Goal: Task Accomplishment & Management: Complete application form

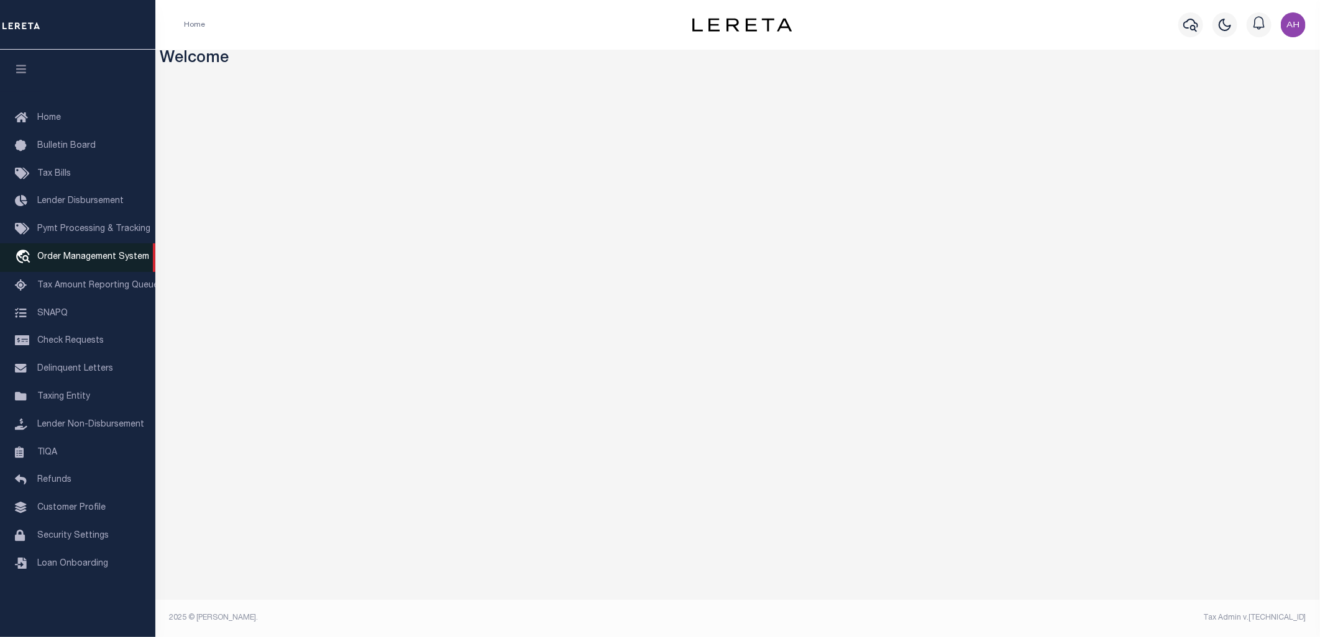
click at [109, 262] on span "Order Management System" at bounding box center [93, 257] width 112 height 9
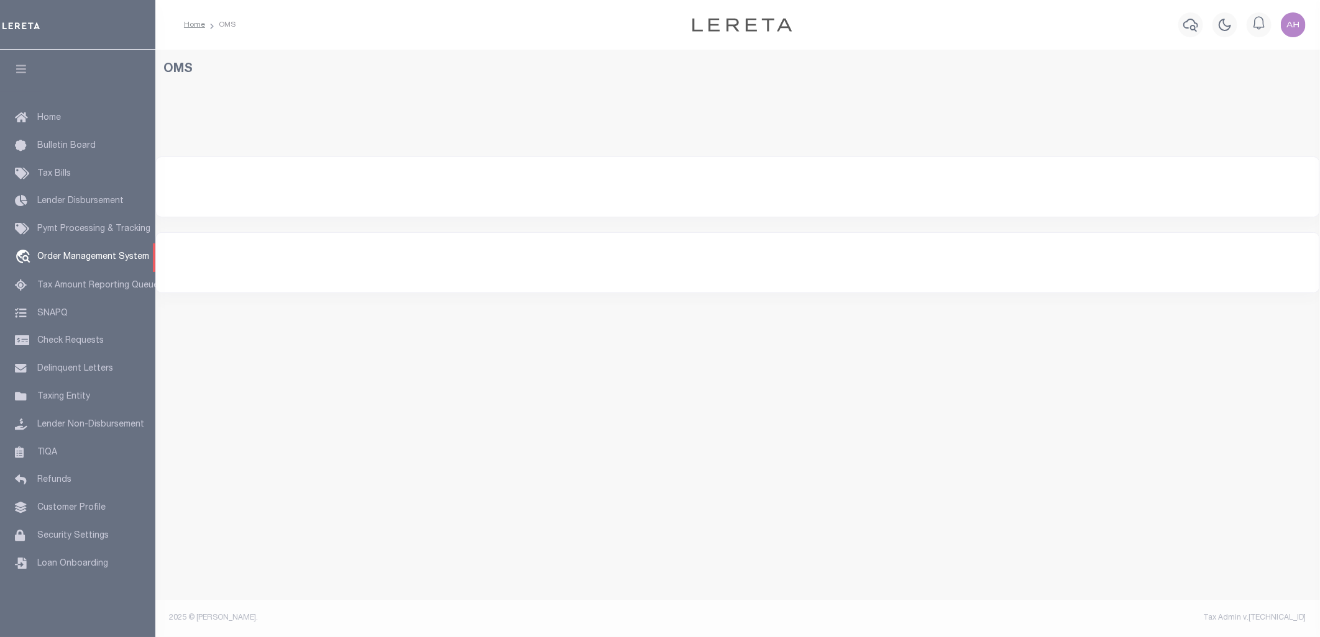
select select "200"
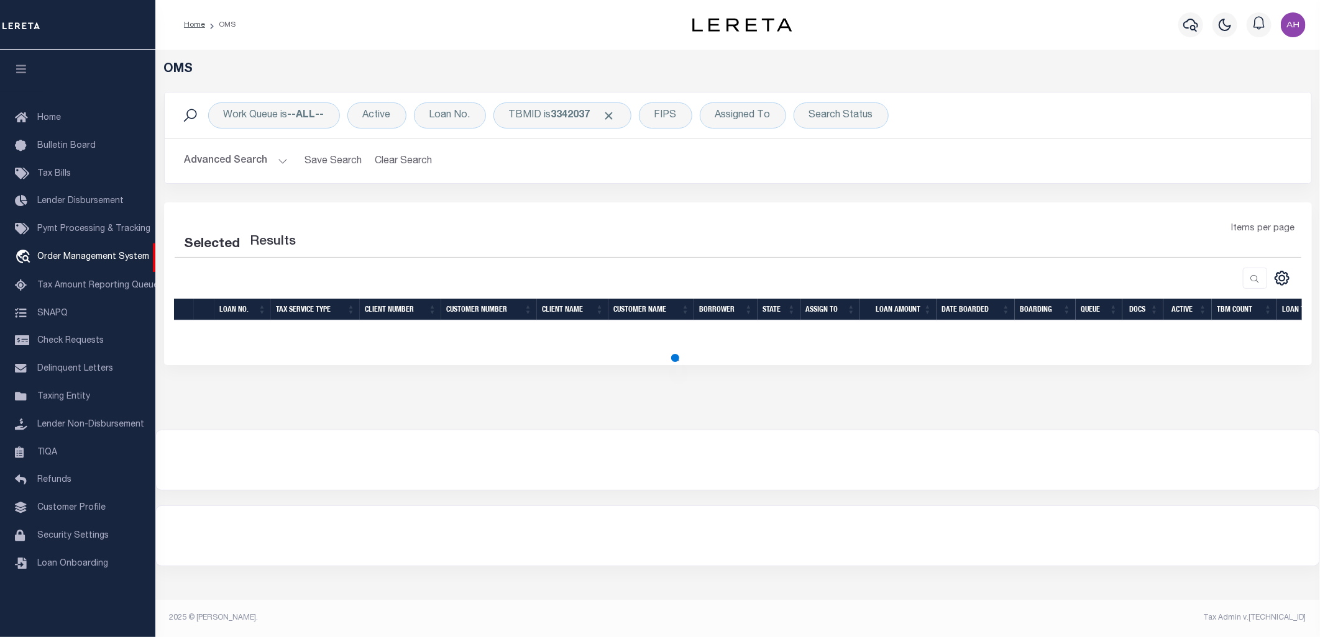
select select "200"
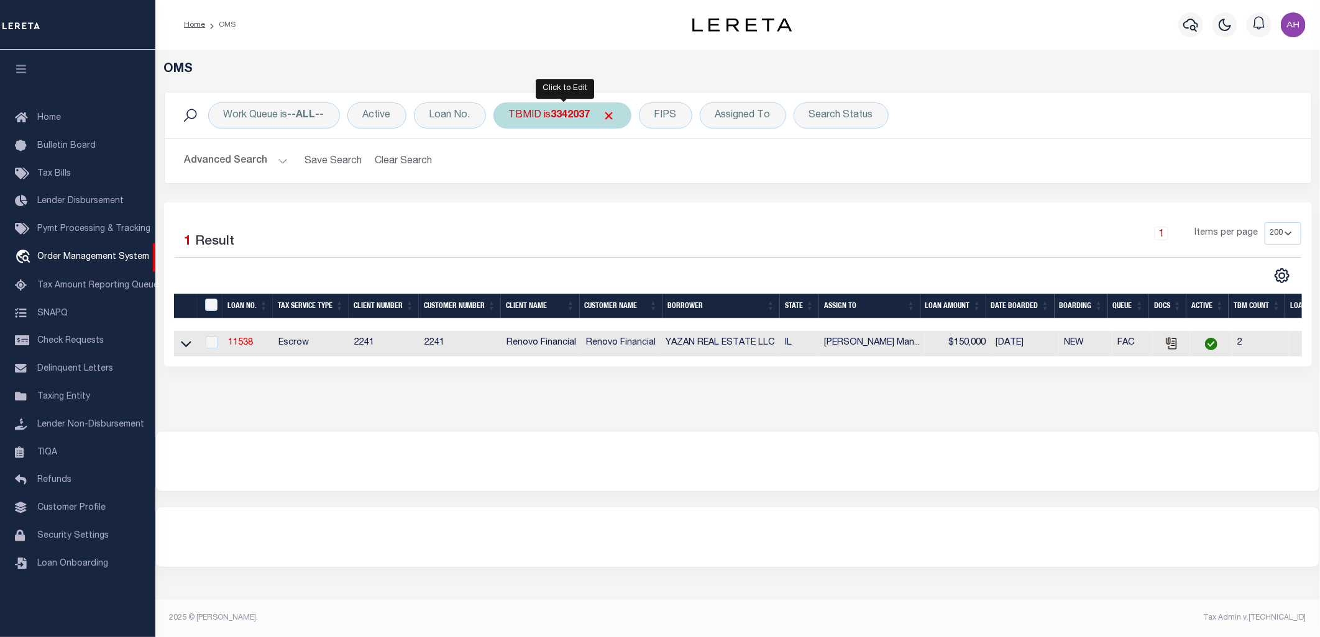
click at [621, 116] on div "TBMID is 3342037" at bounding box center [562, 116] width 138 height 26
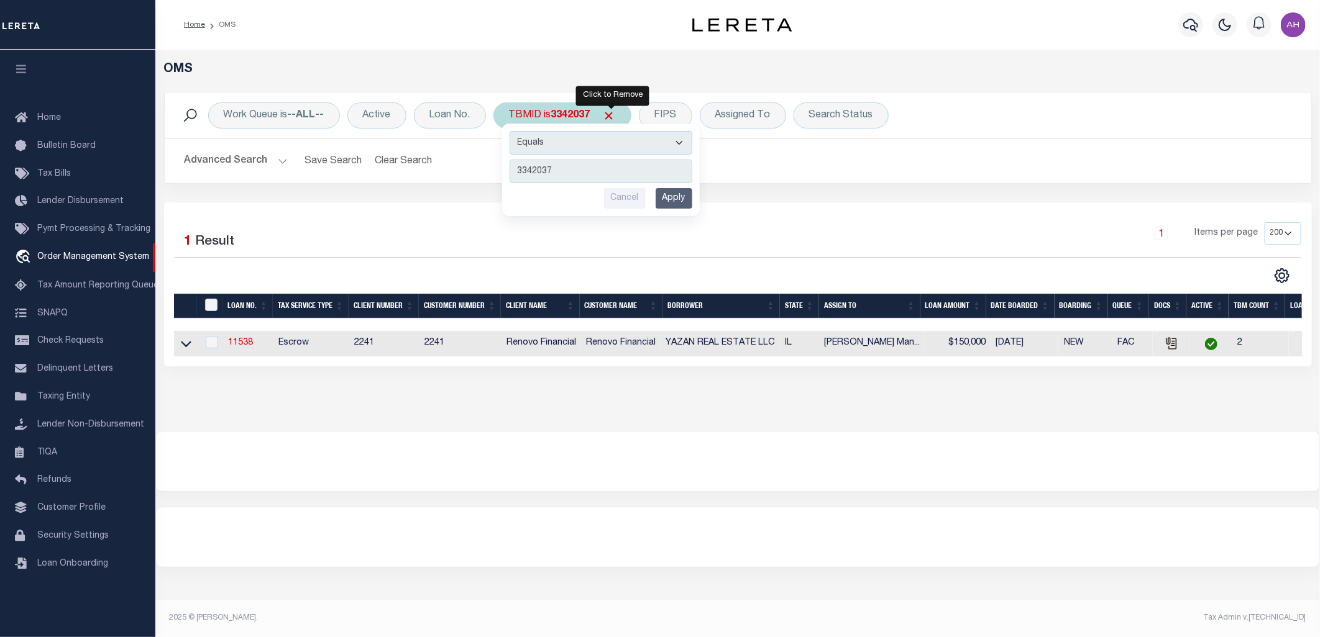
click at [611, 115] on span "Click to Remove" at bounding box center [609, 115] width 13 height 13
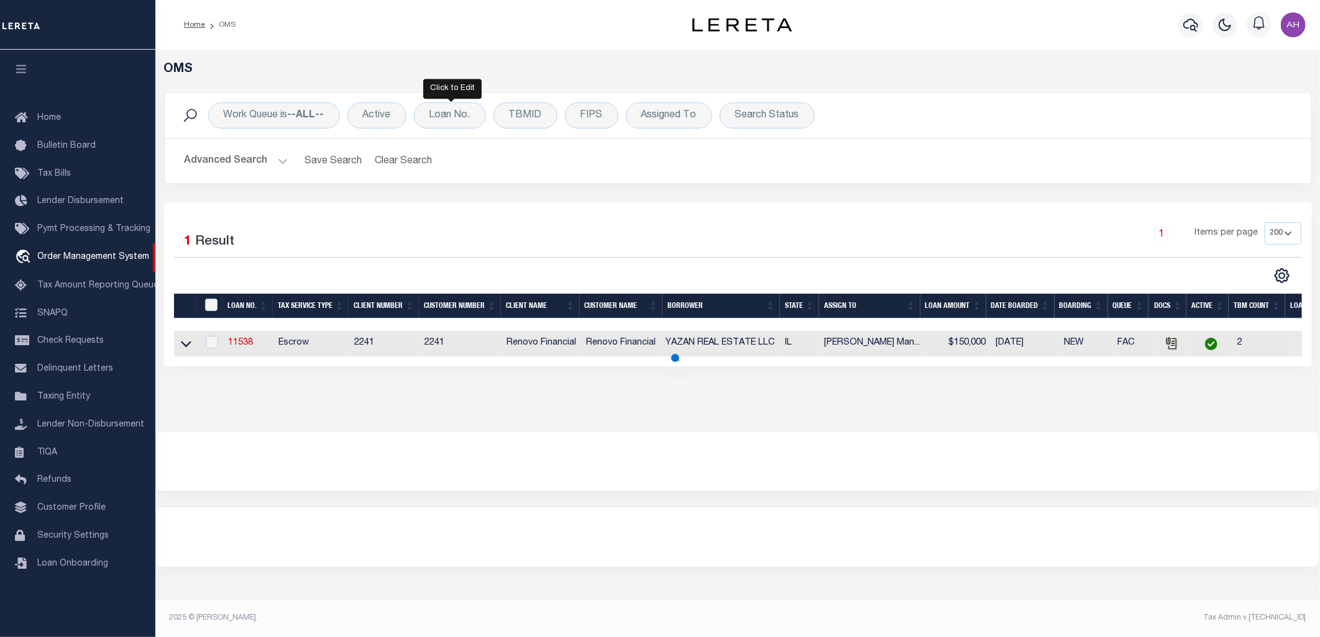
click at [234, 165] on button "Advanced Search" at bounding box center [236, 161] width 103 height 24
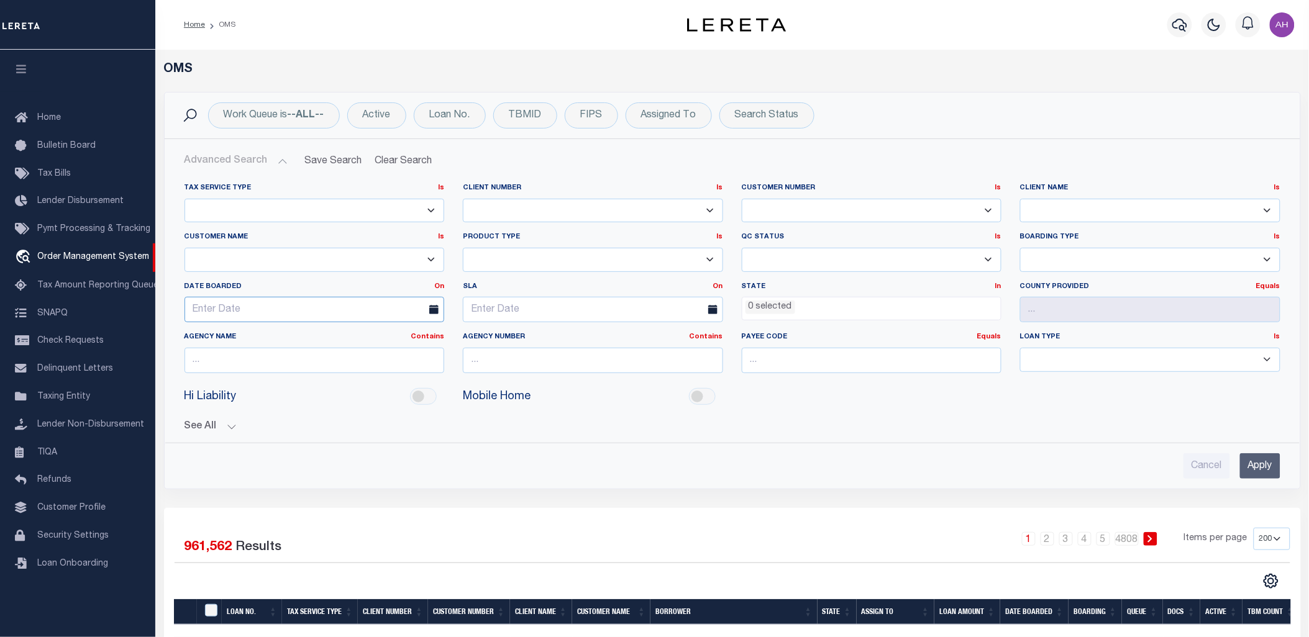
click at [299, 312] on input "text" at bounding box center [315, 309] width 260 height 25
click at [311, 479] on span "28" at bounding box center [307, 477] width 24 height 24
type input "[DATE]"
click at [1261, 471] on input "Apply" at bounding box center [1260, 466] width 40 height 25
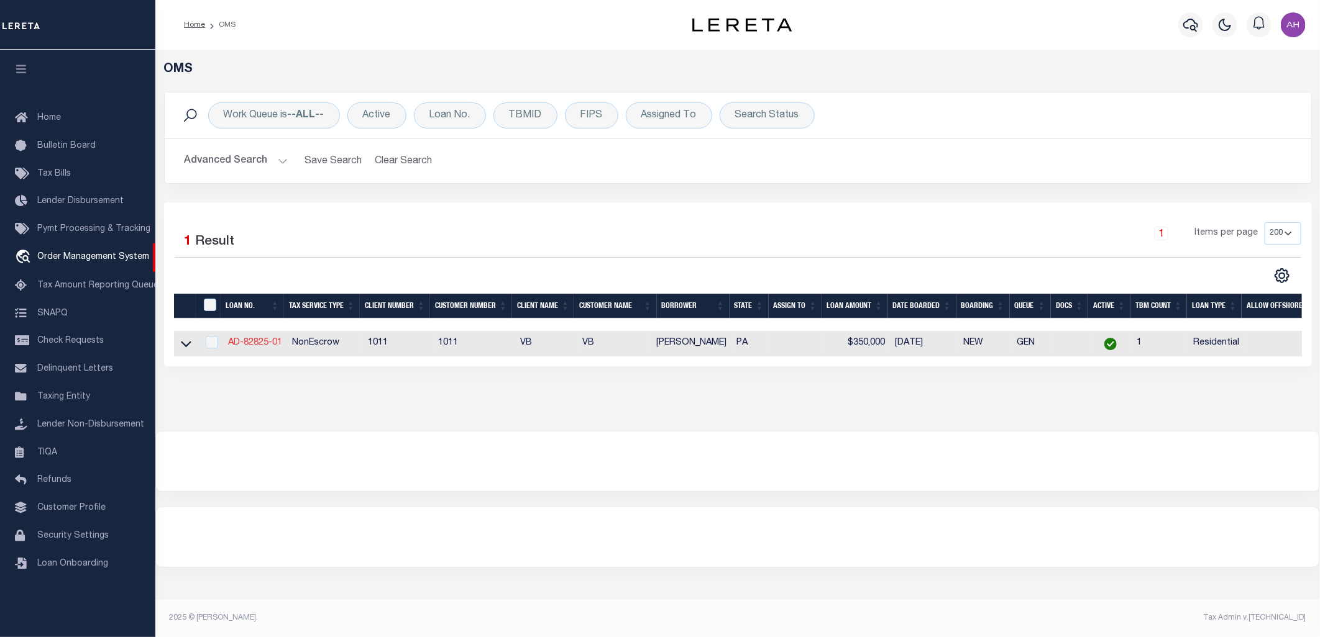
click at [264, 342] on link "AD-82825-01" at bounding box center [255, 343] width 54 height 9
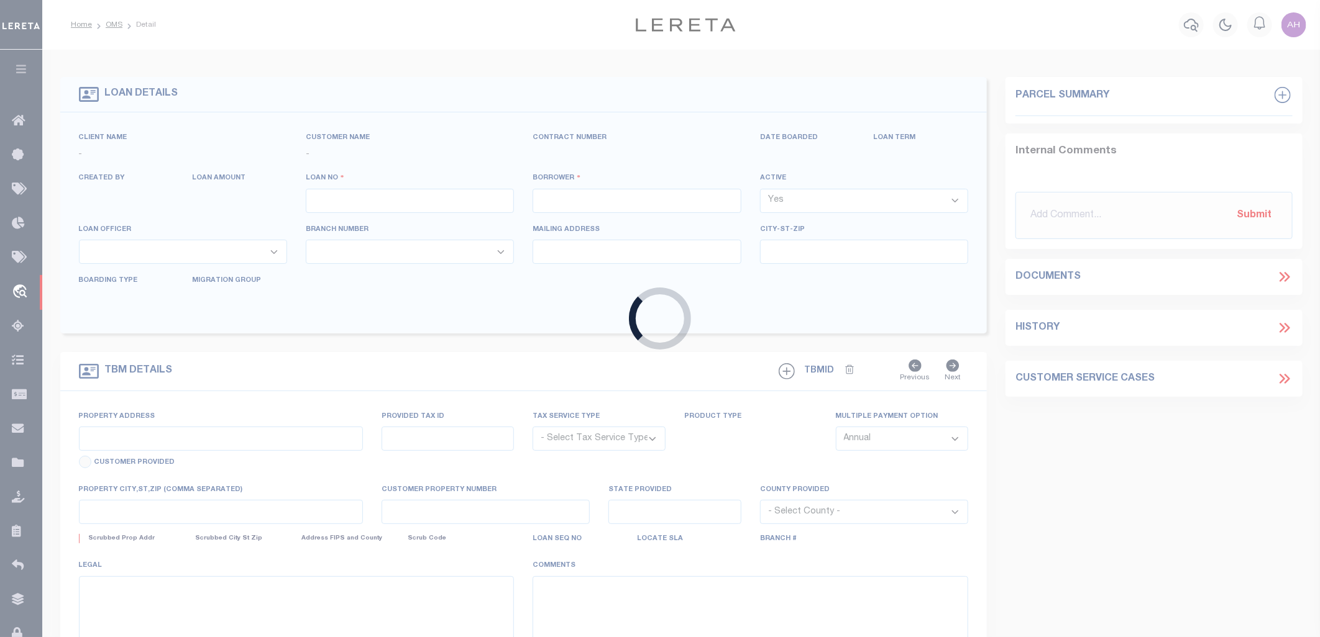
type input "AD-82825-01"
type input "[PERSON_NAME]"
select select
type input "[STREET_ADDRESS]"
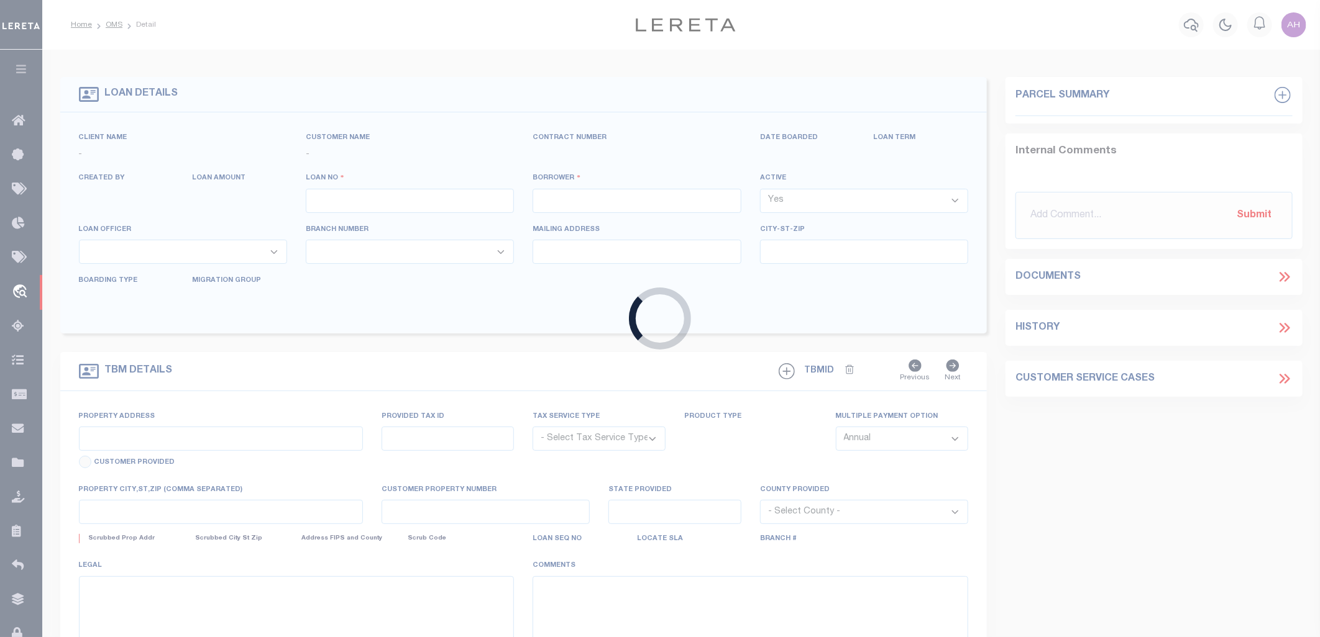
type input "[GEOGRAPHIC_DATA] [GEOGRAPHIC_DATA] 19134-2838"
type input "[DATE]"
select select "10"
select select "NonEscrow"
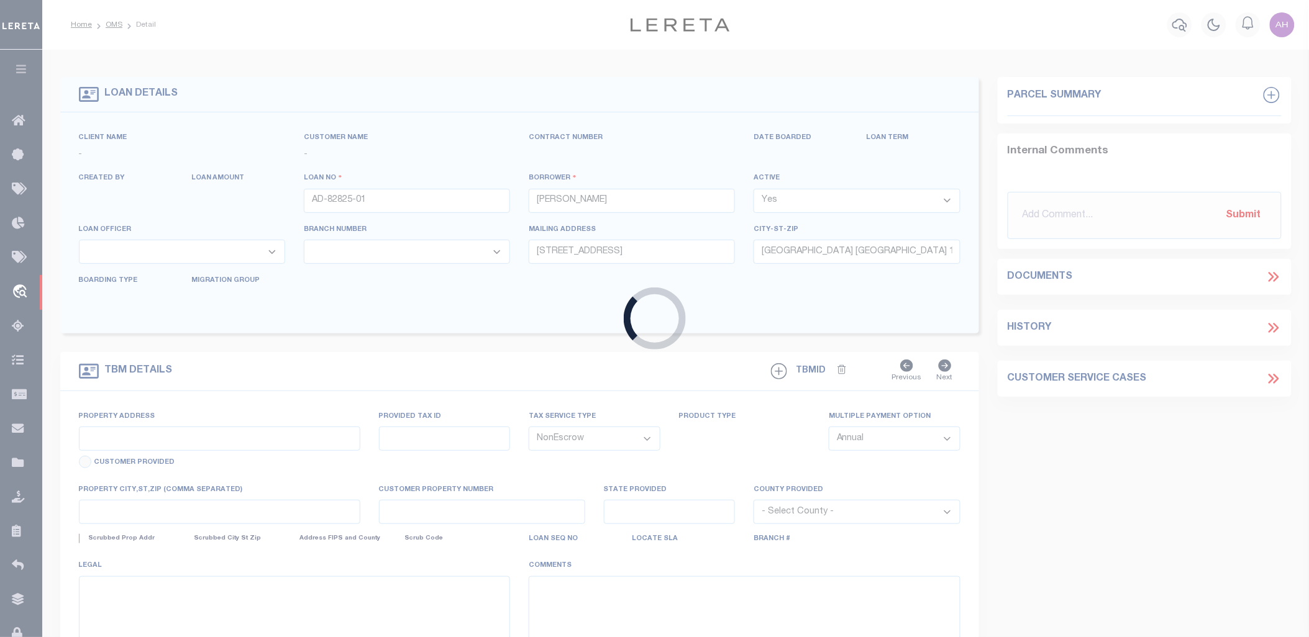
type input "[STREET_ADDRESS]"
select select
type input "[GEOGRAPHIC_DATA] [GEOGRAPHIC_DATA] 19134-2838"
type input "PA"
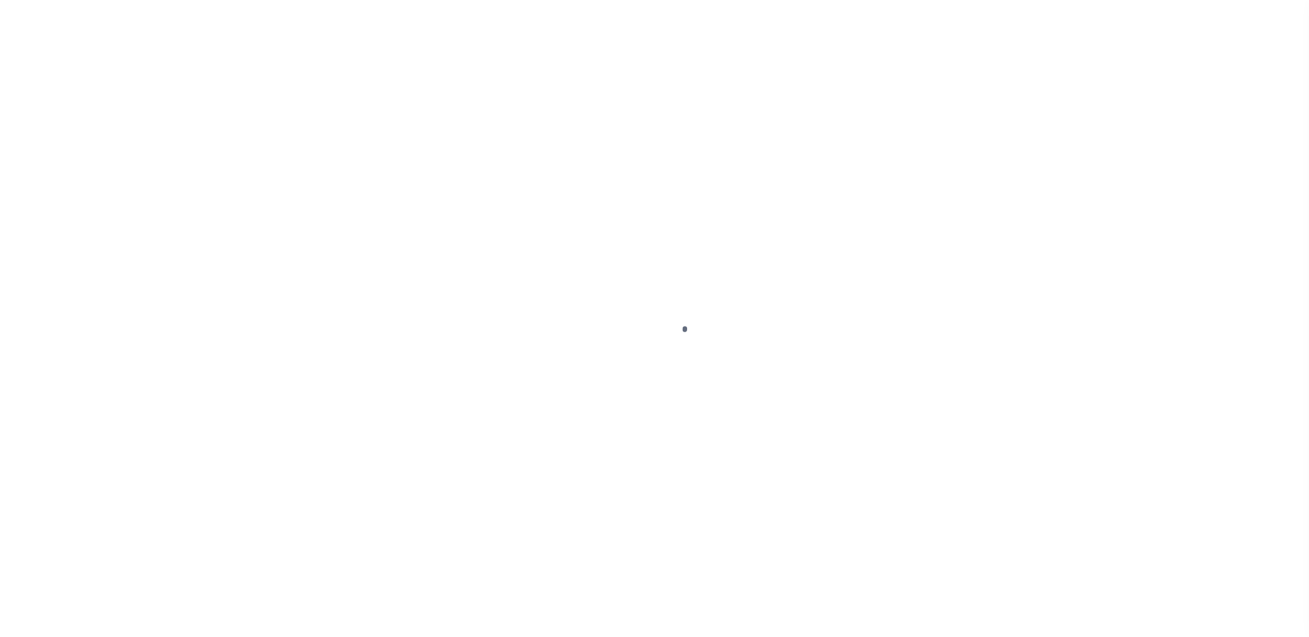
select select "10"
select select "NonEscrow"
select select "10"
select select "NonEscrow"
select select "10"
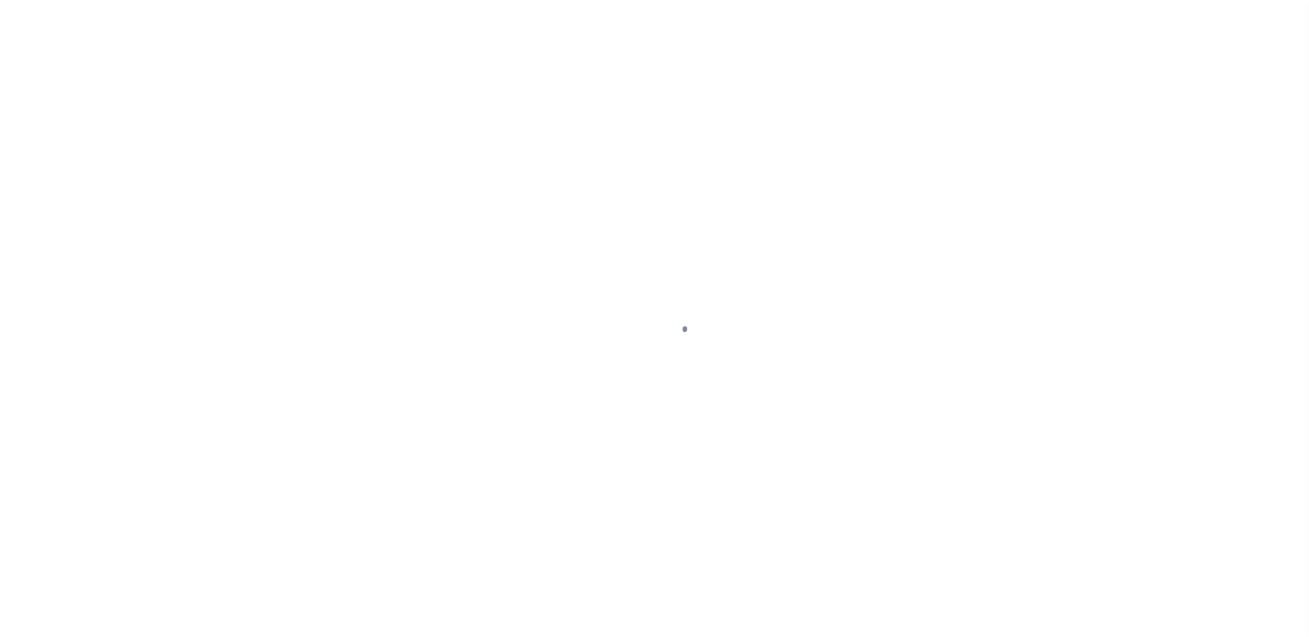
select select "NonEscrow"
select select "10"
select select "NonEscrow"
select select "10"
select select "NonEscrow"
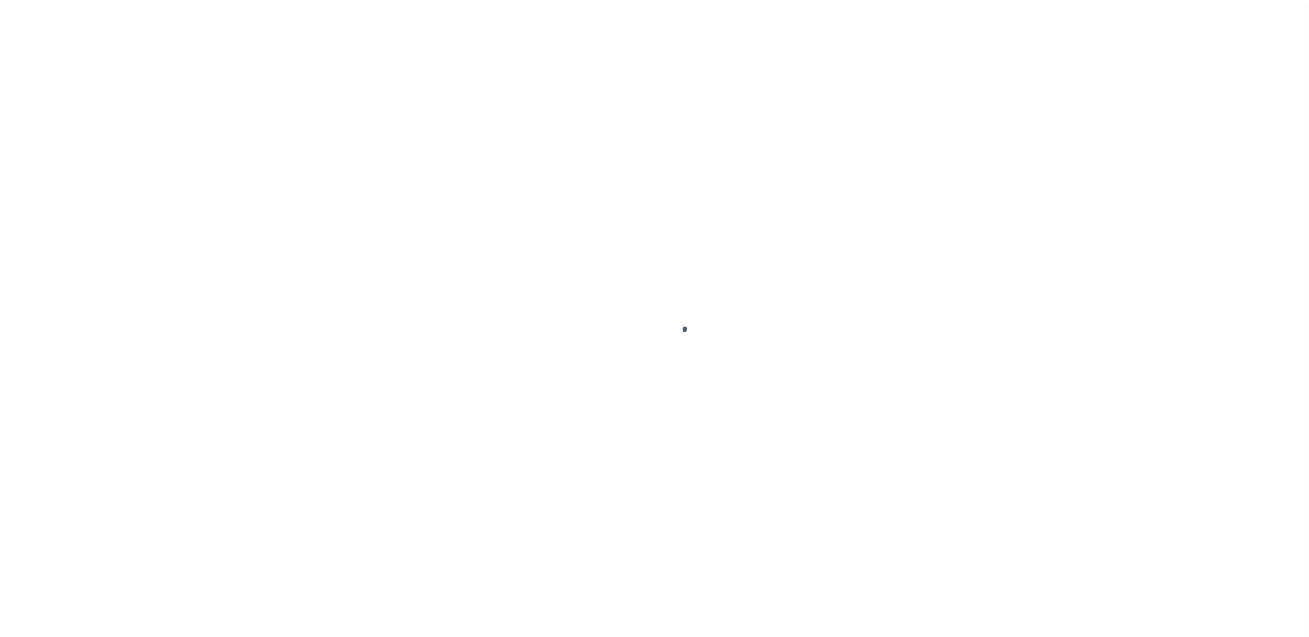
select select "10"
select select "NonEscrow"
select select "10"
select select "NonEscrow"
type input "[STREET_ADDRESS]"
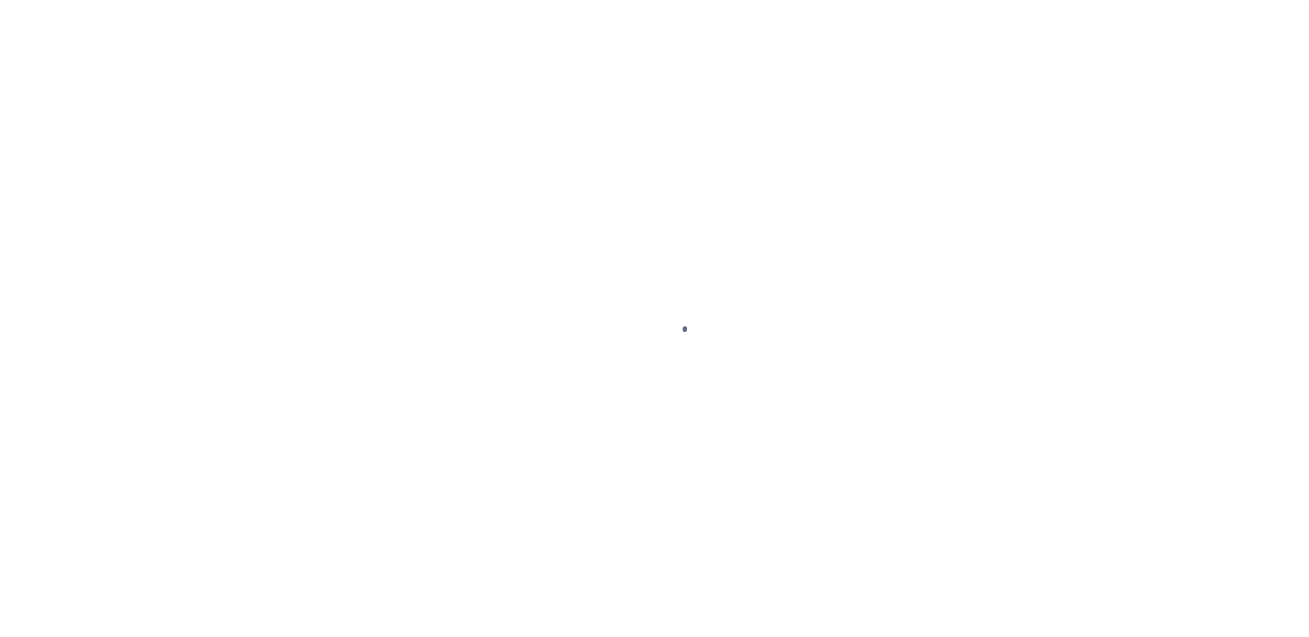
select select
type input "[GEOGRAPHIC_DATA] [GEOGRAPHIC_DATA] 19134-2838"
type input "PA"
select select "10"
select select "NonEscrow"
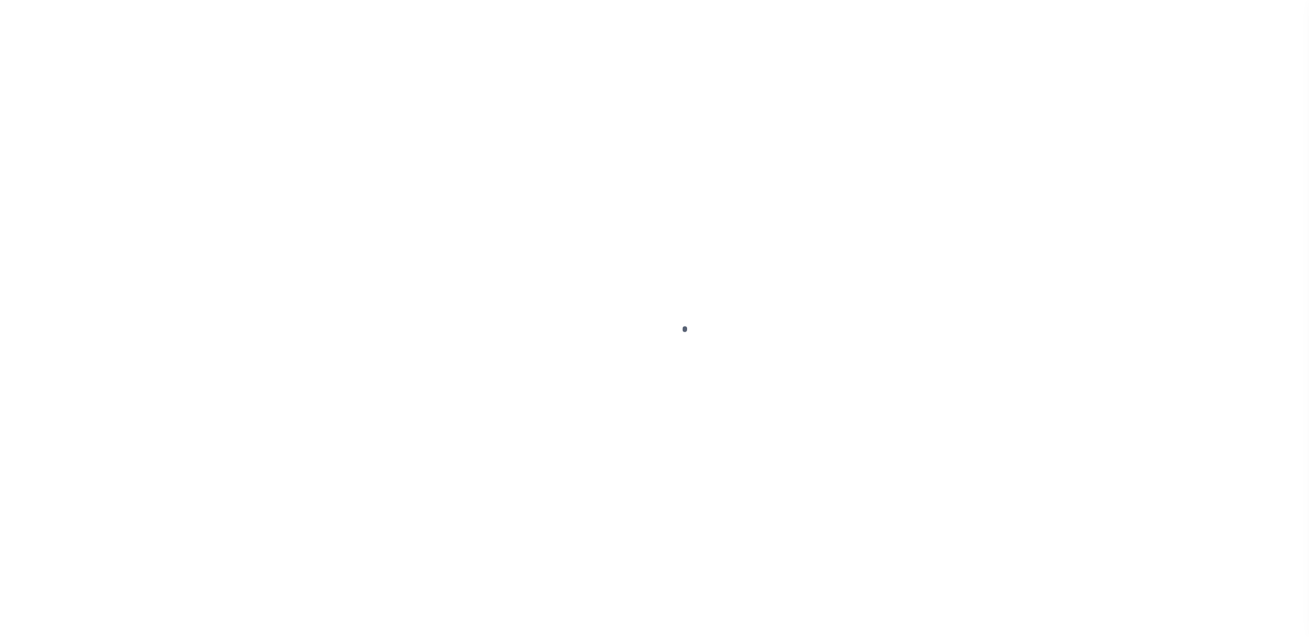
select select "10"
select select "NonEscrow"
select select "10"
select select "NonEscrow"
select select "10"
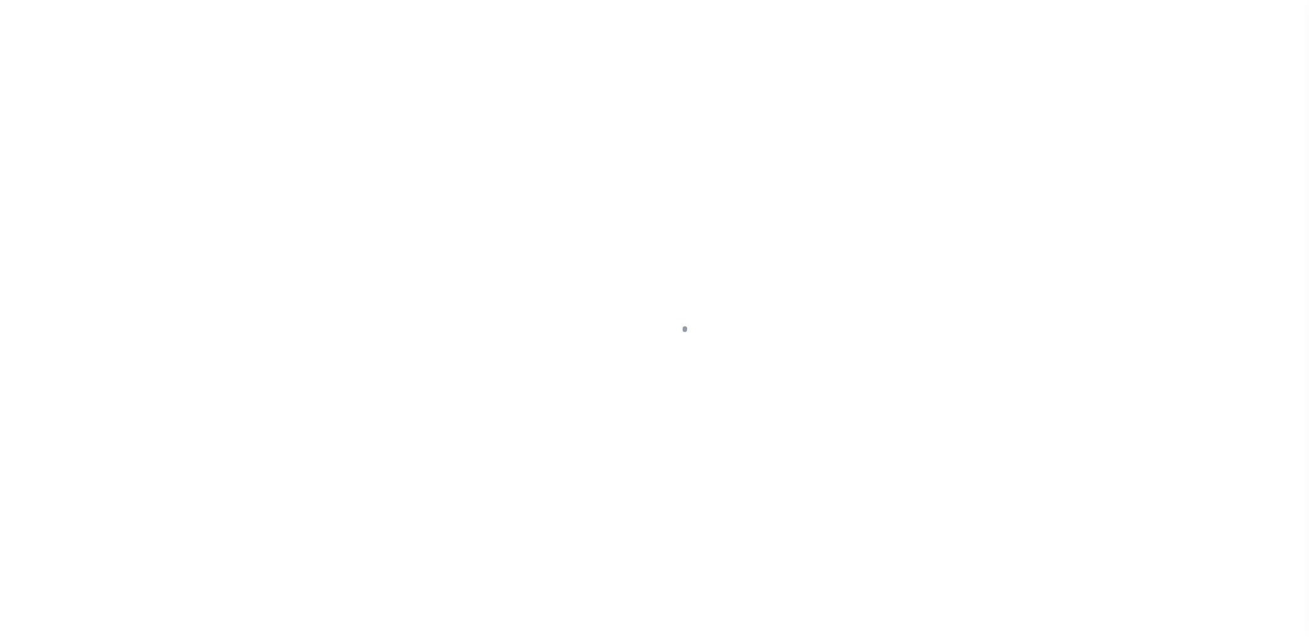
select select "NonEscrow"
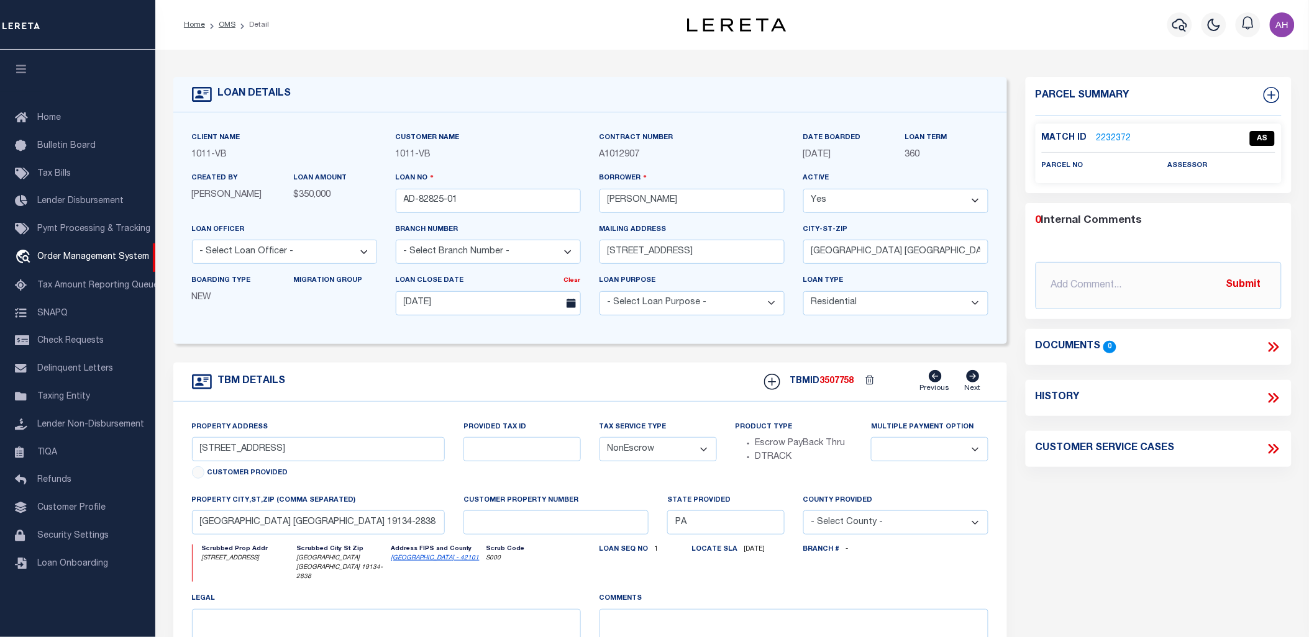
click at [1110, 141] on link "2232372" at bounding box center [1113, 138] width 35 height 13
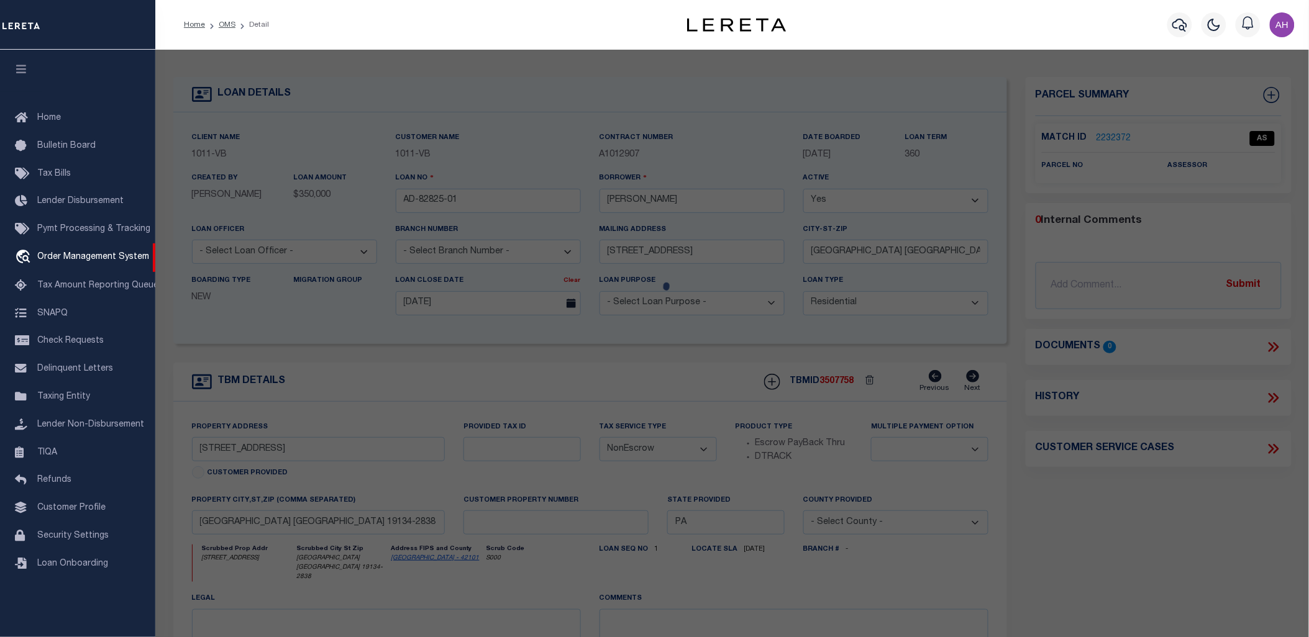
checkbox input "false"
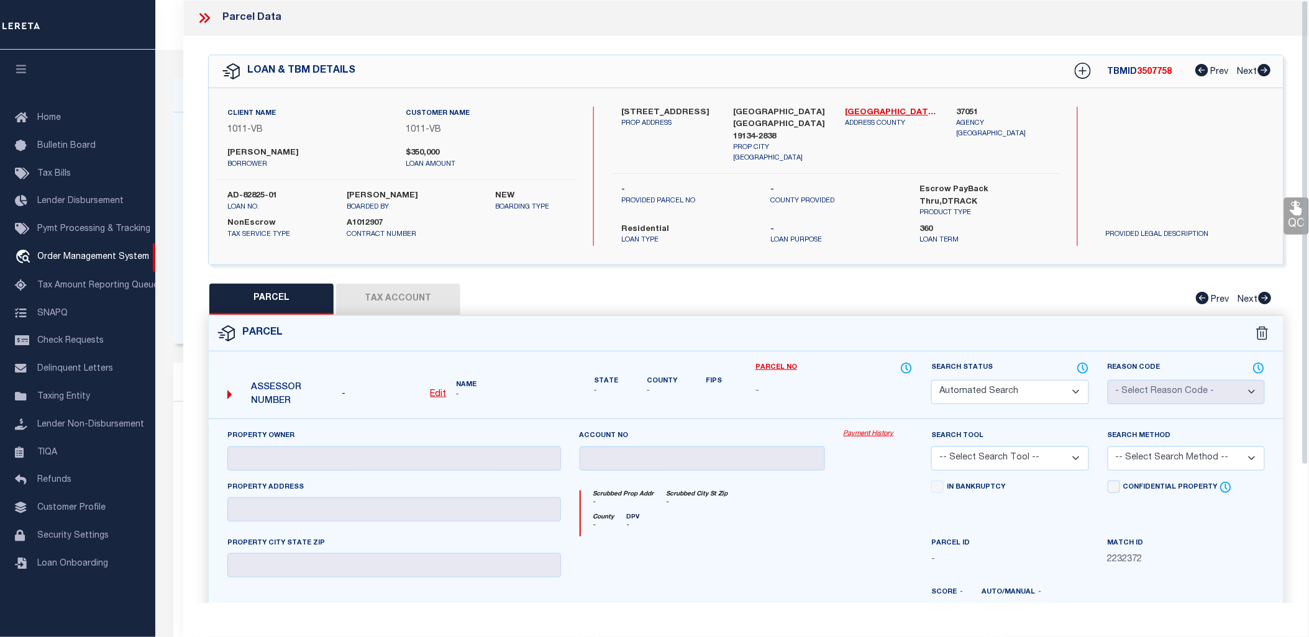
click at [196, 19] on icon at bounding box center [204, 18] width 16 height 16
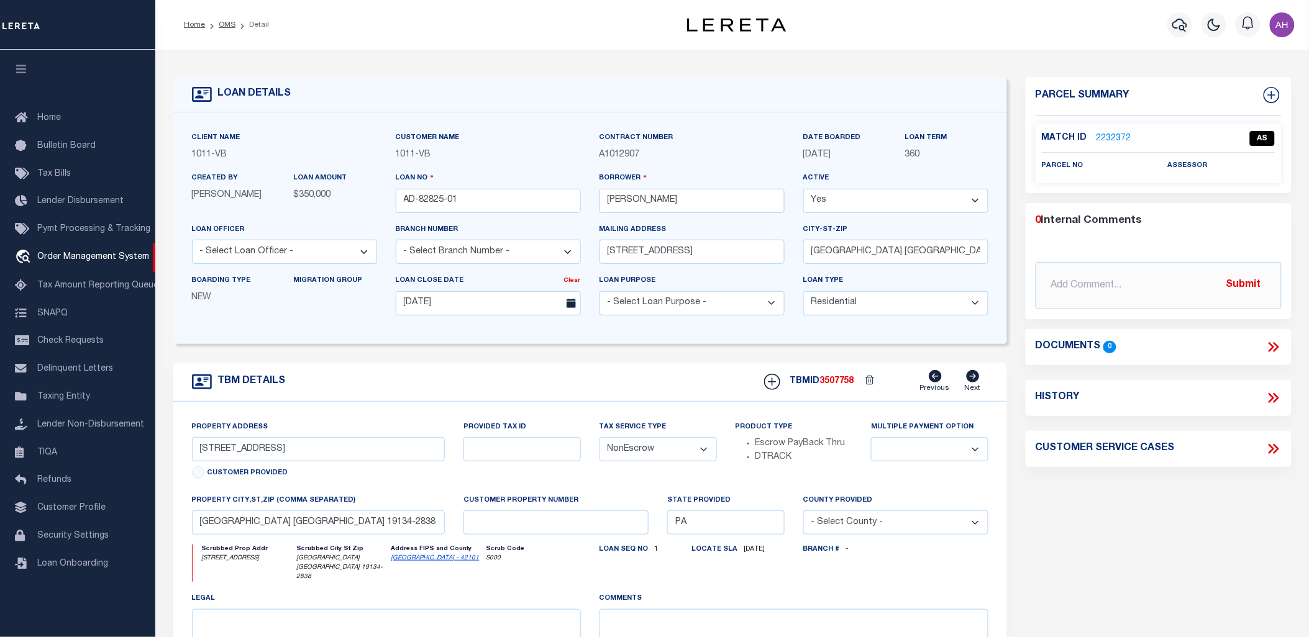
drag, startPoint x: 675, startPoint y: 2, endPoint x: 585, endPoint y: 14, distance: 91.4
click at [585, 14] on div "Home OMS Detail" at bounding box center [408, 25] width 469 height 26
type input "Automation-08-26-25T11:40:11"
type input "API_Regression_Data_Loan_By_County-08-26-25T11:40:11"
type input "100 MARYLAND AVE"
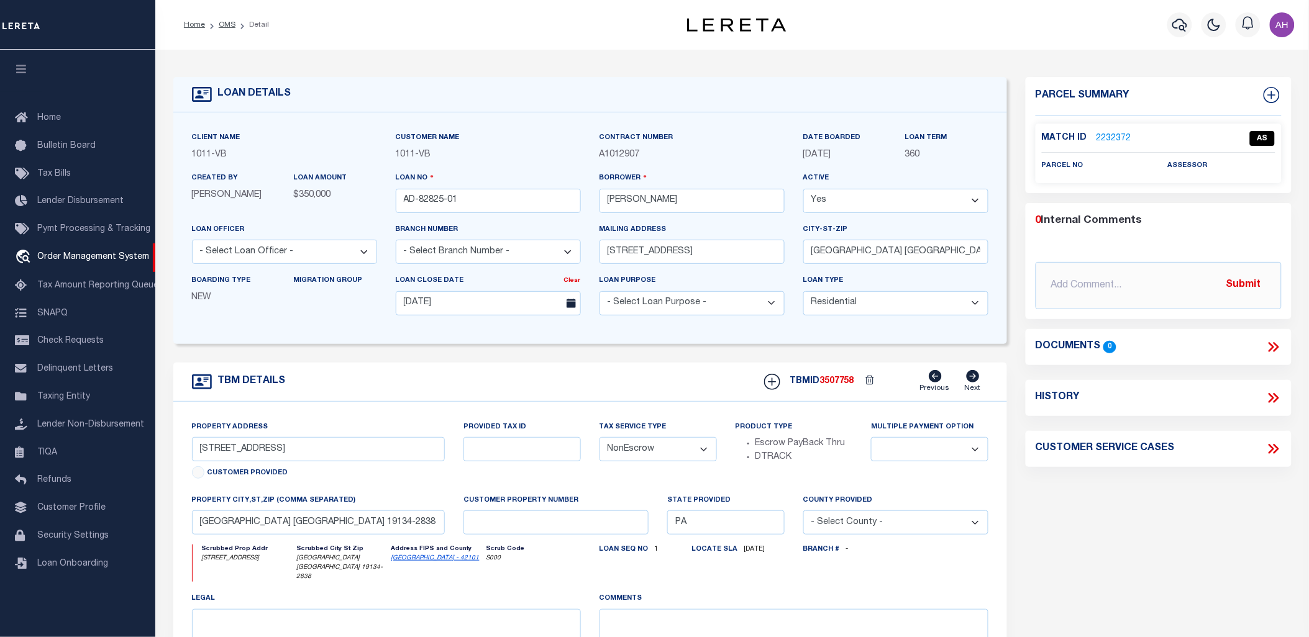
type input "ROCKVILLE MD 20850-2322"
type input "08/25/2025"
select select "10"
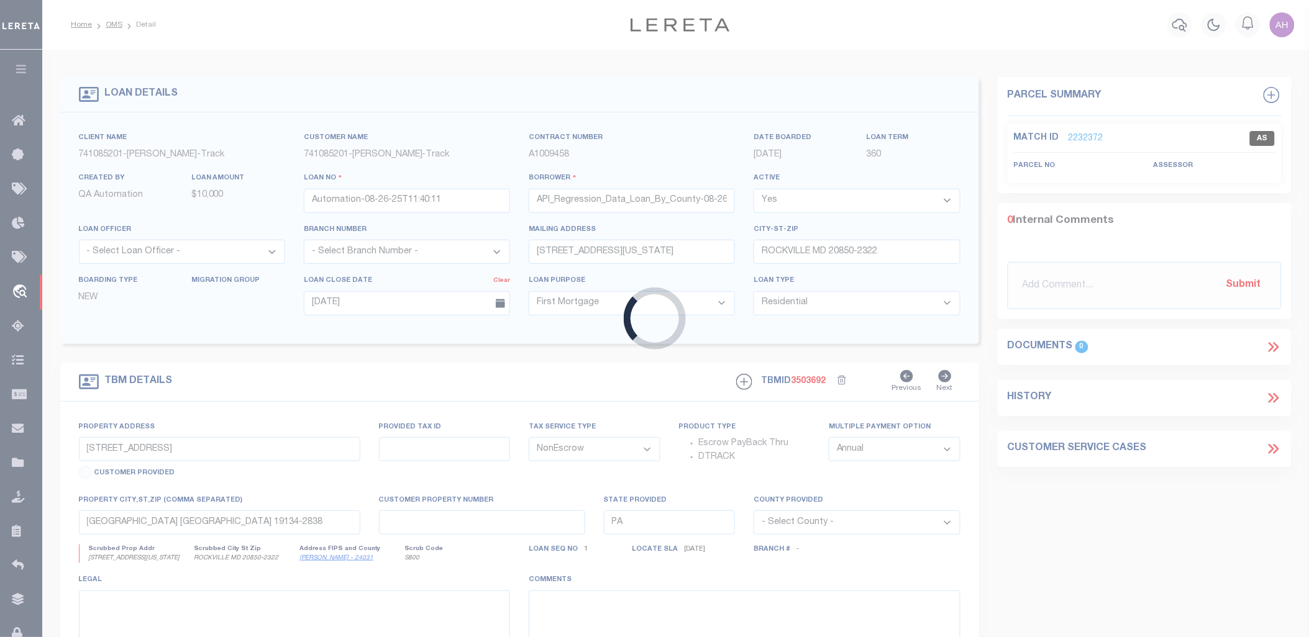
type input "100 Maryland Ave"
select select
type input "Rockville MD 20850"
type input "MD"
select select
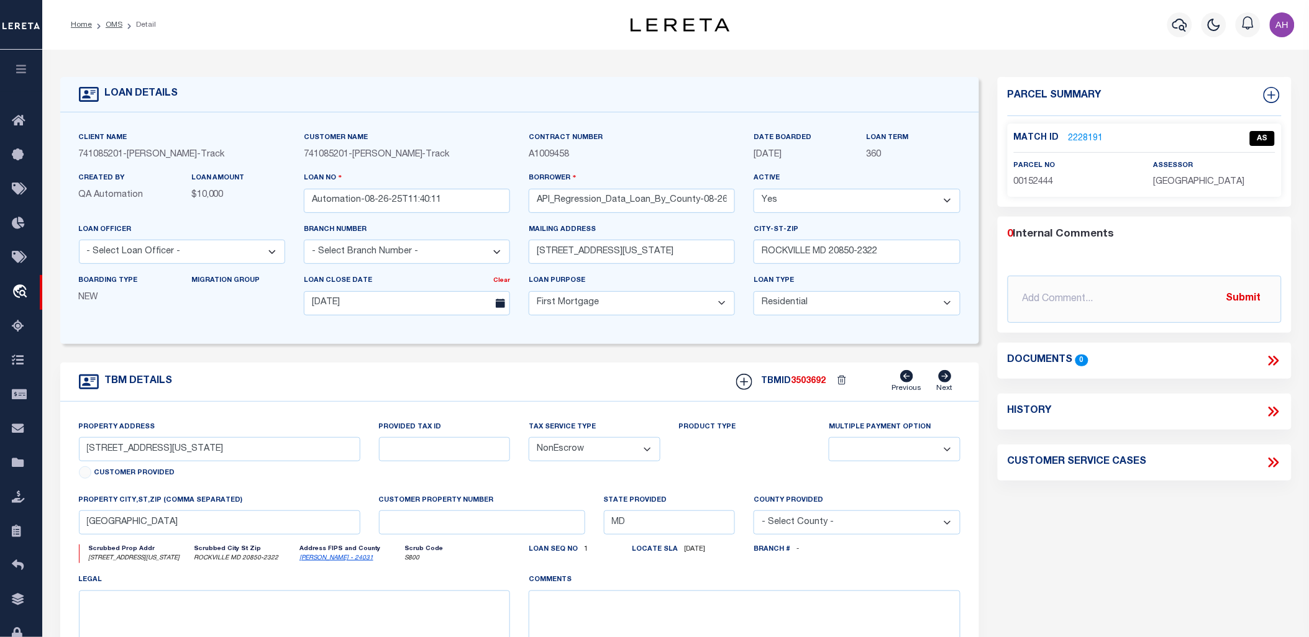
click at [1089, 133] on link "2228191" at bounding box center [1086, 138] width 35 height 13
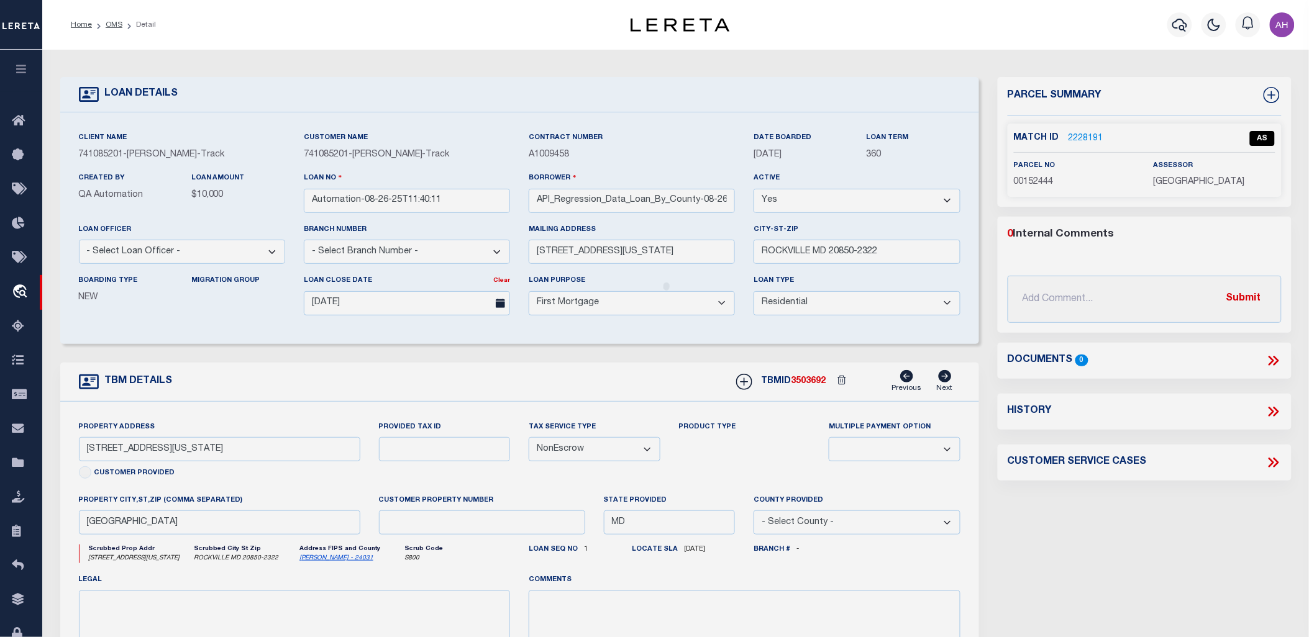
checkbox input "false"
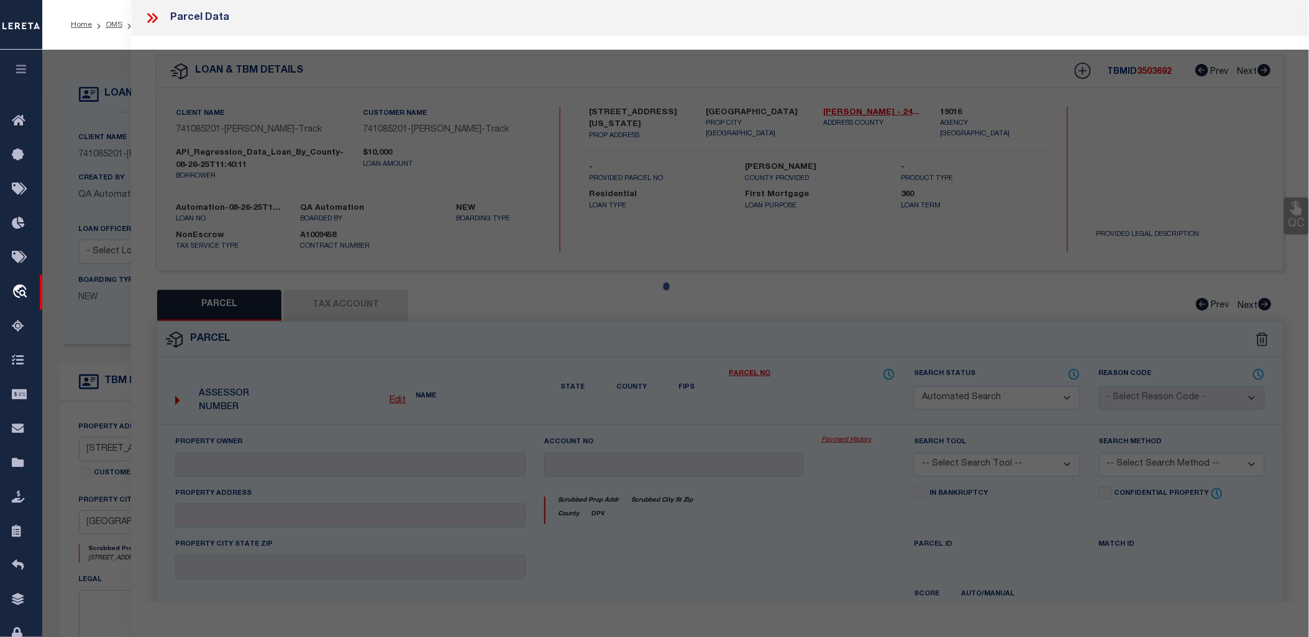
type input "MONTGOMERY CO"
select select "ATL"
select select "ADD"
type input "100 MARYLAND AVE"
checkbox input "false"
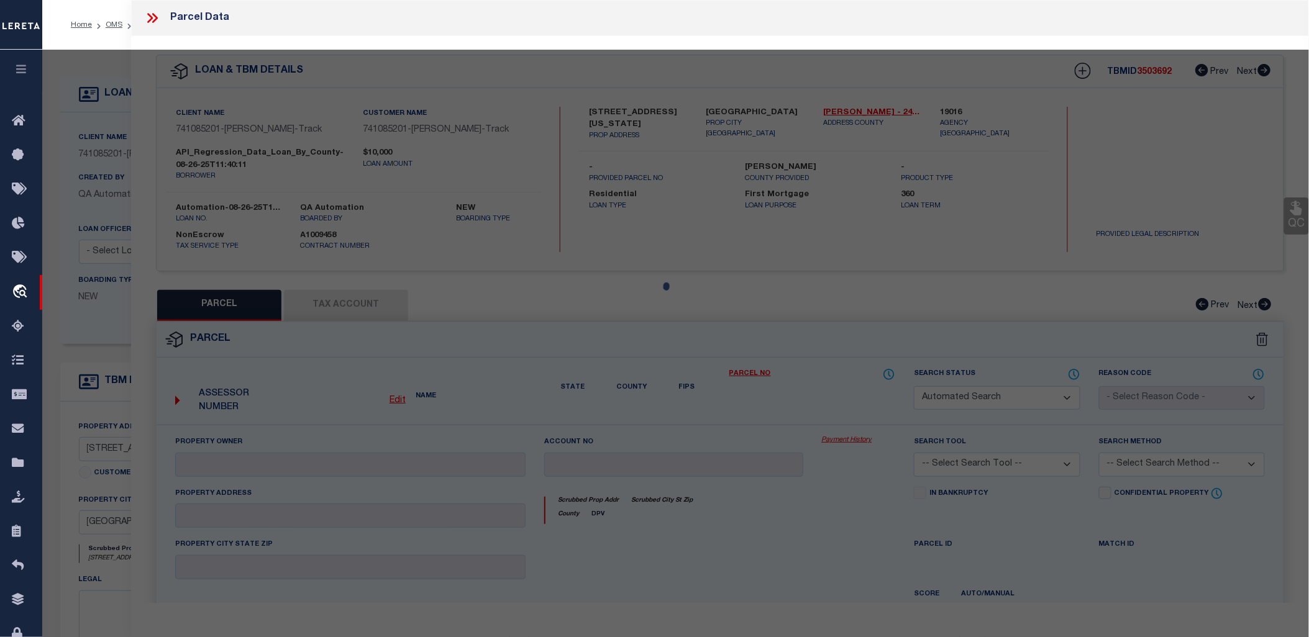
type input "ROCKVILLE, MD 20850"
type textarea "OLD JAIL LOT AND ADJ PARCE L"
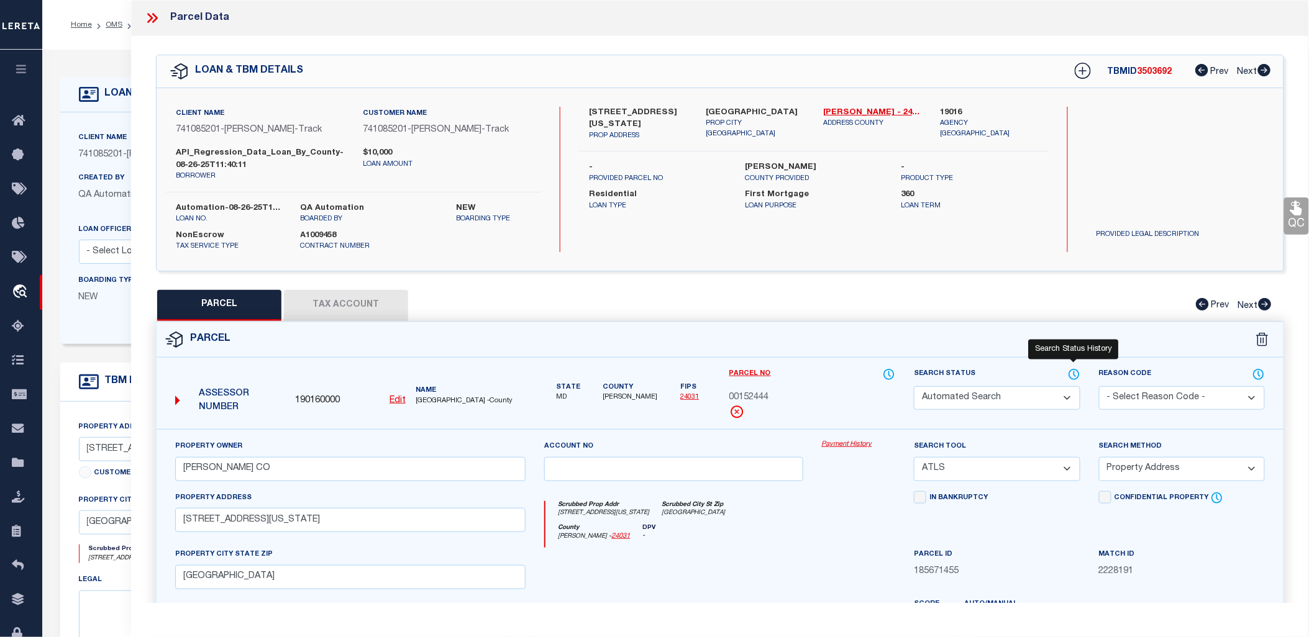
click at [1075, 374] on icon at bounding box center [1074, 375] width 12 height 14
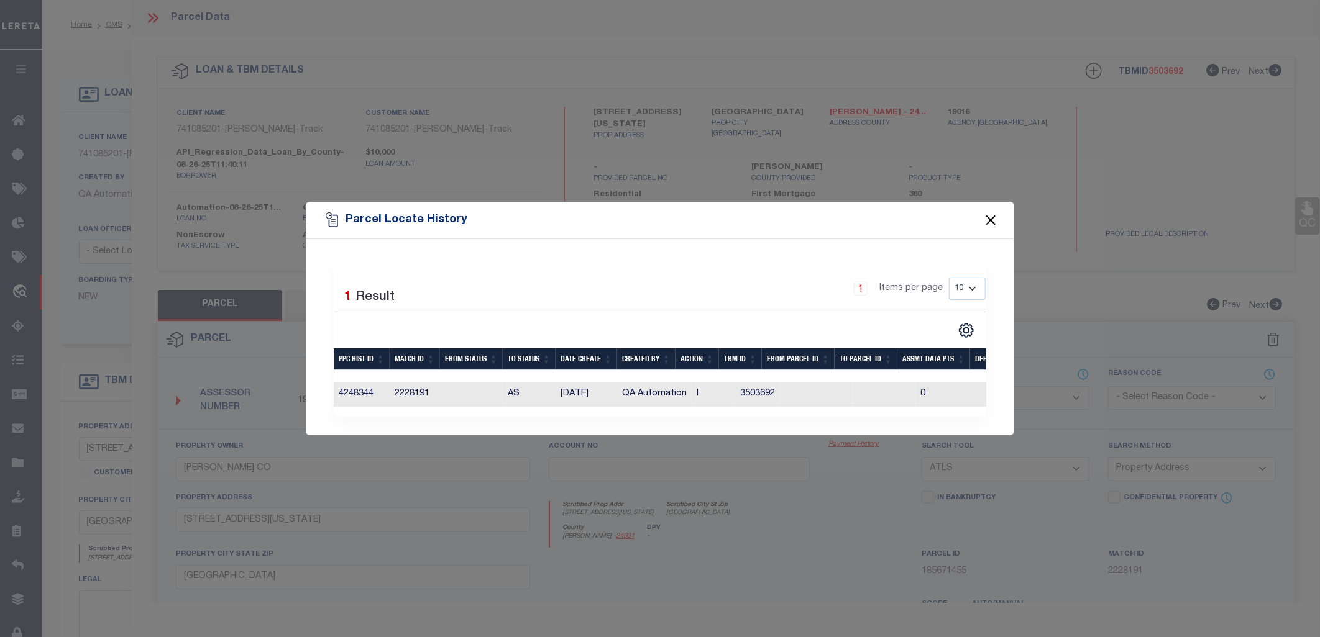
click at [992, 219] on button "Close" at bounding box center [991, 220] width 16 height 16
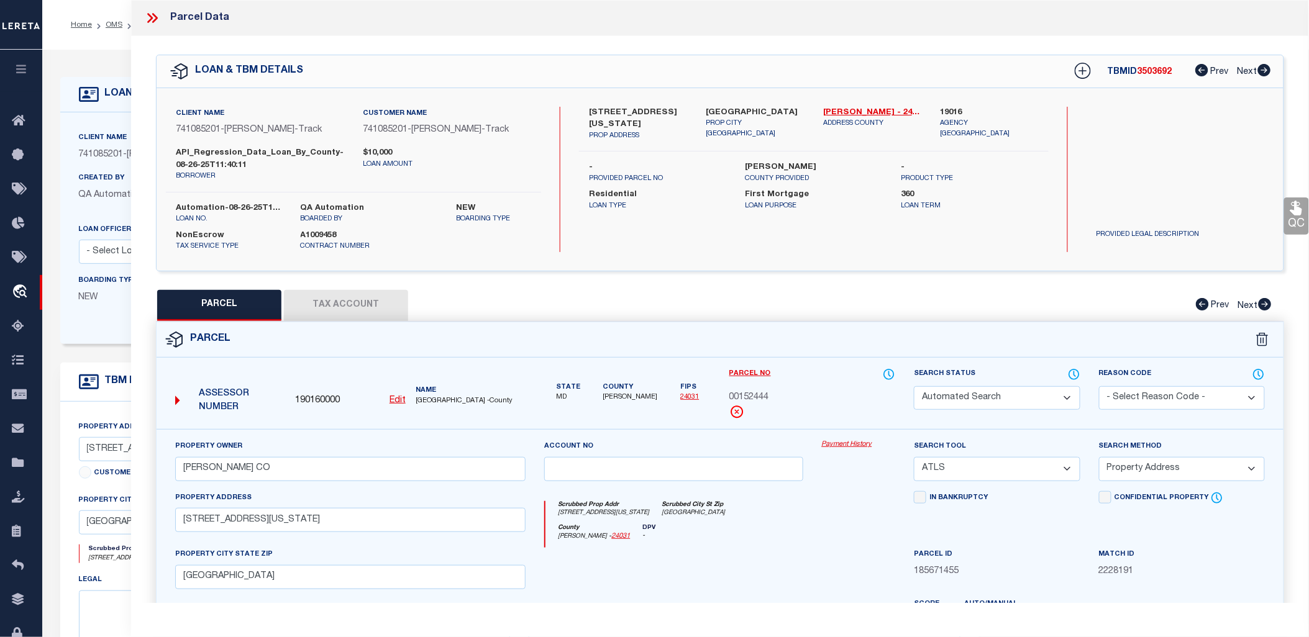
click at [144, 14] on icon at bounding box center [152, 18] width 16 height 16
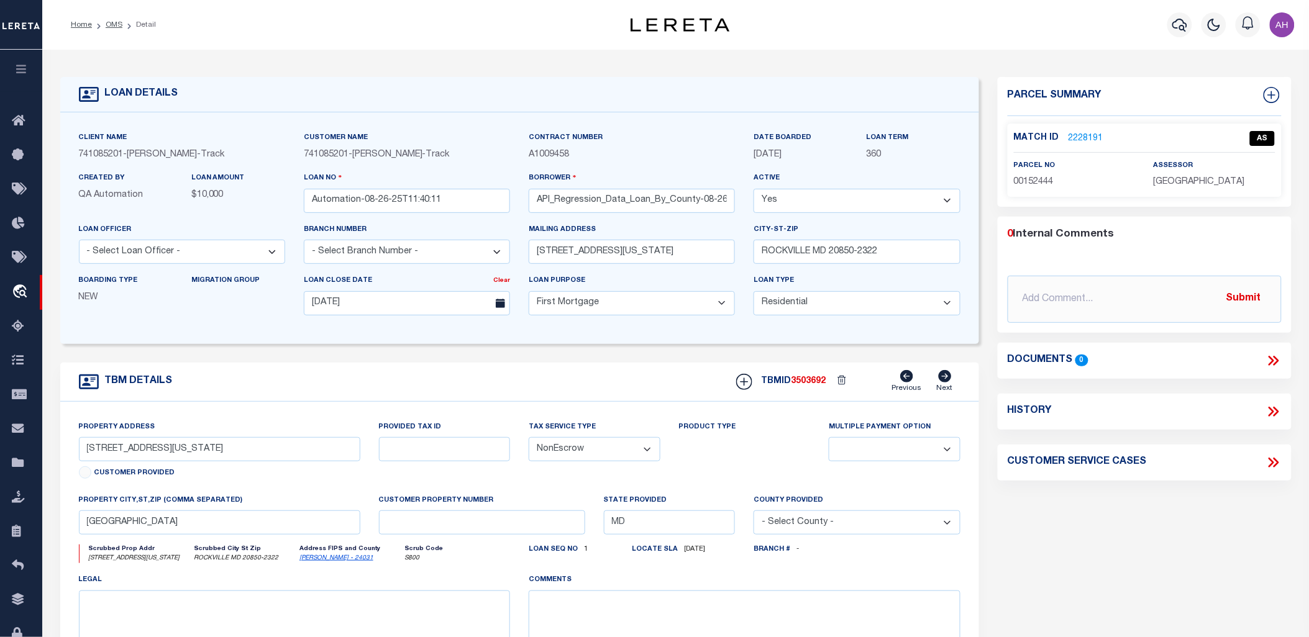
type input "AD-82825-01"
type input "[PERSON_NAME]"
type input "3014 B ST"
type input "PHILADELPHIA PA 19134-2838"
type input "[DATE]"
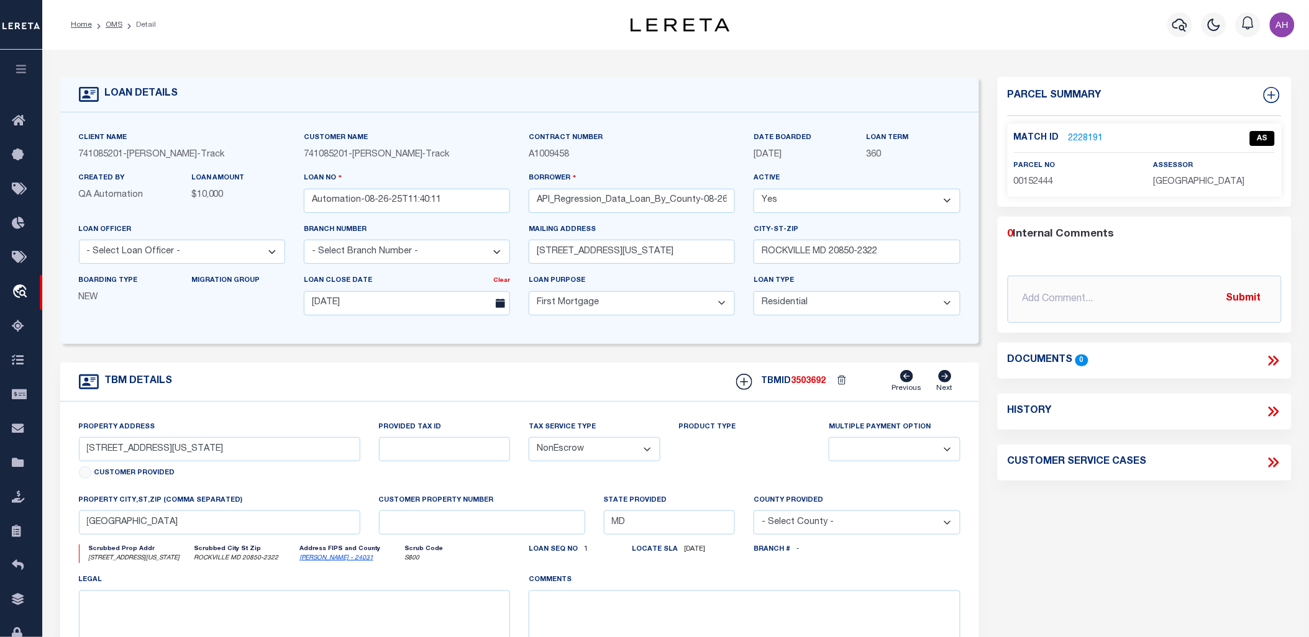
select select
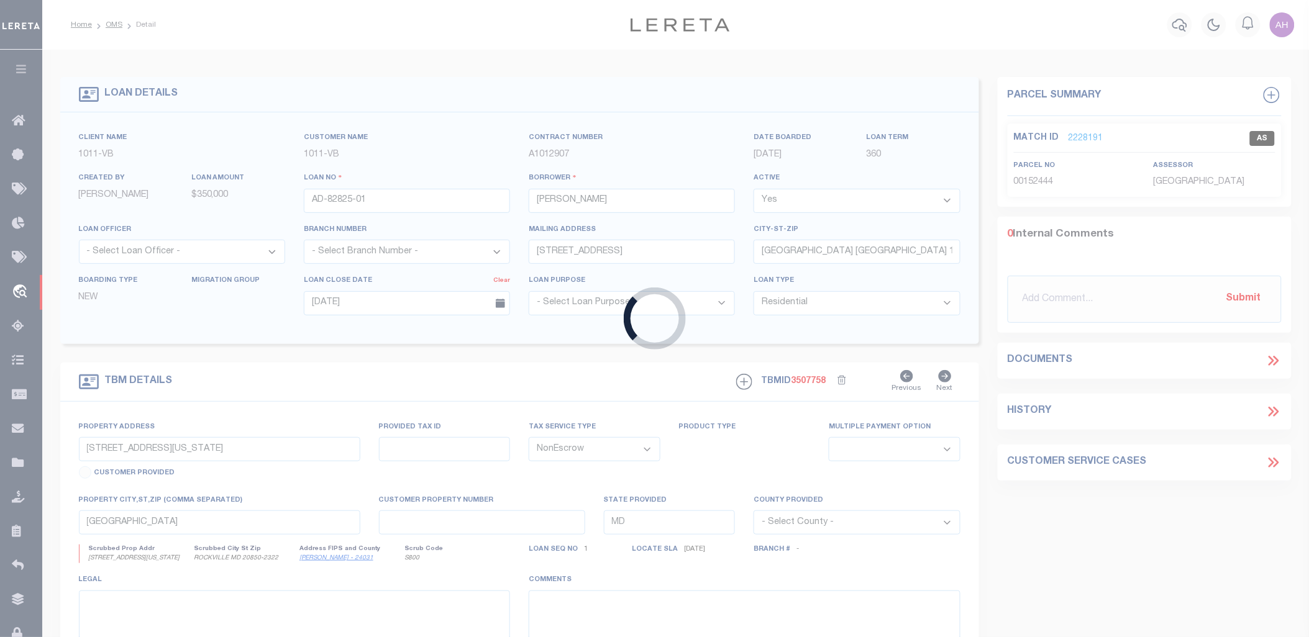
type input "3014 B ST"
select select
type input "PHILADELPHIA PA 19134-2838"
type input "PA"
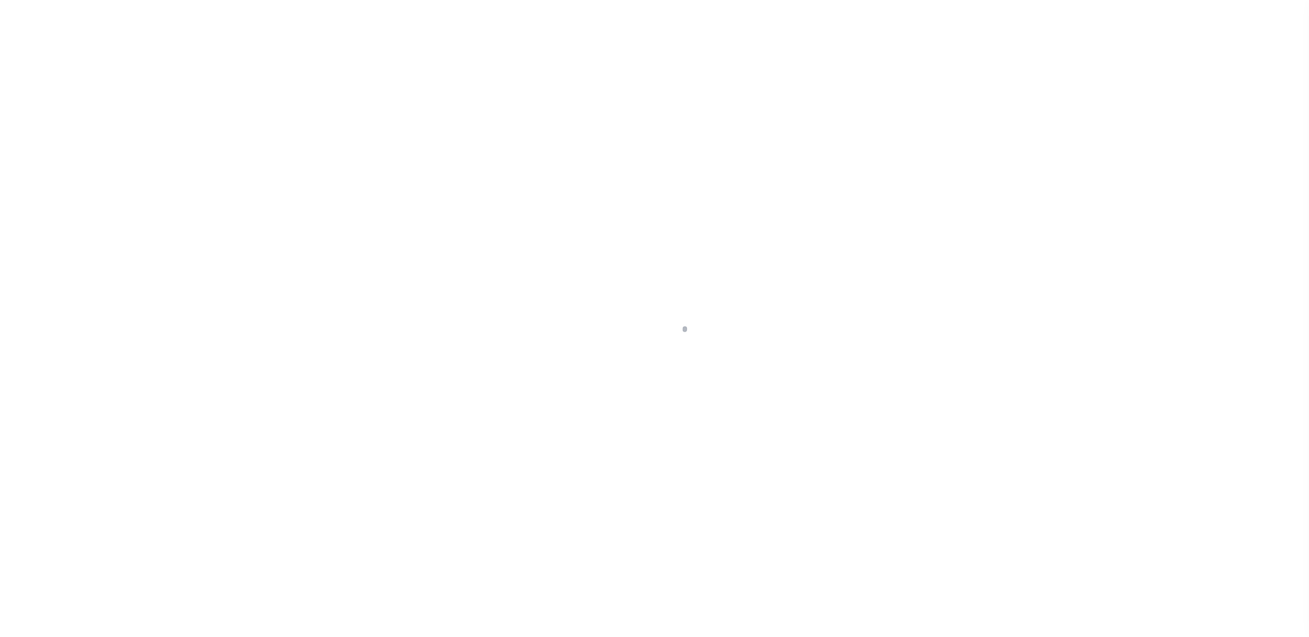
select select "10"
select select "NonEscrow"
select select "10"
select select "NonEscrow"
select select "10"
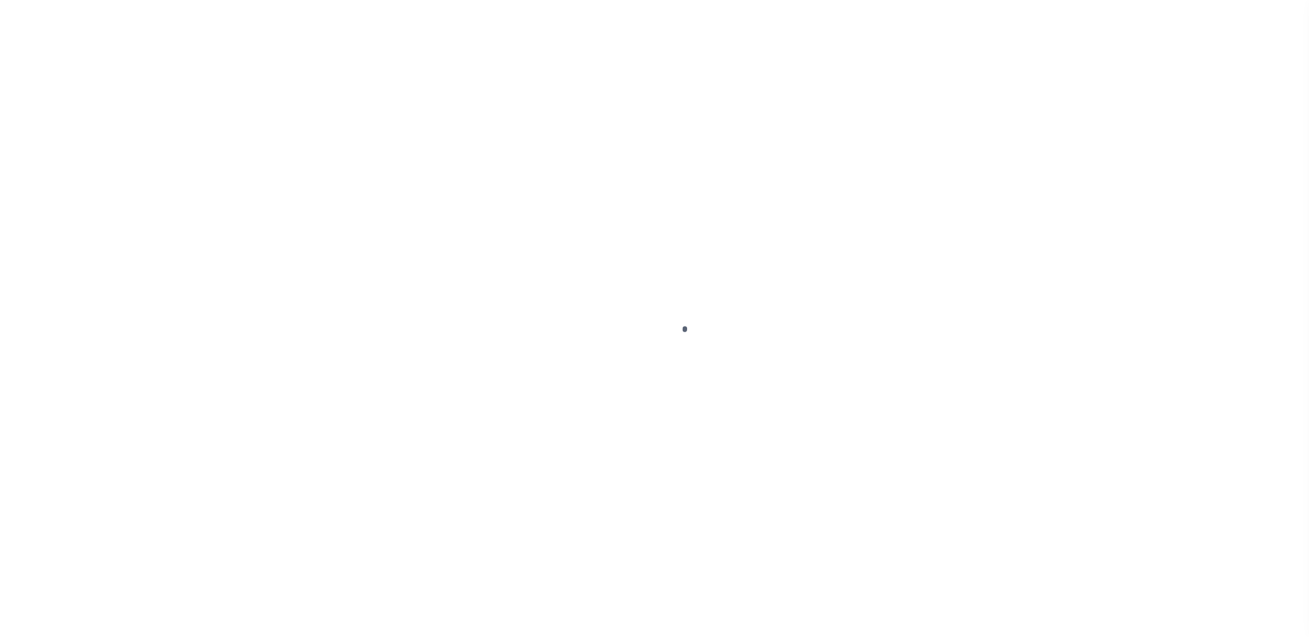
select select "NonEscrow"
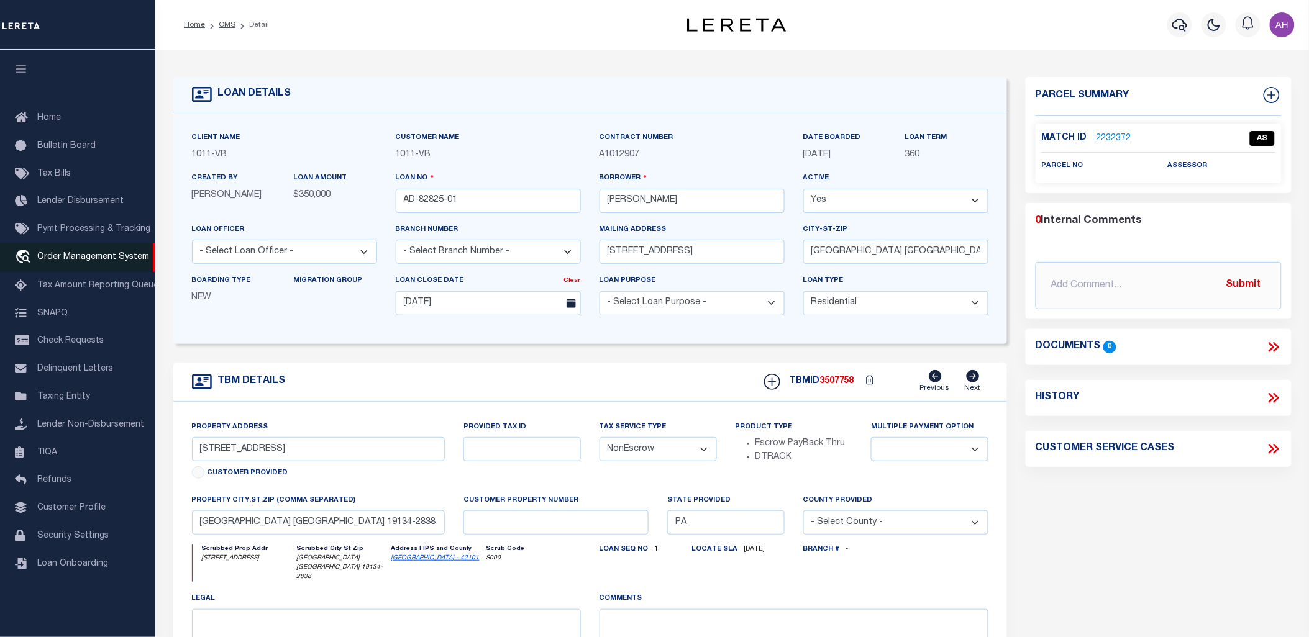
click at [104, 259] on span "Order Management System" at bounding box center [93, 257] width 112 height 9
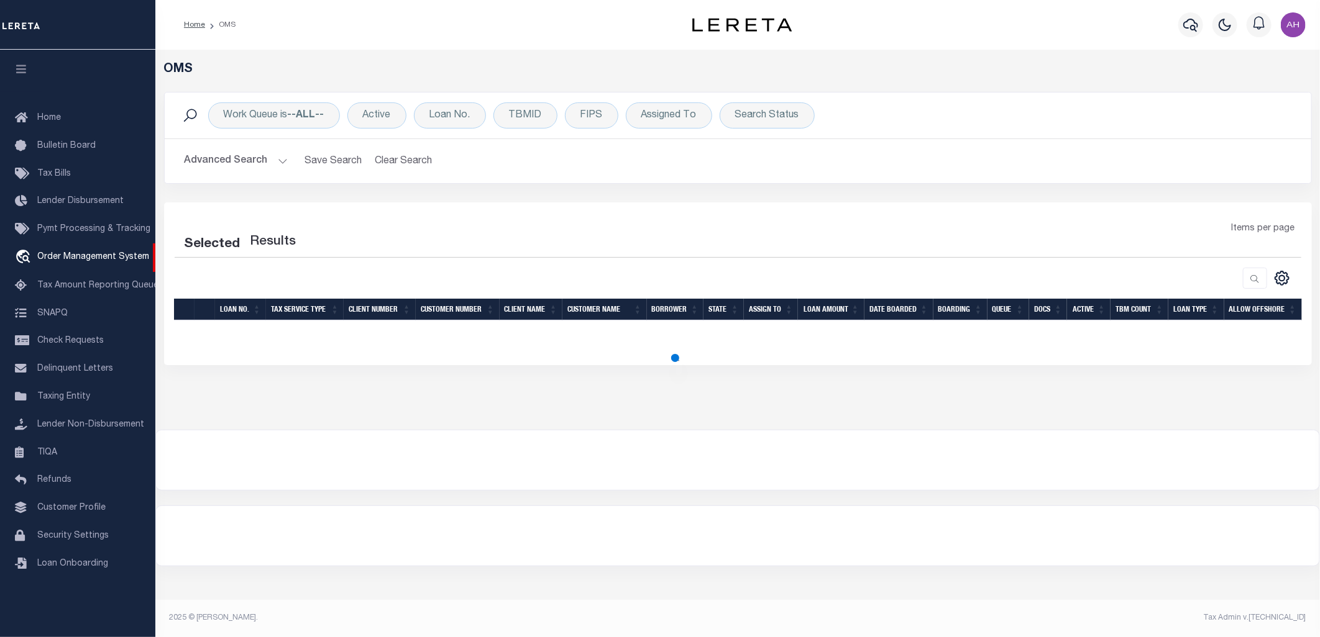
select select "200"
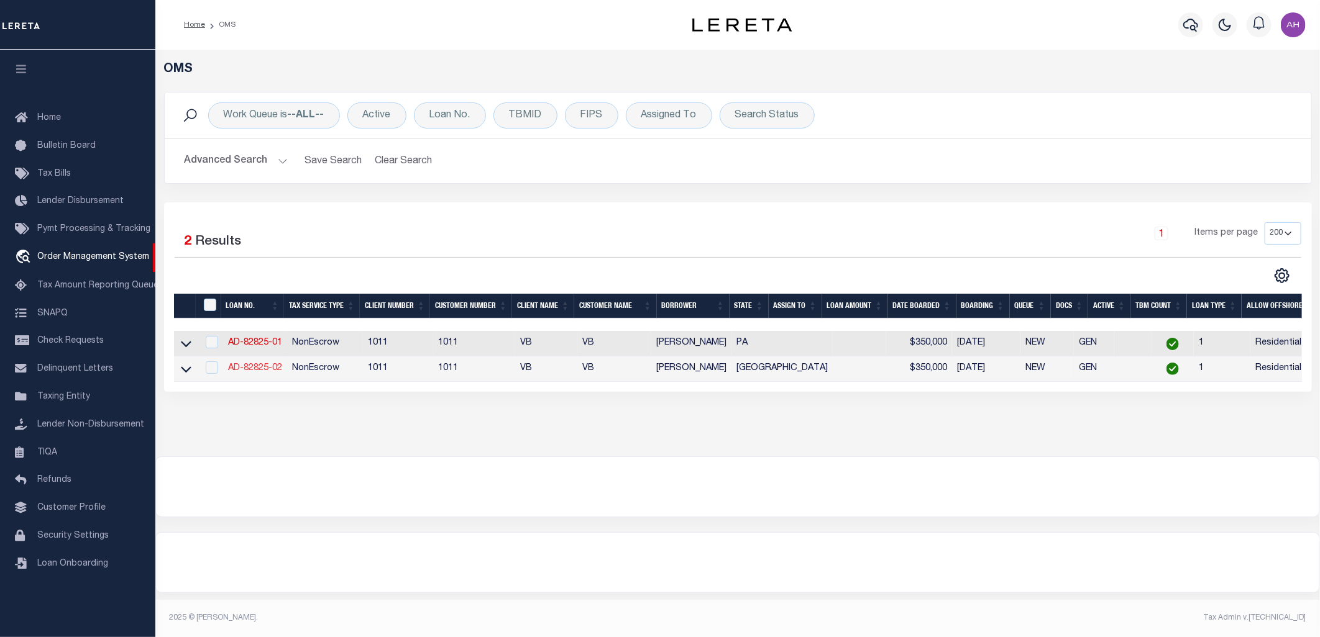
click at [268, 367] on link "AD-82825-02" at bounding box center [255, 368] width 54 height 9
type input "AD-82825-02"
type input "[PERSON_NAME]"
select select
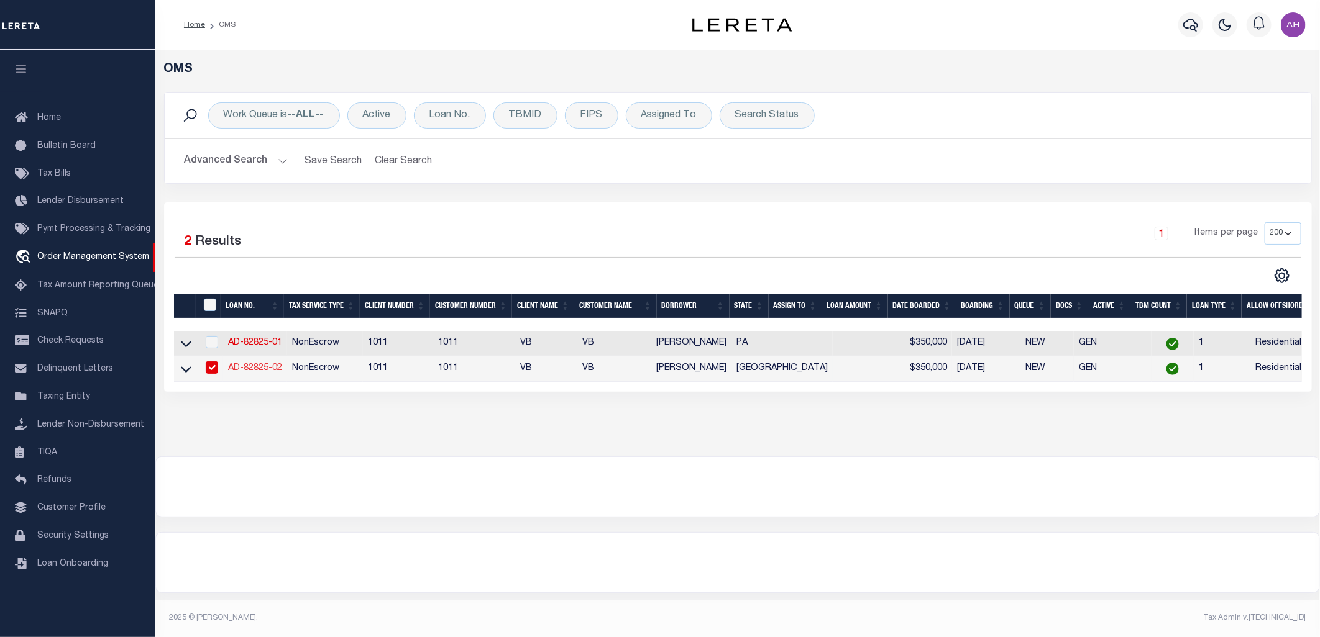
type input "[STREET_ADDRESS][PERSON_NAME]"
type input "GLADEWATER [GEOGRAPHIC_DATA] 75647-4439"
type input "[DATE]"
select select "10"
select select "NonEscrow"
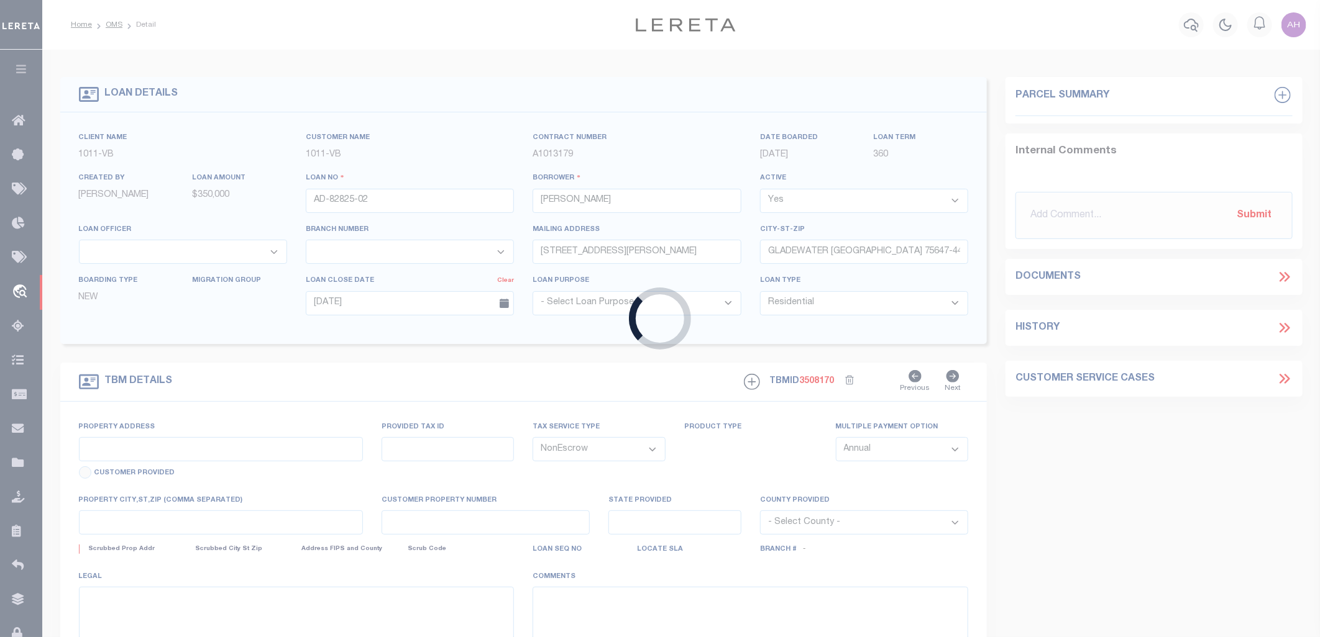
type input "[STREET_ADDRESS][PERSON_NAME]"
select select
type input "GLADEWATER TX 75647-4439"
type input "[GEOGRAPHIC_DATA]"
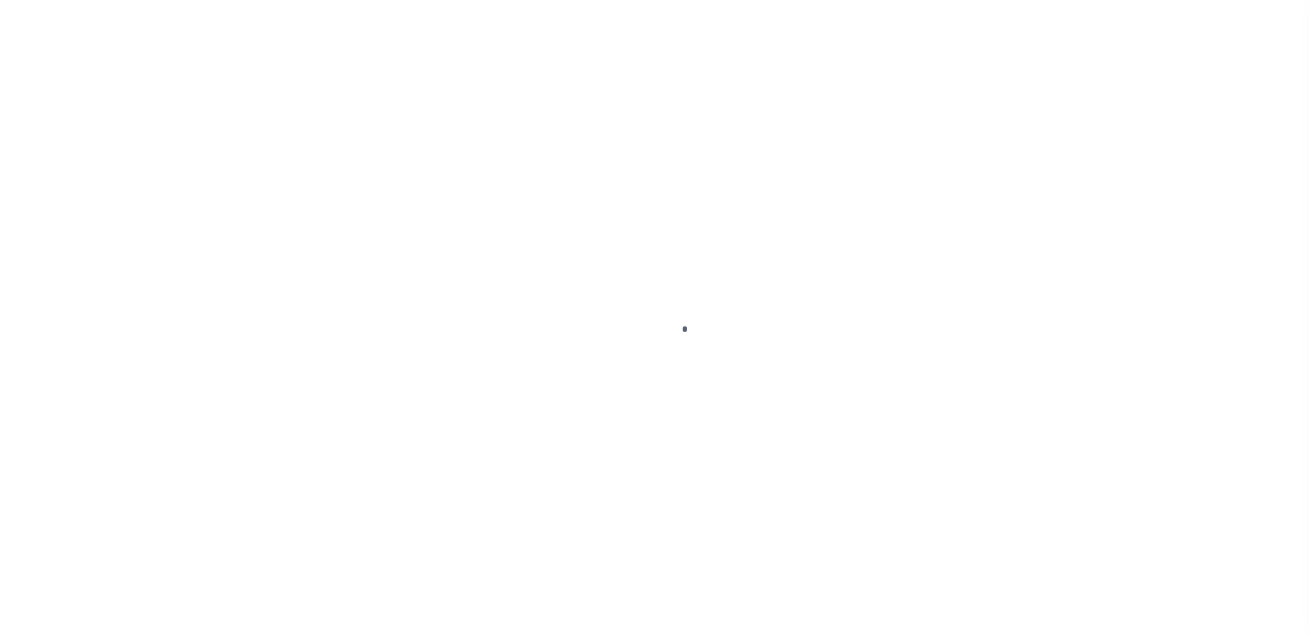
select select "10"
select select "NonEscrow"
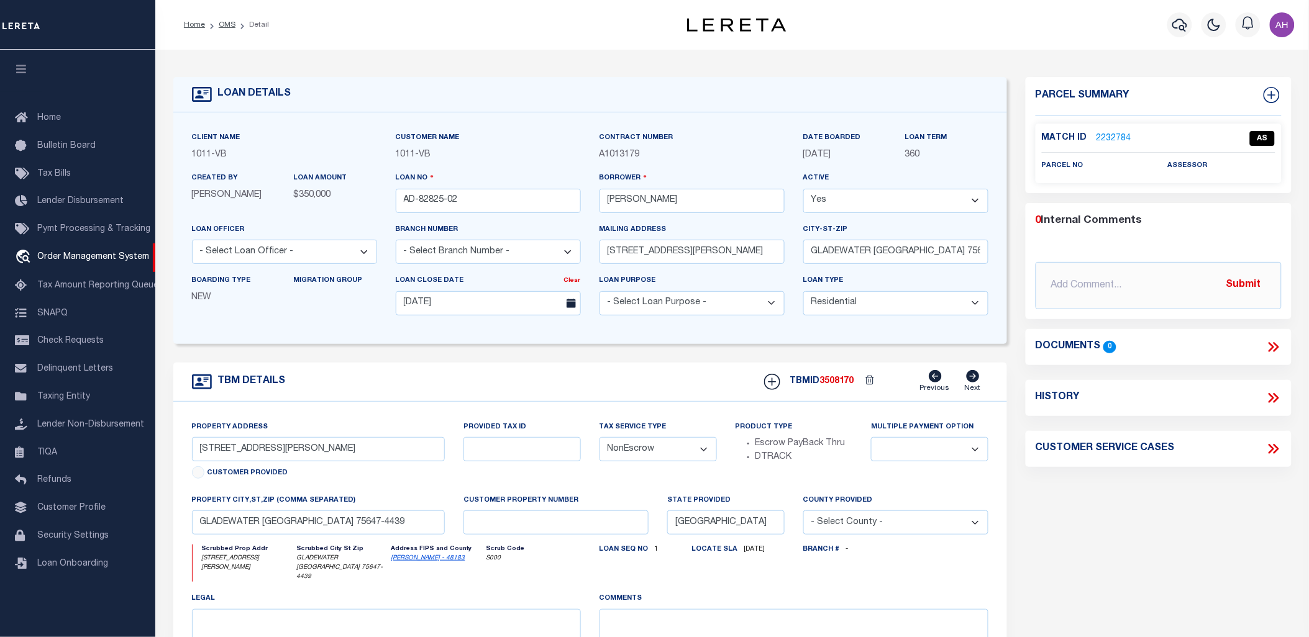
click at [511, 81] on div "LOAN DETAILS" at bounding box center [590, 94] width 834 height 35
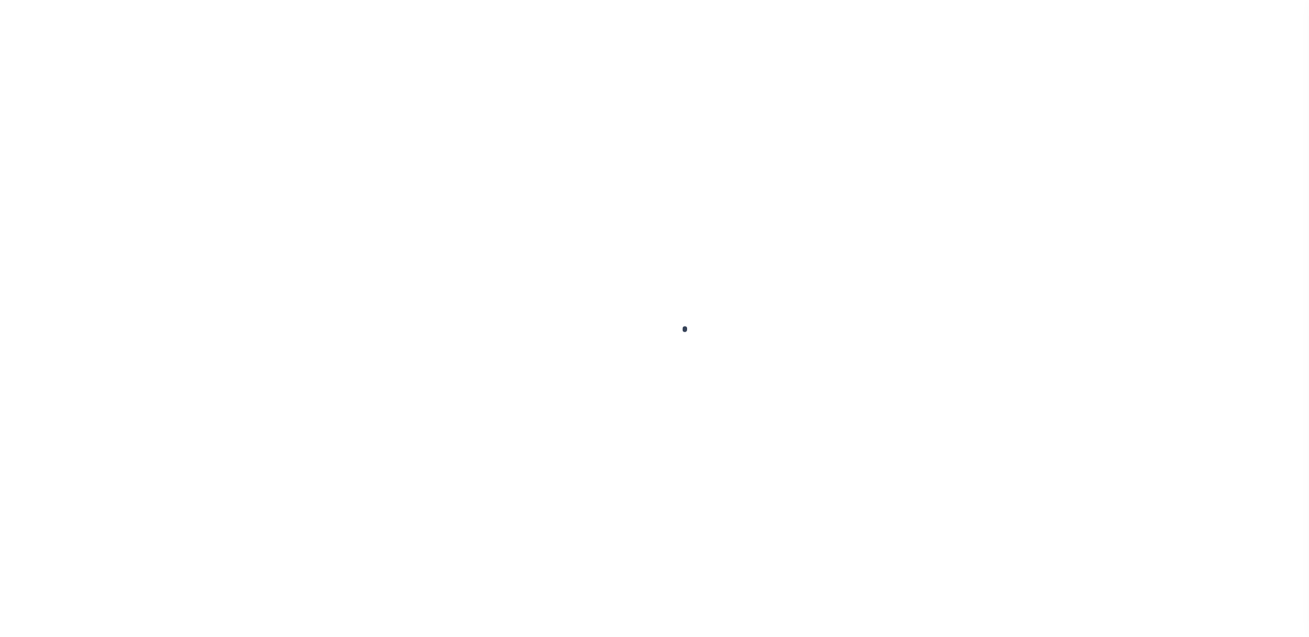
select select "10"
select select "NonEscrow"
type input "[STREET_ADDRESS][PERSON_NAME]"
select select
type input "GLADEWATER [GEOGRAPHIC_DATA] 75647-4439"
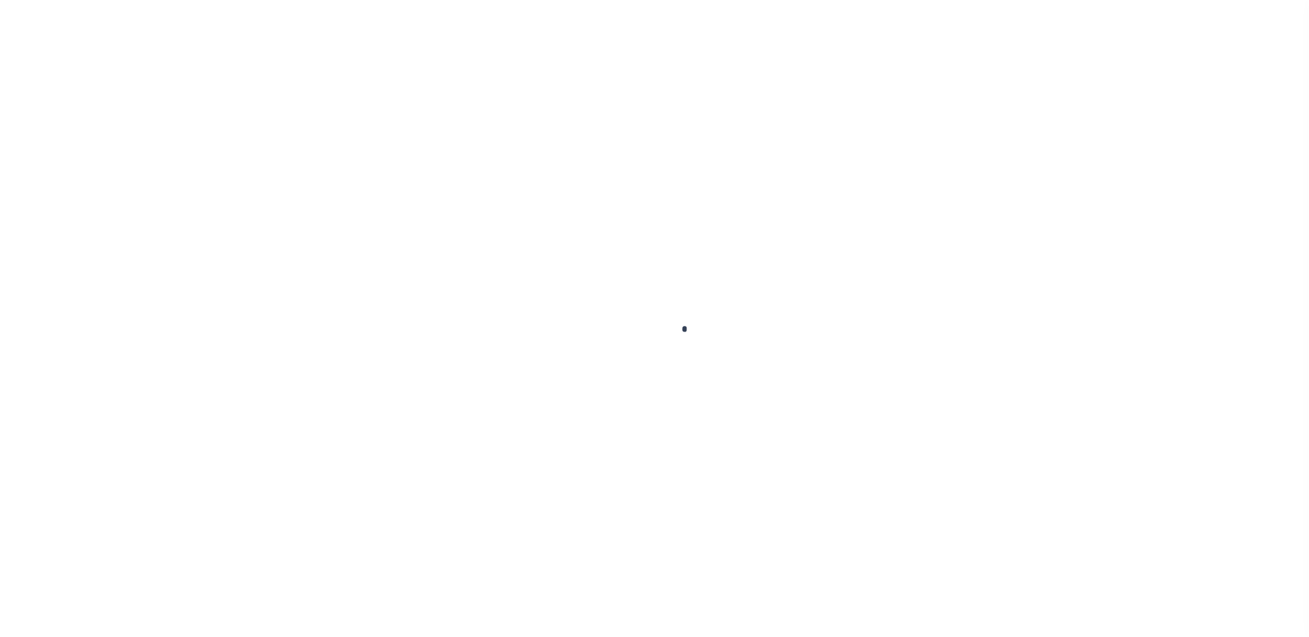
type input "[GEOGRAPHIC_DATA]"
select select "10"
select select "NonEscrow"
select select "10"
select select "NonEscrow"
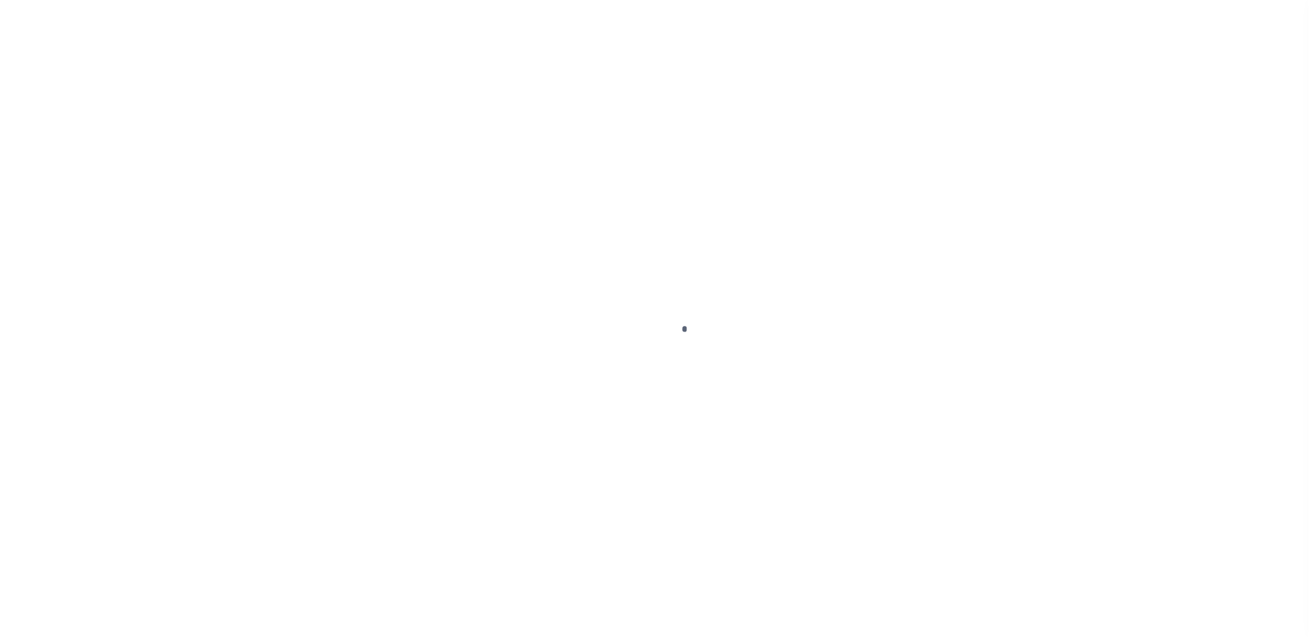
type input "[STREET_ADDRESS][PERSON_NAME]"
select select
type input "GLADEWATER [GEOGRAPHIC_DATA] 75647-4439"
type input "[GEOGRAPHIC_DATA]"
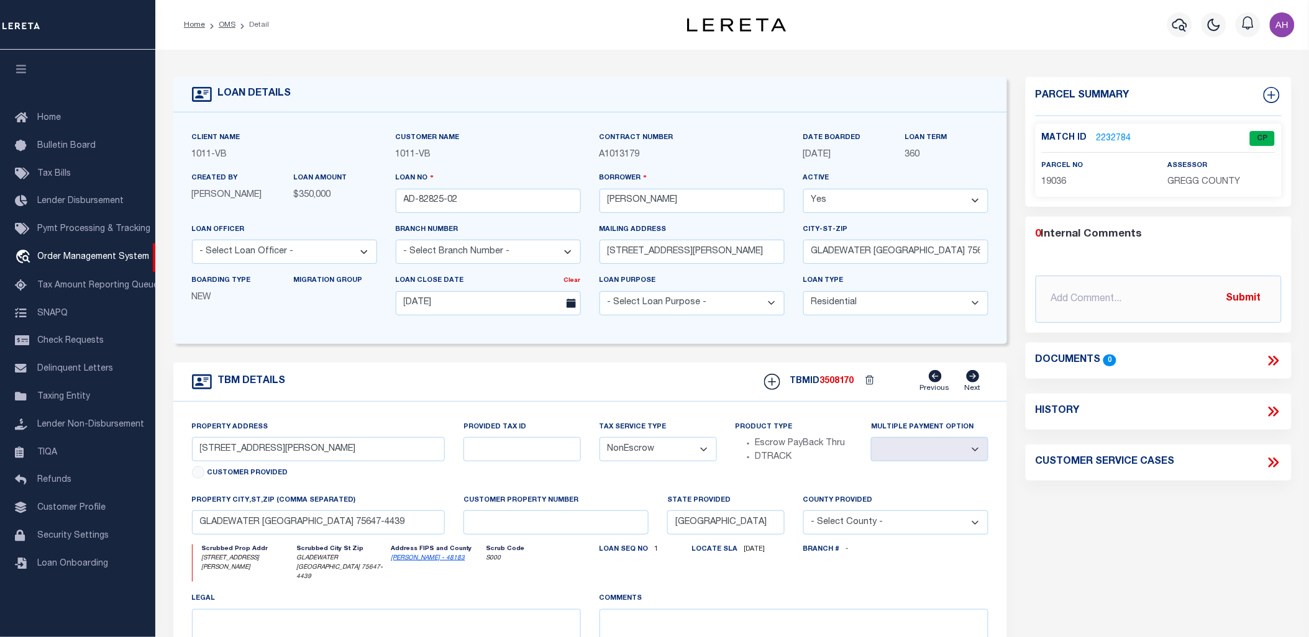
click at [1117, 137] on link "2232784" at bounding box center [1113, 138] width 35 height 13
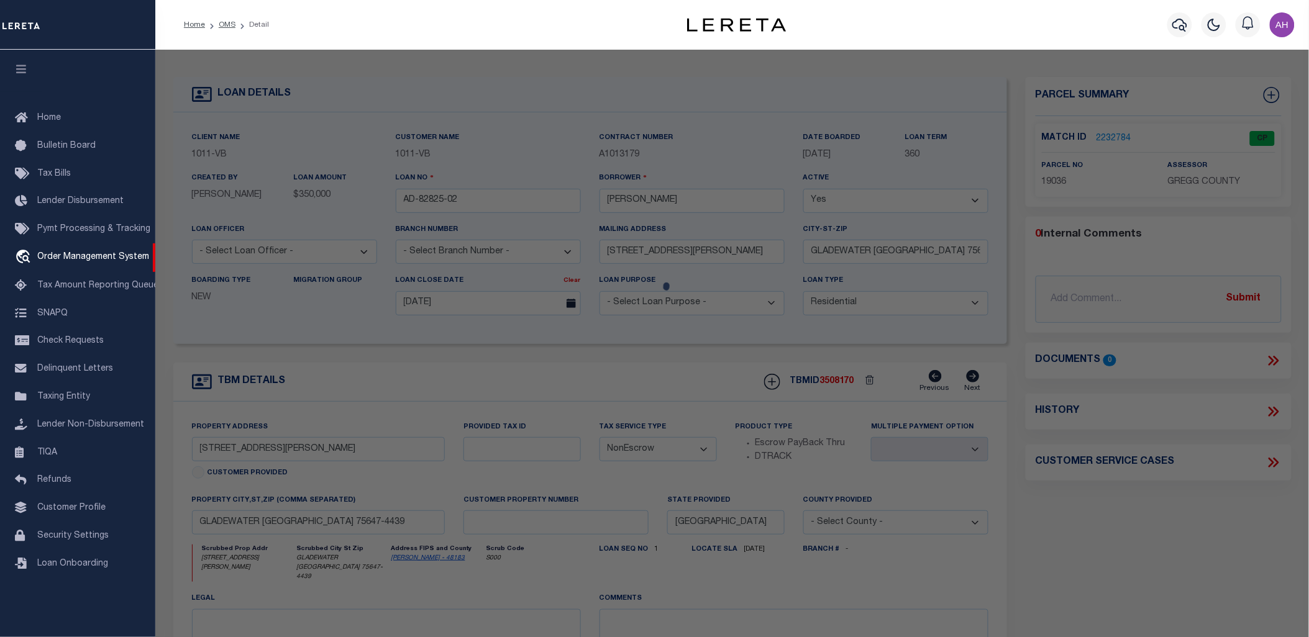
checkbox input "false"
select select "CP"
select select "099"
select select "ATL"
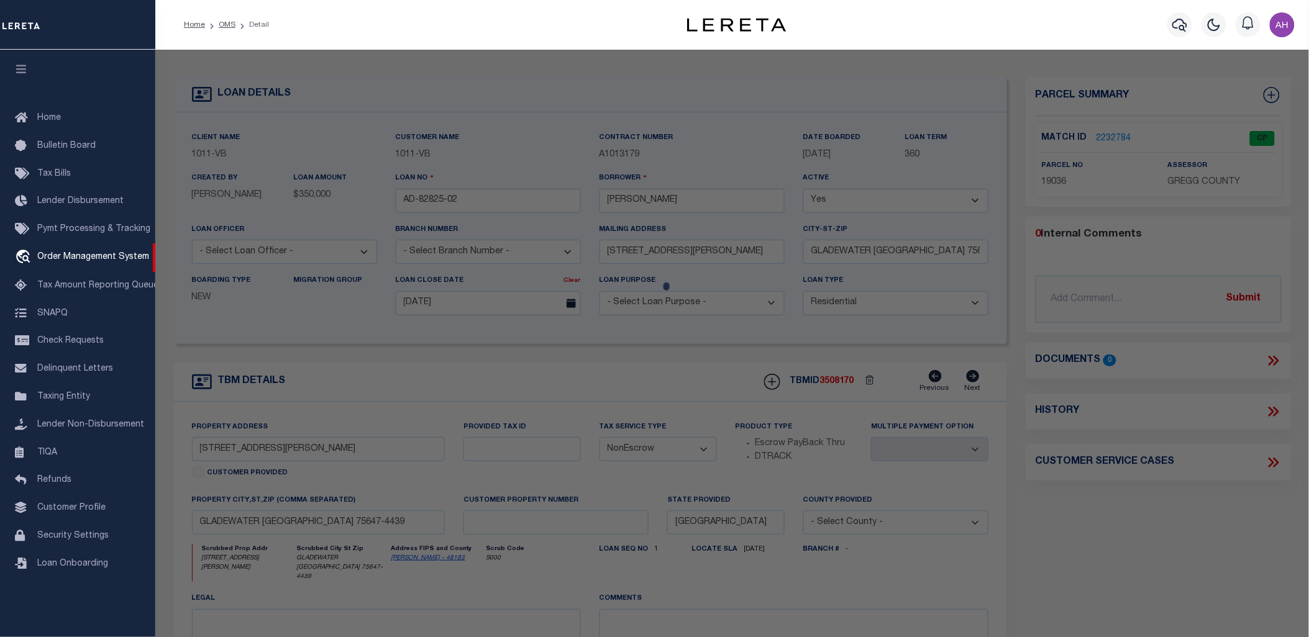
select select "ADD"
type input "601 WOOD ST."
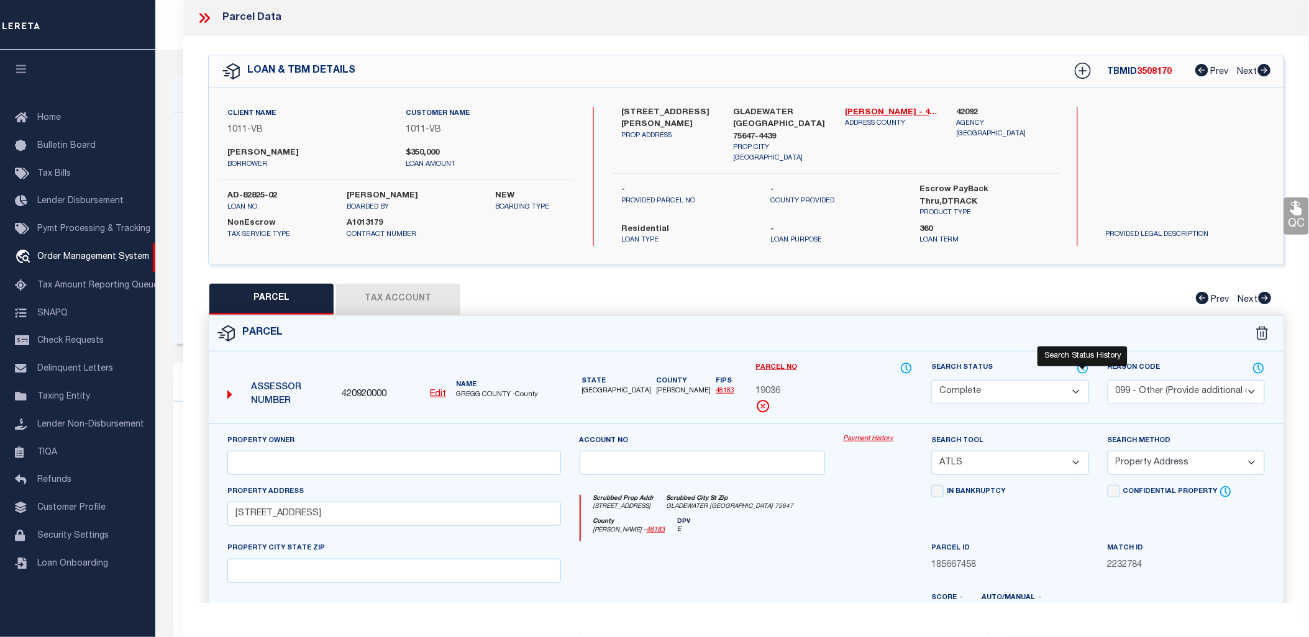
click at [1085, 362] on icon at bounding box center [1083, 369] width 12 height 14
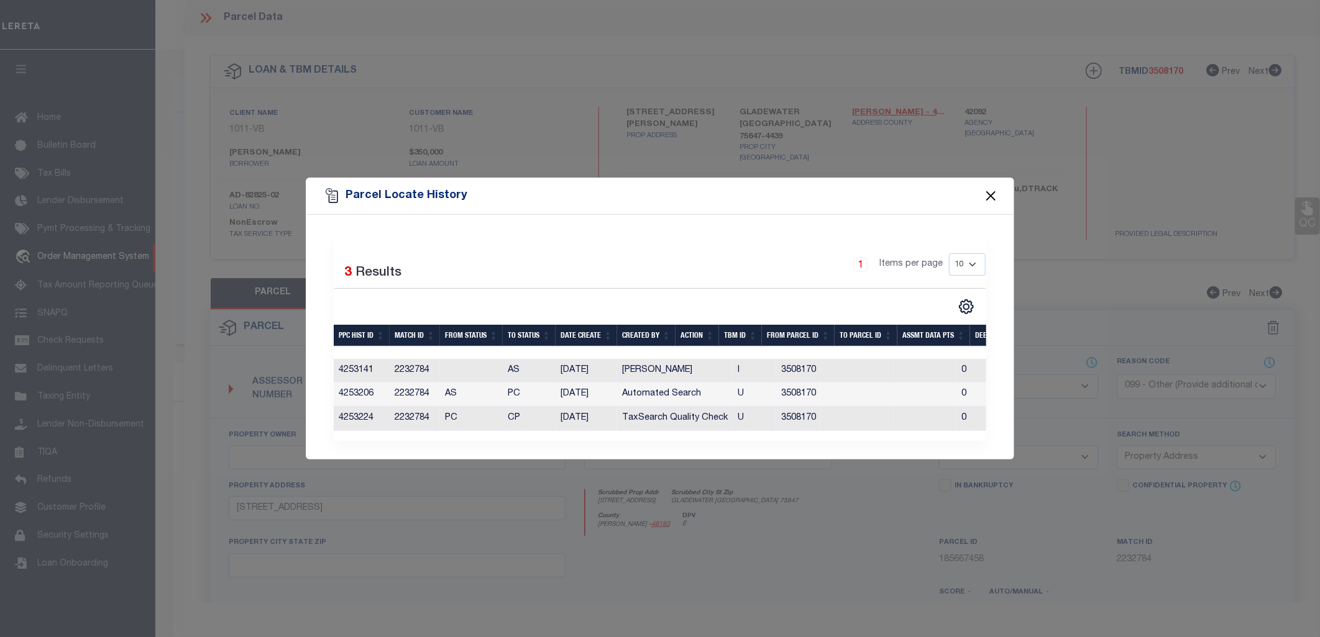
click at [993, 196] on button "Close" at bounding box center [991, 196] width 16 height 16
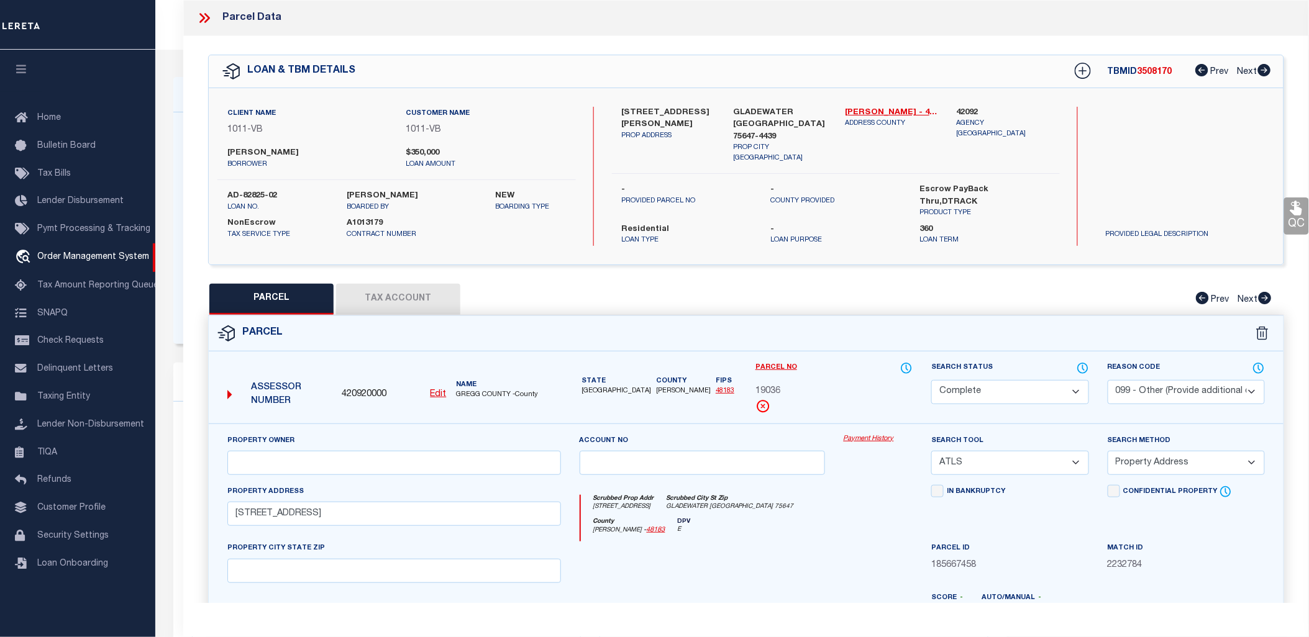
click at [209, 19] on icon at bounding box center [207, 18] width 6 height 10
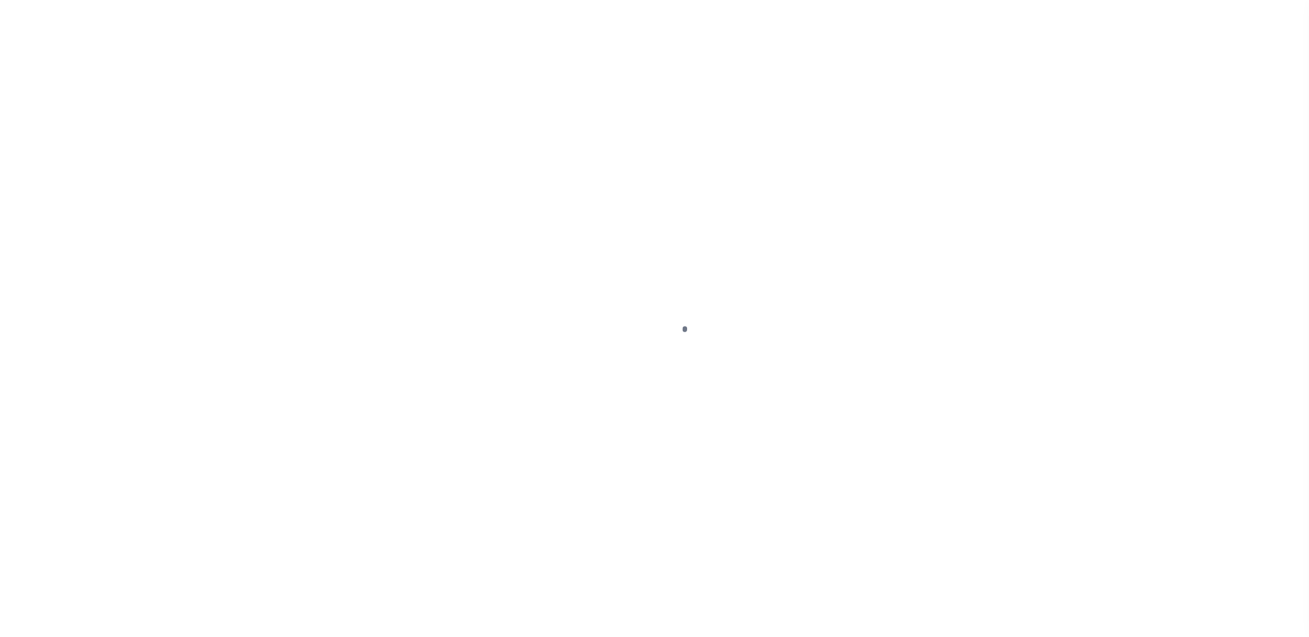
select select "10"
select select "NonEscrow"
type input "[STREET_ADDRESS][PERSON_NAME]"
select select
type input "GLADEWATER [GEOGRAPHIC_DATA] 75647-4439"
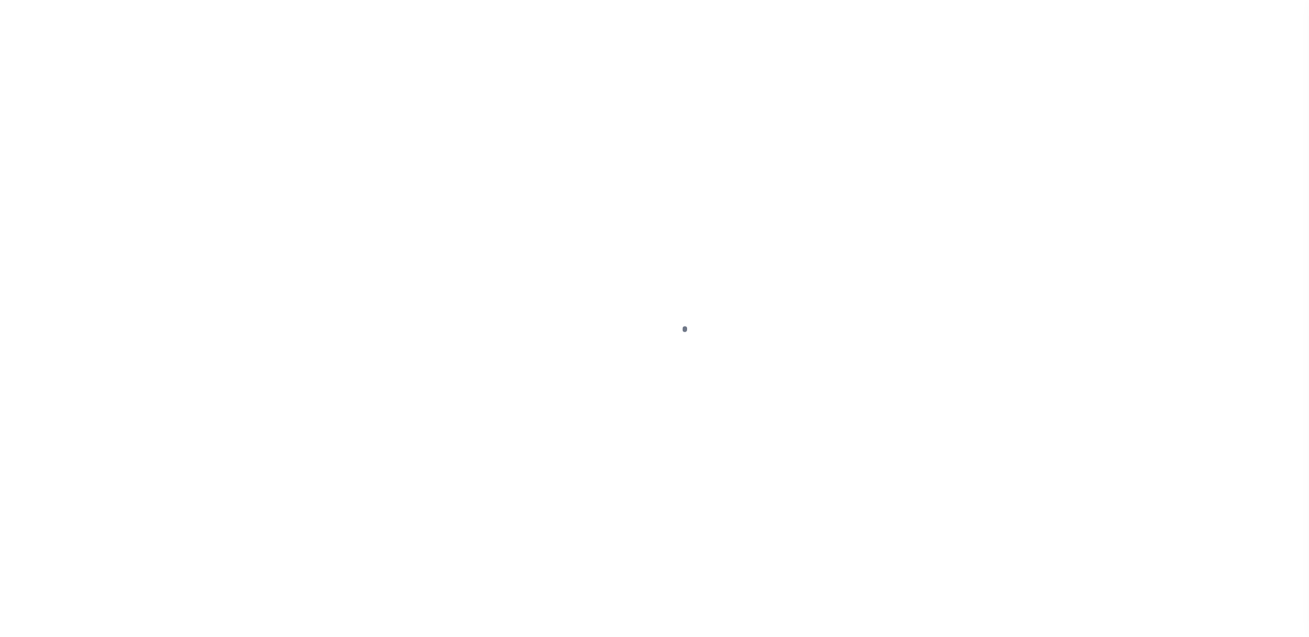
type input "[GEOGRAPHIC_DATA]"
select select "10"
select select "NonEscrow"
type input "[STREET_ADDRESS][PERSON_NAME]"
select select
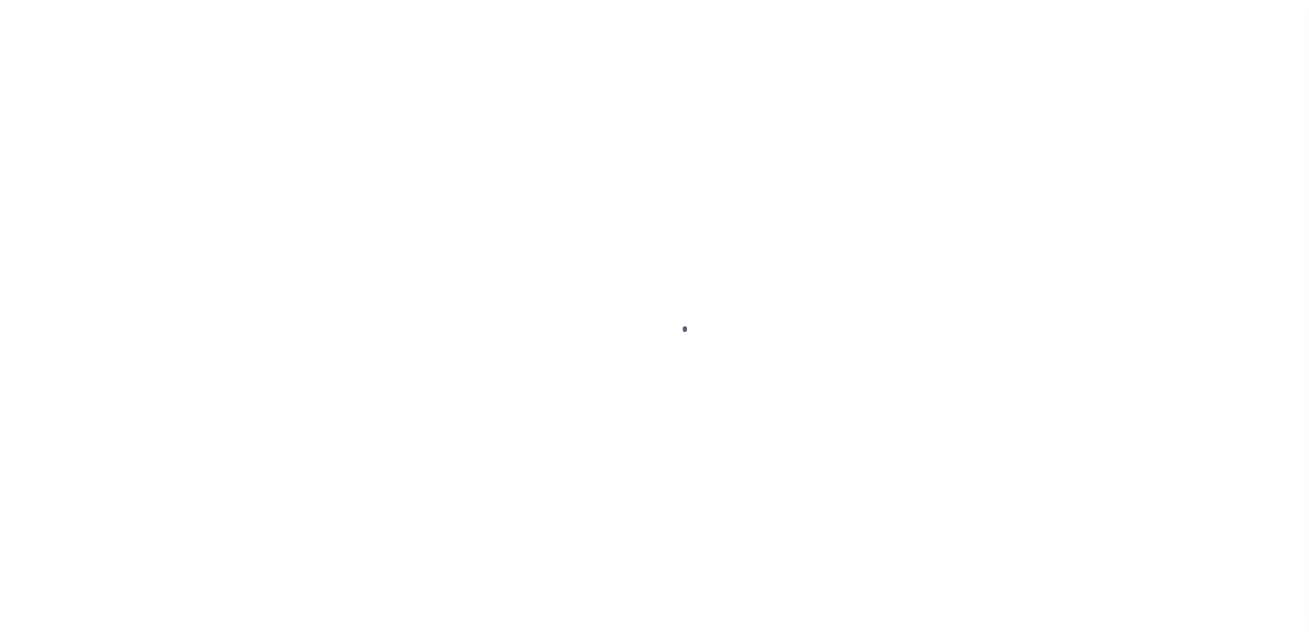
type input "GLADEWATER [GEOGRAPHIC_DATA] 75647-4439"
type input "[GEOGRAPHIC_DATA]"
select select "10"
select select "NonEscrow"
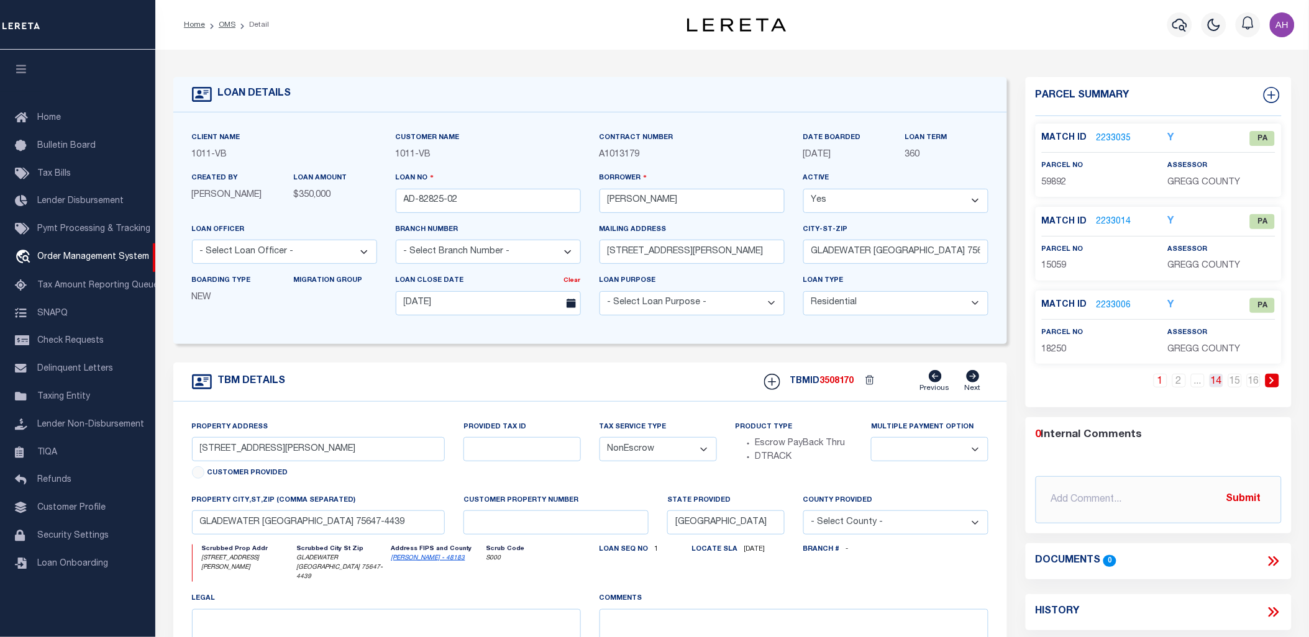
click at [1218, 380] on link "14" at bounding box center [1217, 381] width 14 height 14
click at [1234, 381] on link "15" at bounding box center [1235, 381] width 14 height 14
click at [1254, 380] on link "16" at bounding box center [1254, 381] width 14 height 14
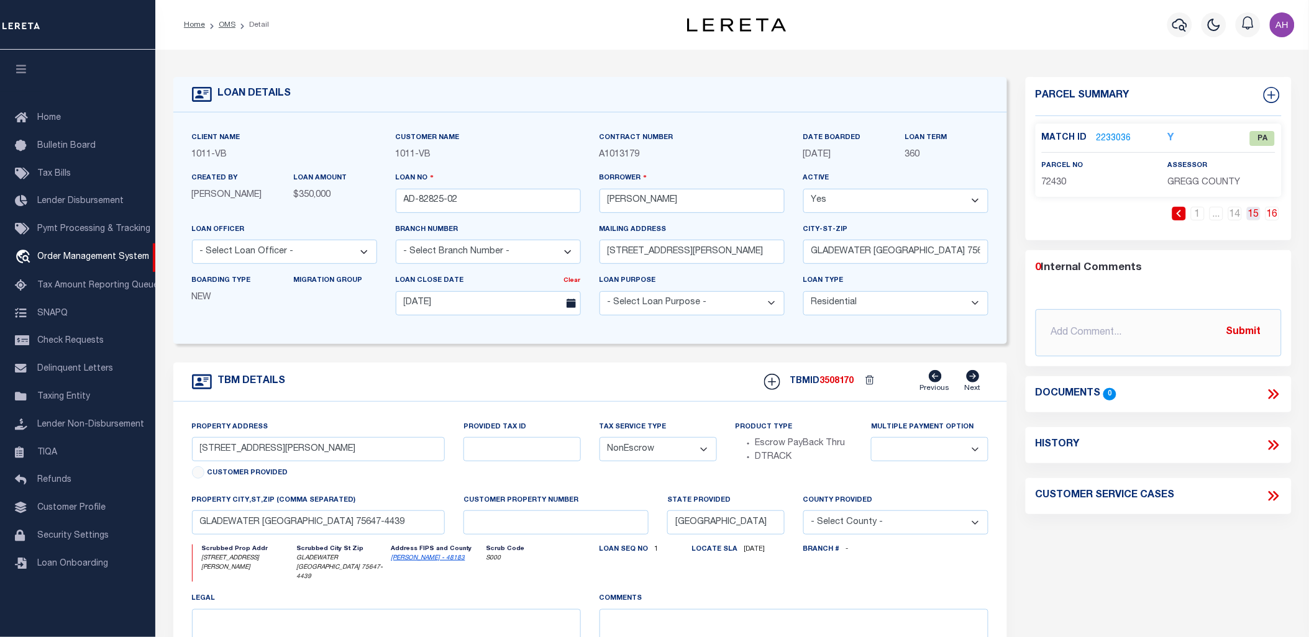
click at [1250, 213] on link "15" at bounding box center [1254, 214] width 14 height 14
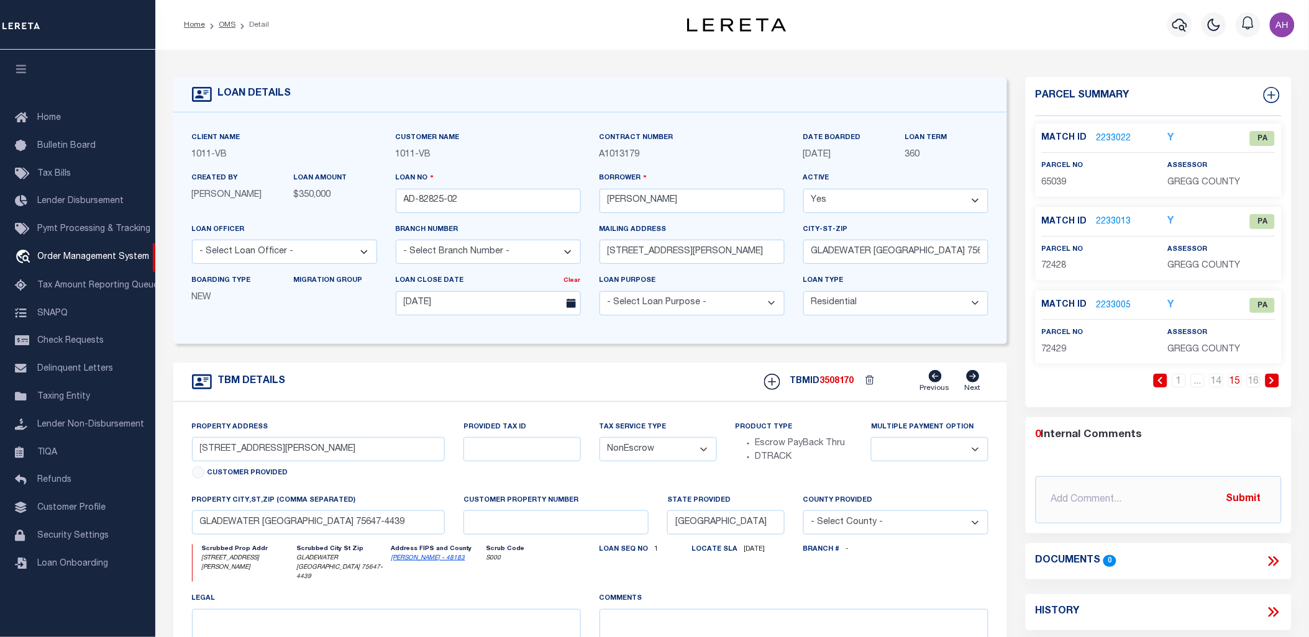
click at [1121, 306] on link "2233005" at bounding box center [1113, 305] width 35 height 13
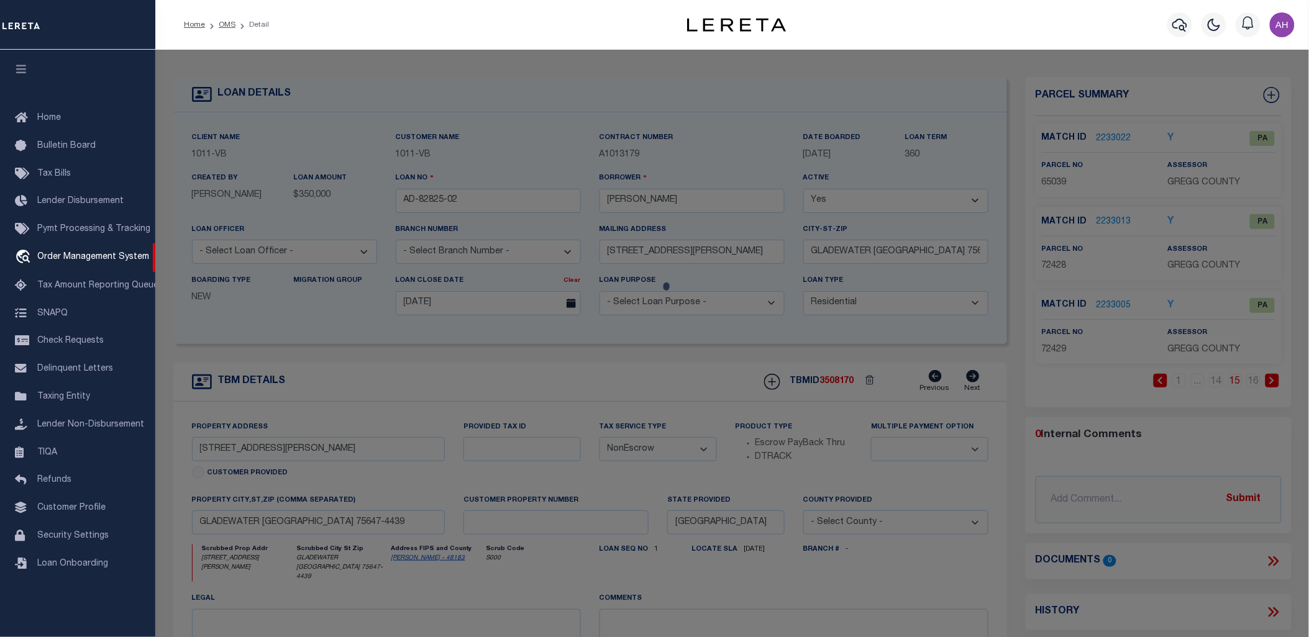
checkbox input "false"
select select "PA"
select select "099"
select select "MDD"
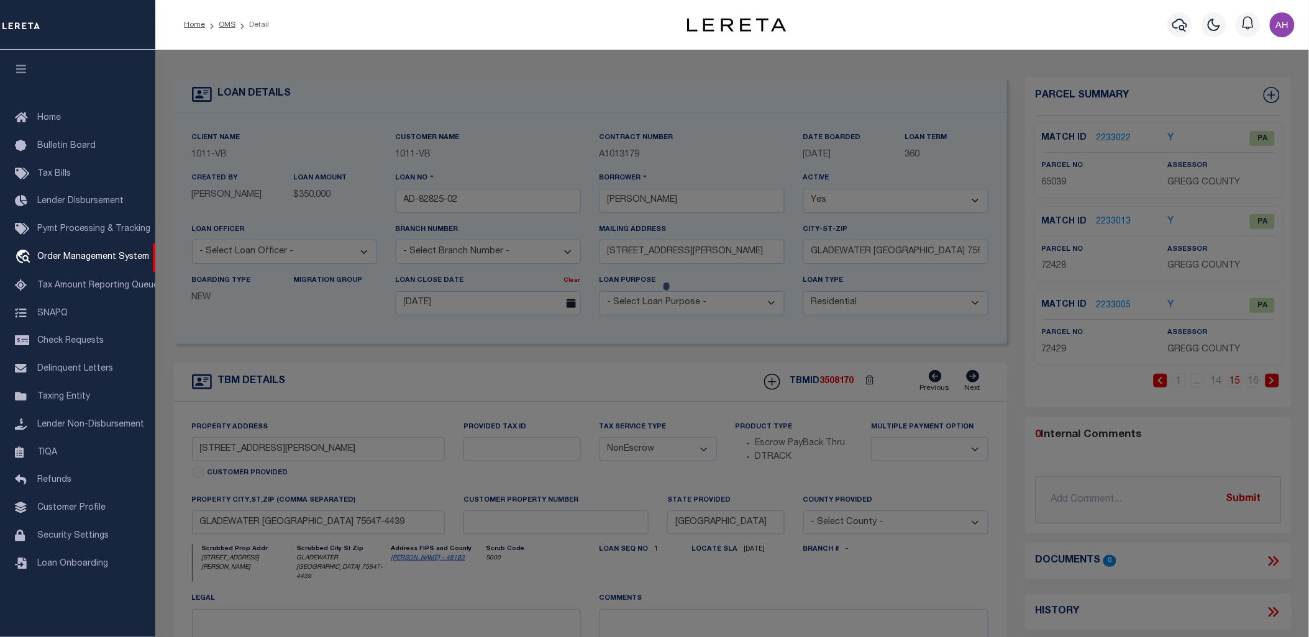
select select "ADD"
type input "601 WOOD ST."
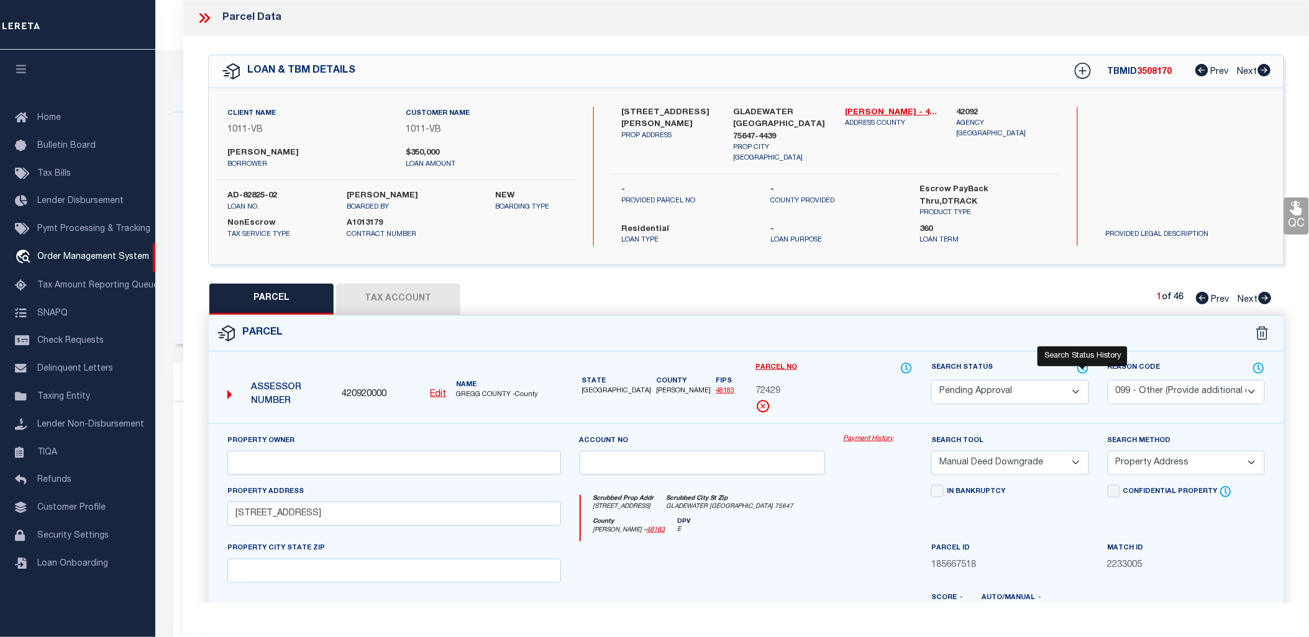
click at [1080, 364] on icon at bounding box center [1083, 369] width 12 height 14
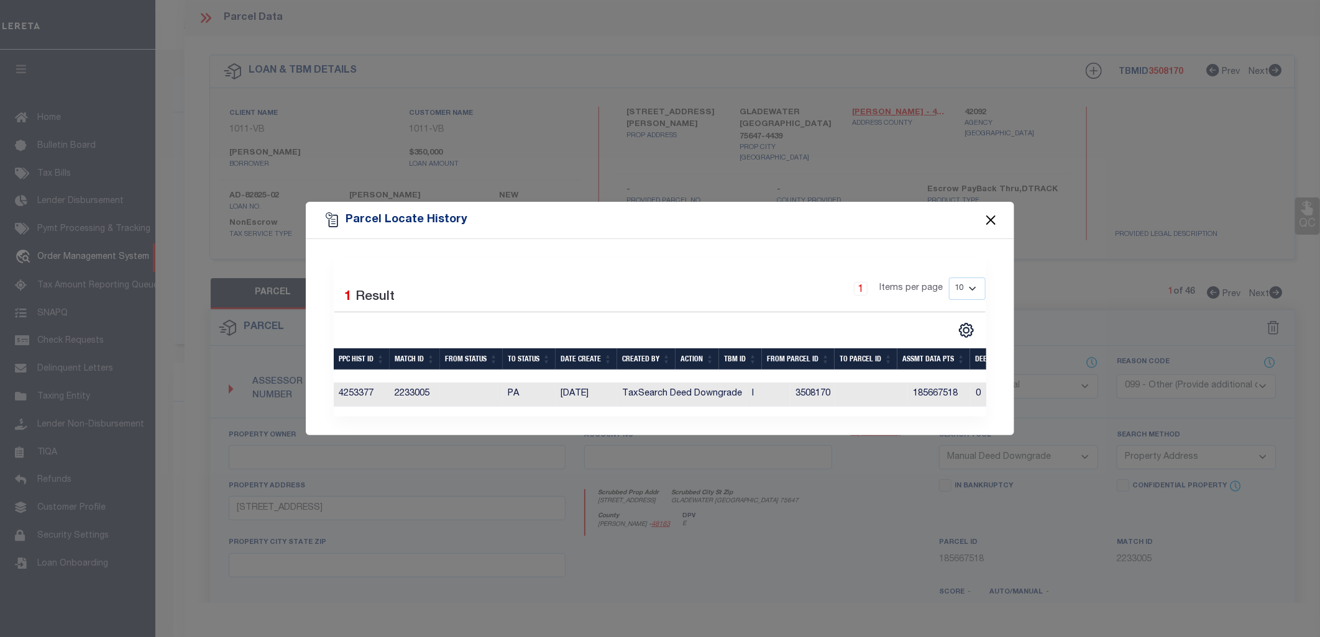
click at [998, 215] on button "Close" at bounding box center [991, 220] width 16 height 16
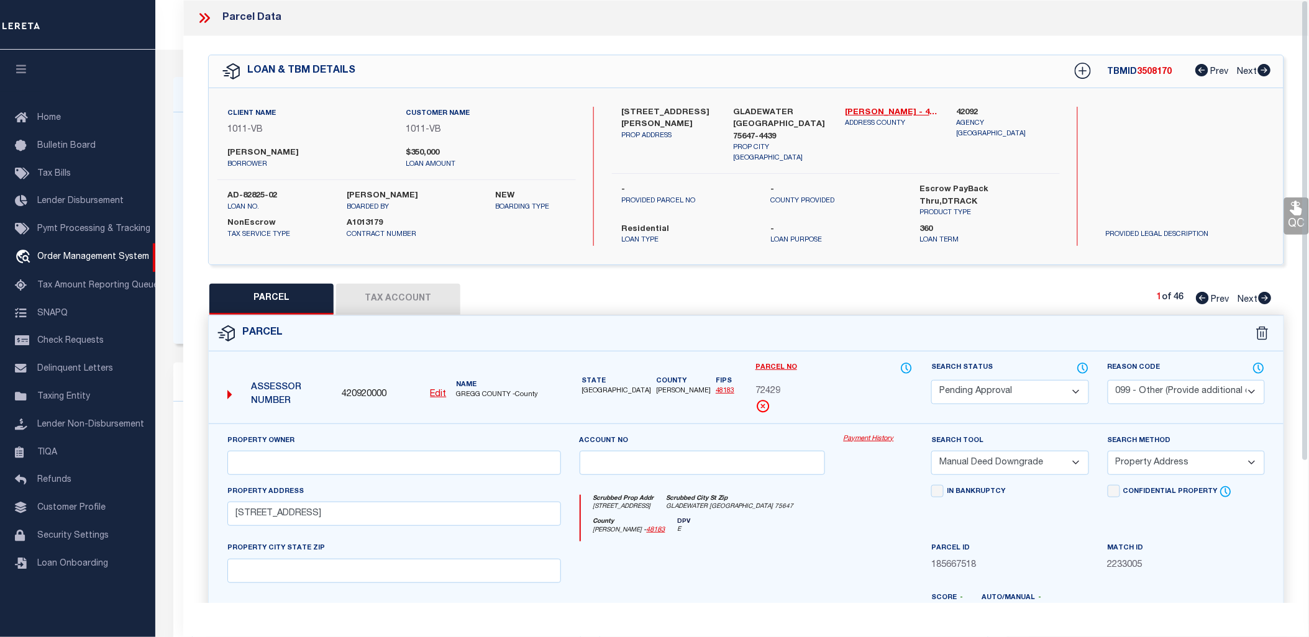
click at [201, 19] on icon at bounding box center [204, 18] width 16 height 16
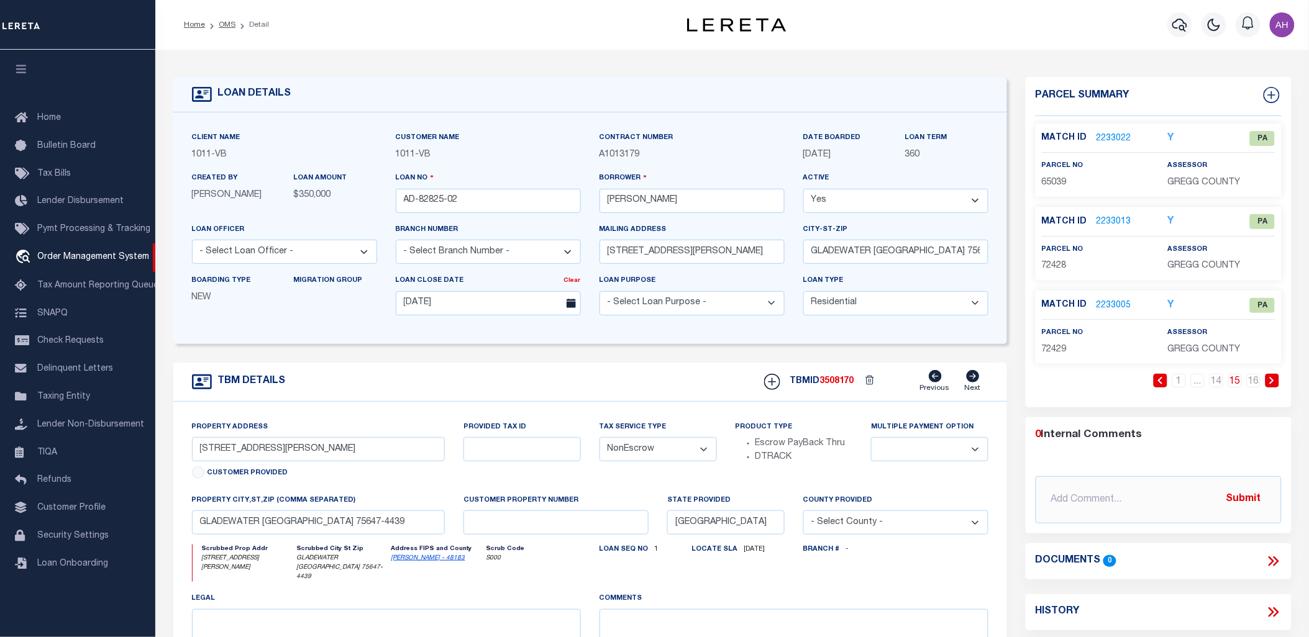
click at [1272, 380] on icon at bounding box center [1272, 380] width 4 height 7
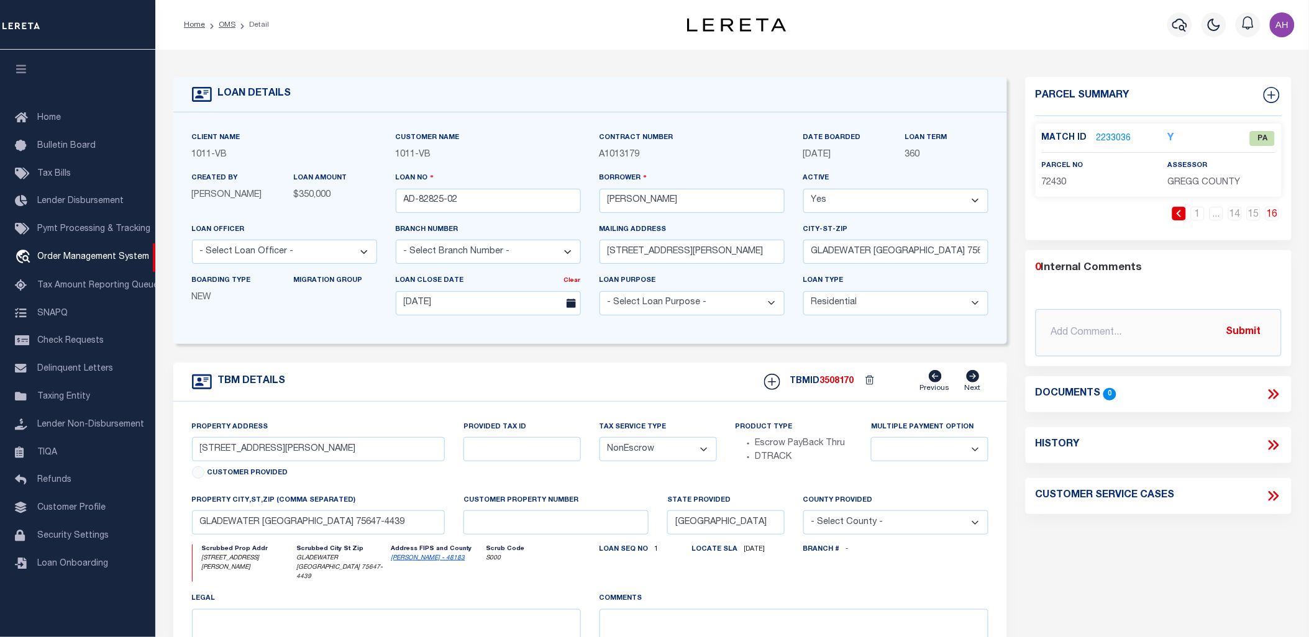
click at [1272, 380] on div "Documents 0" at bounding box center [1159, 394] width 266 height 36
click at [1197, 212] on link "1" at bounding box center [1198, 214] width 14 height 14
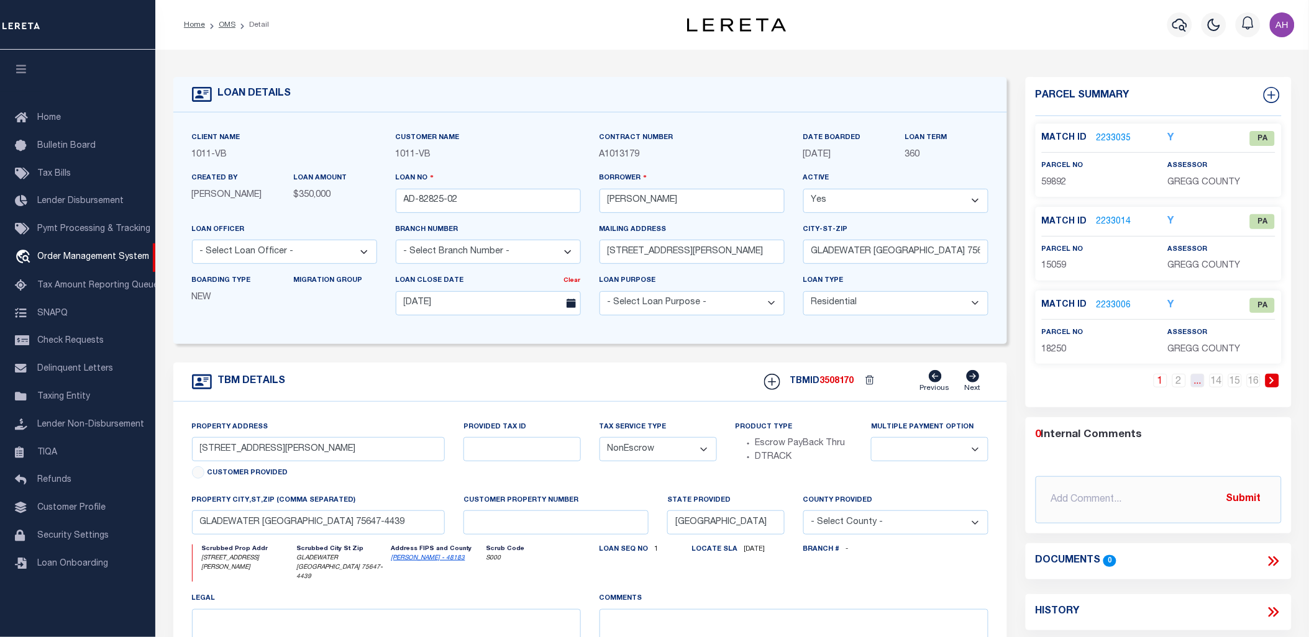
click at [1196, 381] on link "..." at bounding box center [1198, 381] width 14 height 14
click at [1267, 381] on link at bounding box center [1272, 381] width 14 height 14
click at [1102, 301] on link "2232784" at bounding box center [1113, 305] width 35 height 13
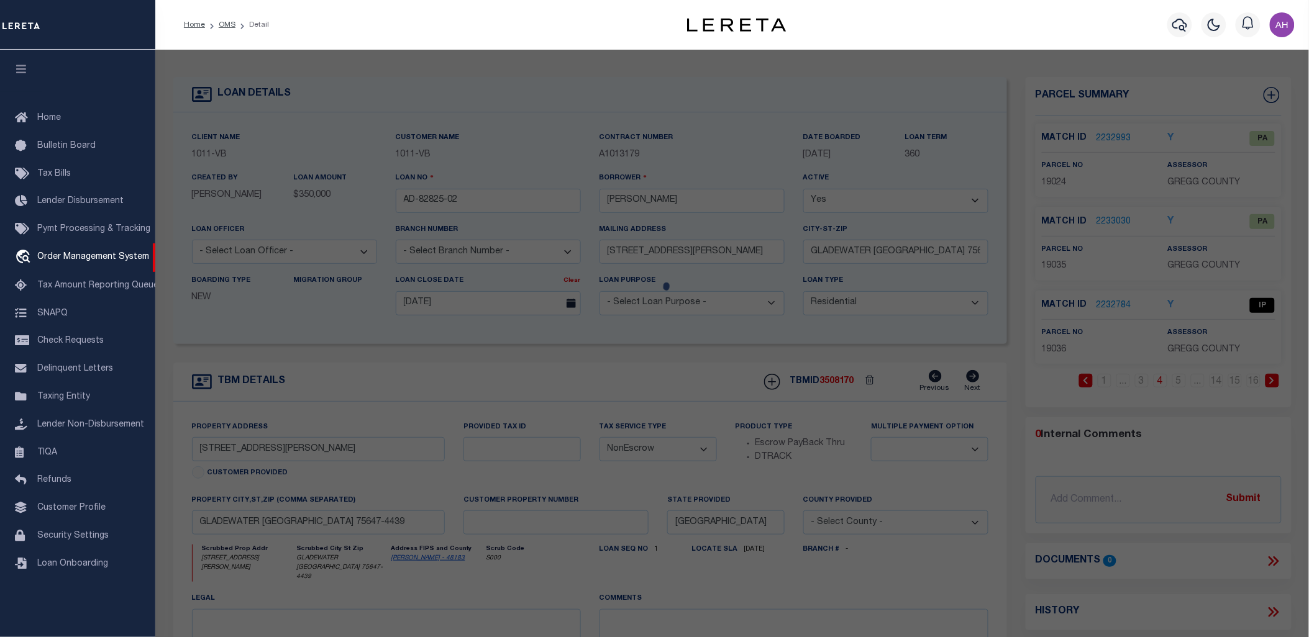
select select "AS"
select select
checkbox input "false"
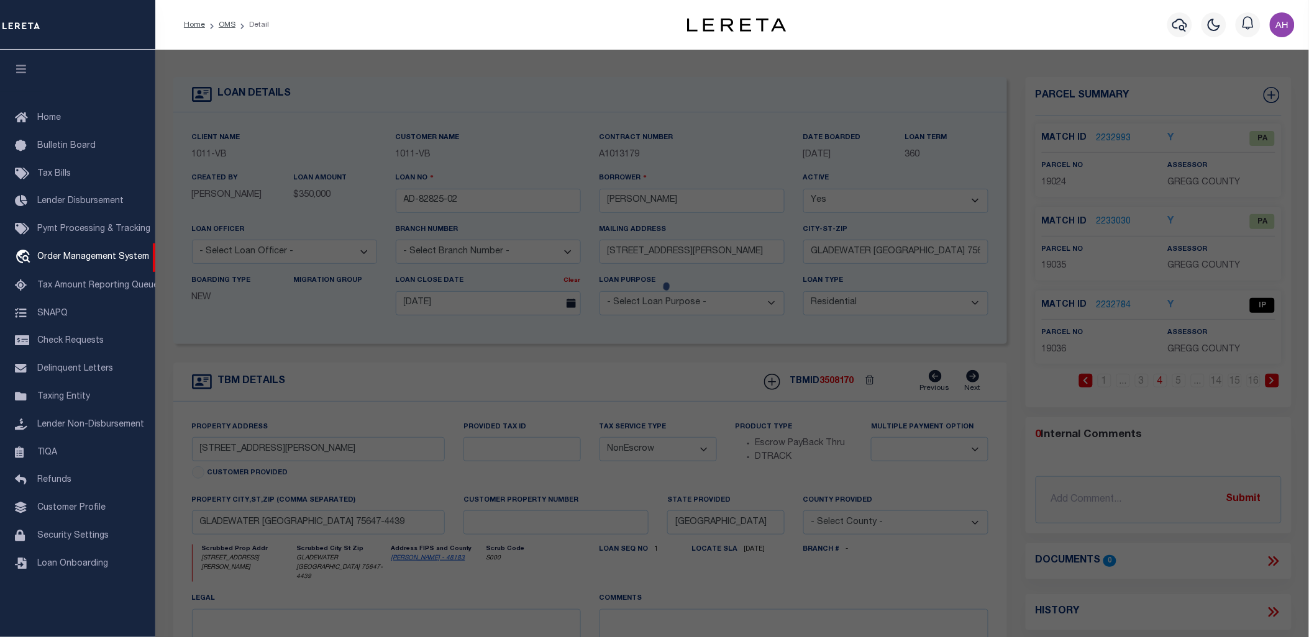
checkbox input "false"
select select "IP"
select select "099"
select select "ATL"
select select
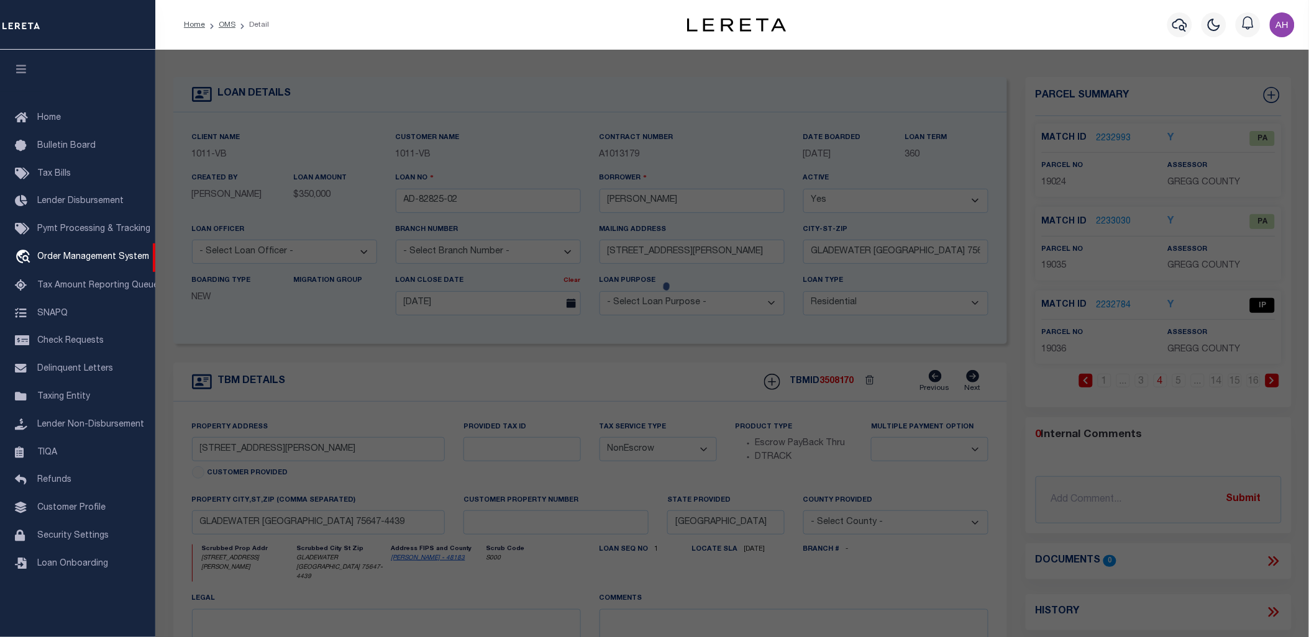
type input "601 WOOD ST."
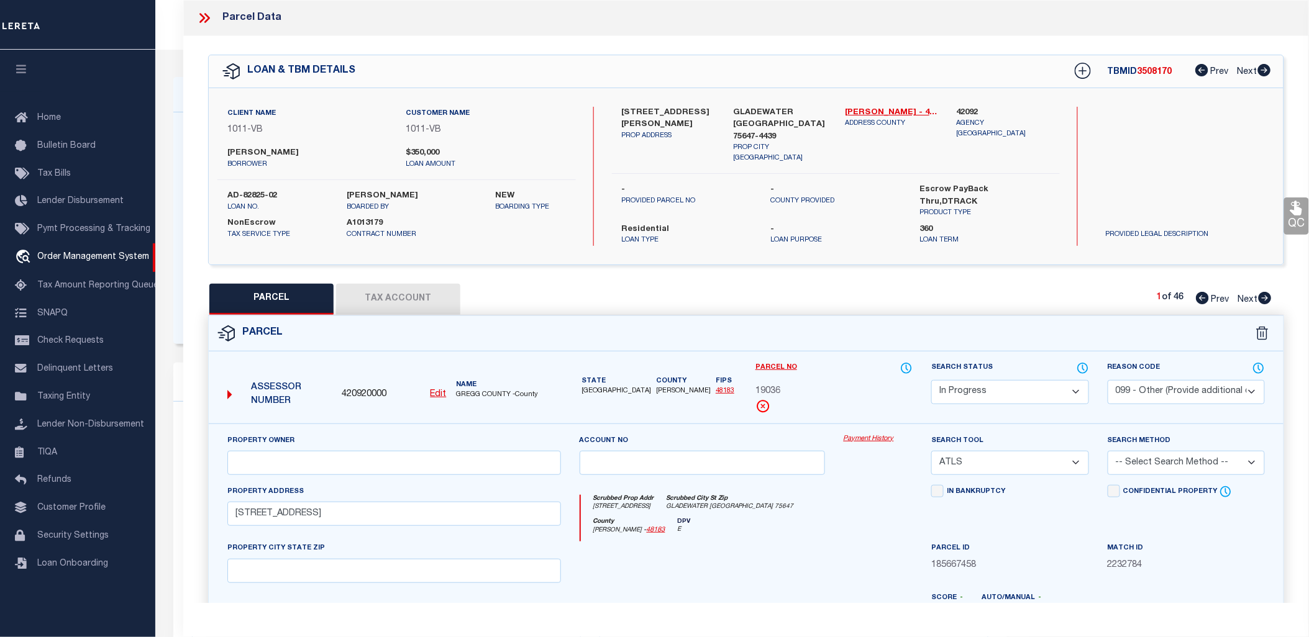
click at [205, 16] on icon at bounding box center [204, 18] width 16 height 16
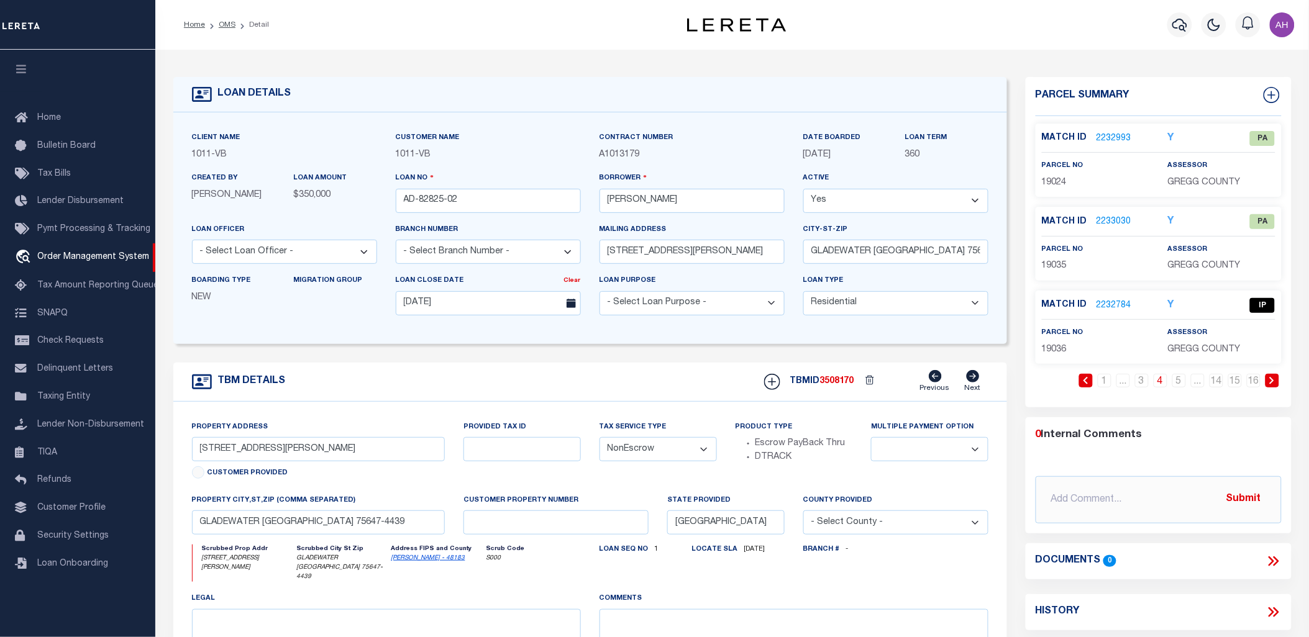
click at [885, 432] on label "Multiple Payment Option" at bounding box center [922, 427] width 103 height 11
click at [435, 362] on form "LOAN DETAILS Client Name 1011 - VB Customer Name" at bounding box center [590, 426] width 834 height 698
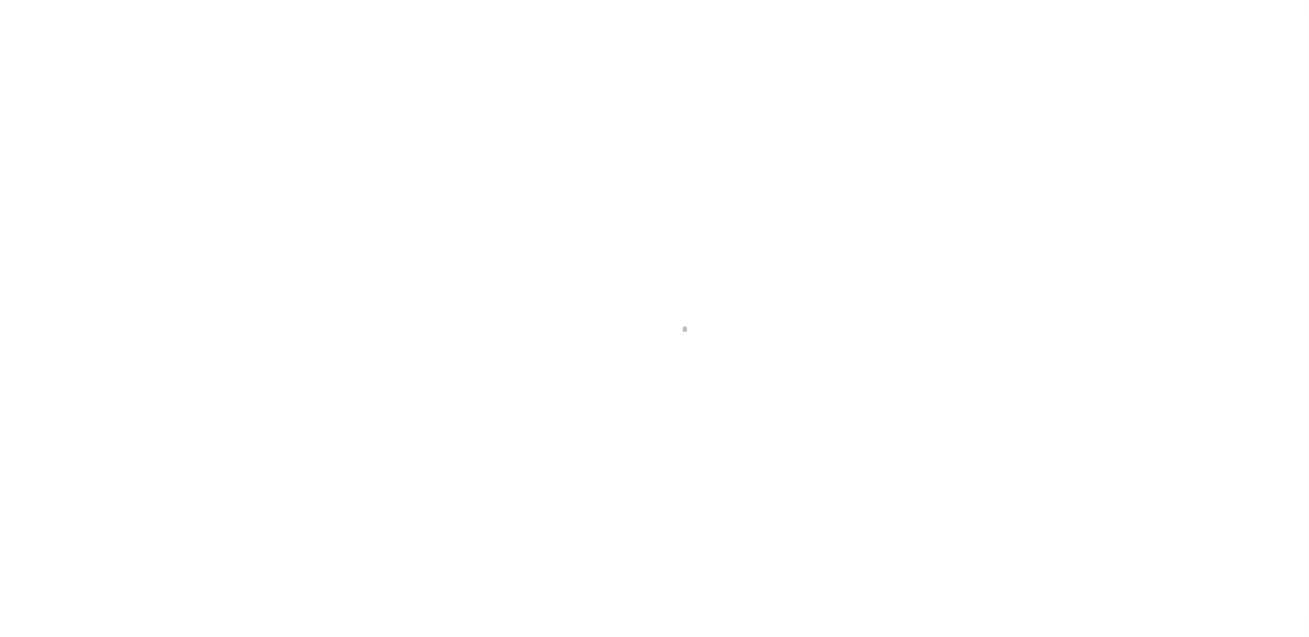
select select "10"
select select "NonEscrow"
select select "10"
select select "NonEscrow"
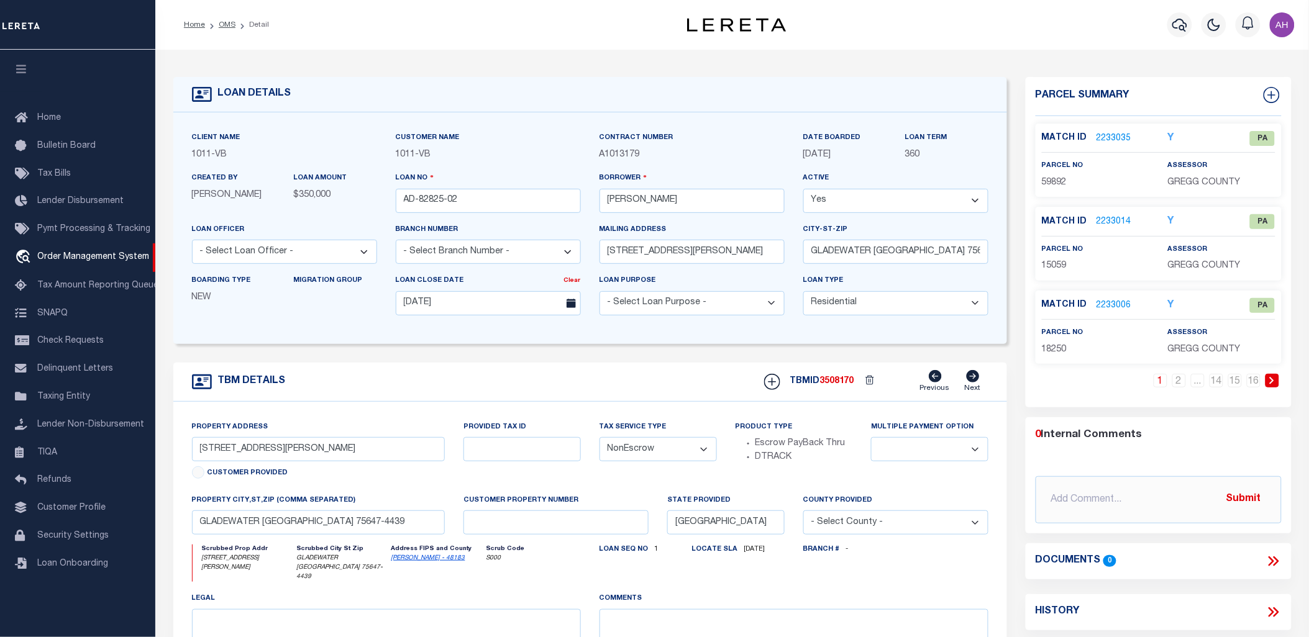
click at [654, 20] on div at bounding box center [737, 25] width 188 height 14
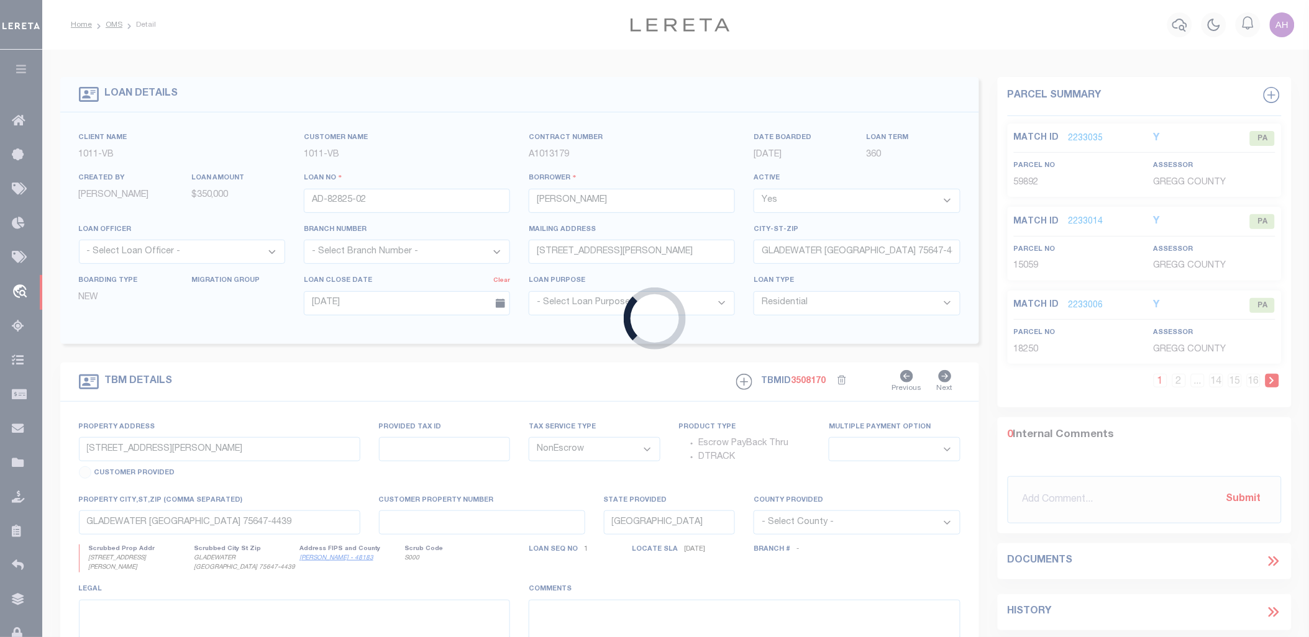
type input "0002172191"
type input "THE ESTATE OF GLADYS JONES"
select select
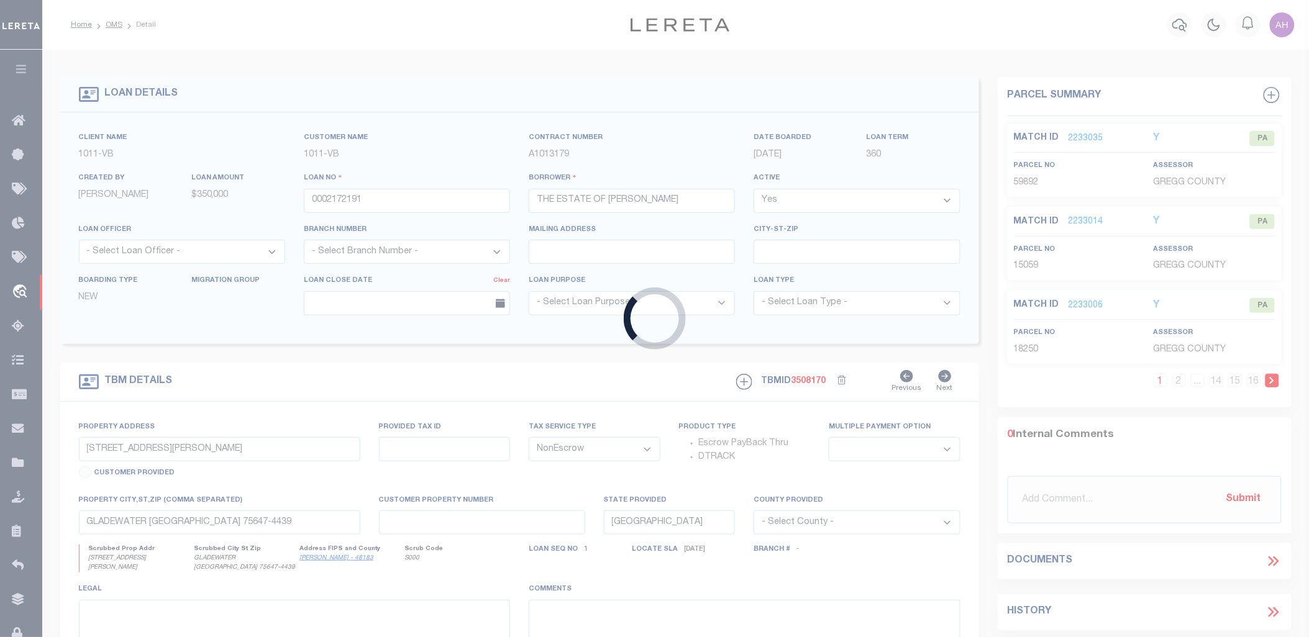
select select "16881"
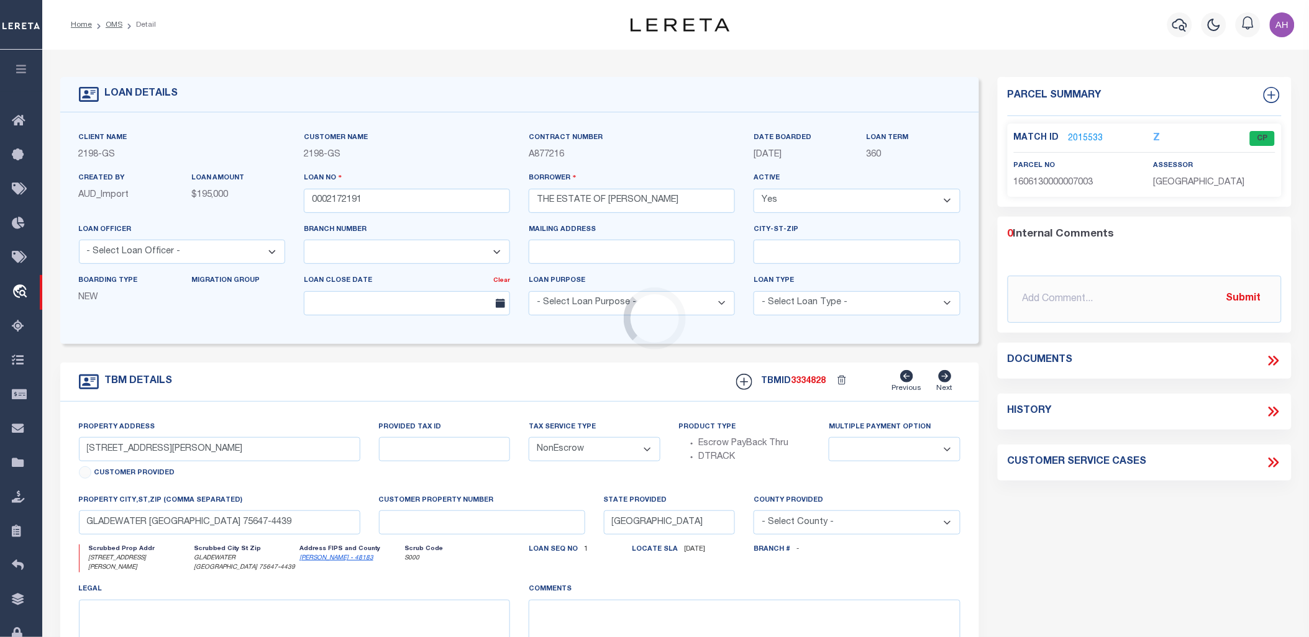
type input "4884 MARTLING RD"
select select
type input "ALBERTVILLE AL 35951"
select select
type textarea "3.31.2025 Taxes are being paid at closing 06.27.2025 REO Listed"
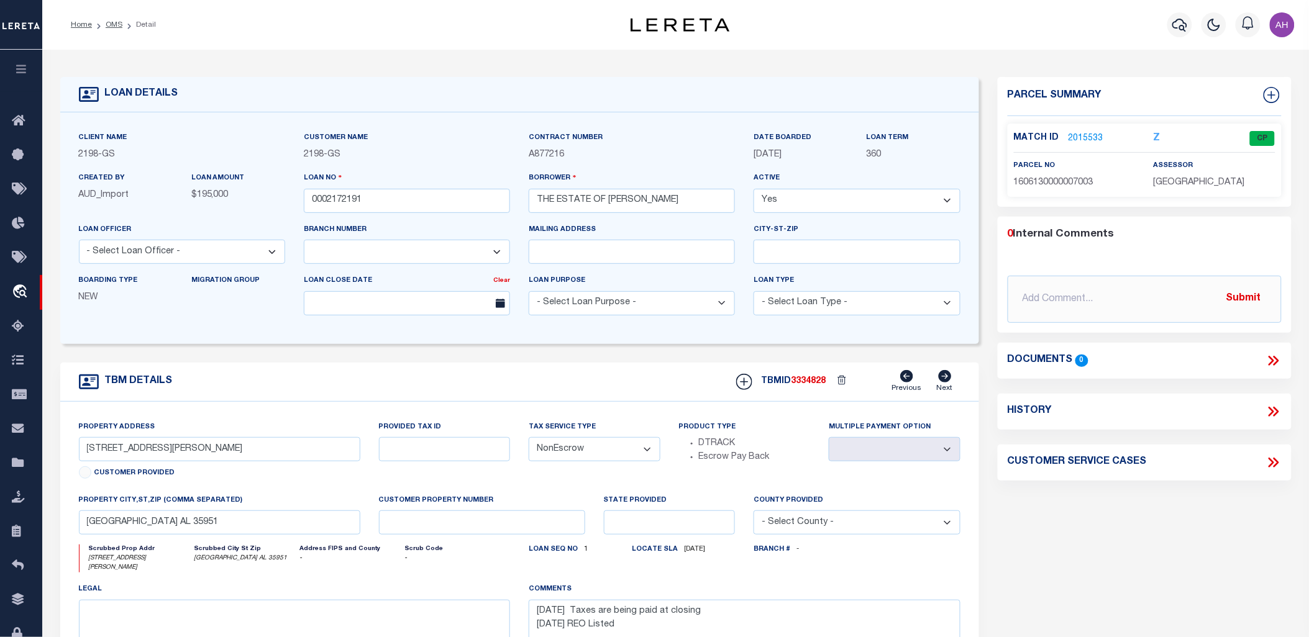
click at [1090, 140] on link "2015533" at bounding box center [1086, 138] width 35 height 13
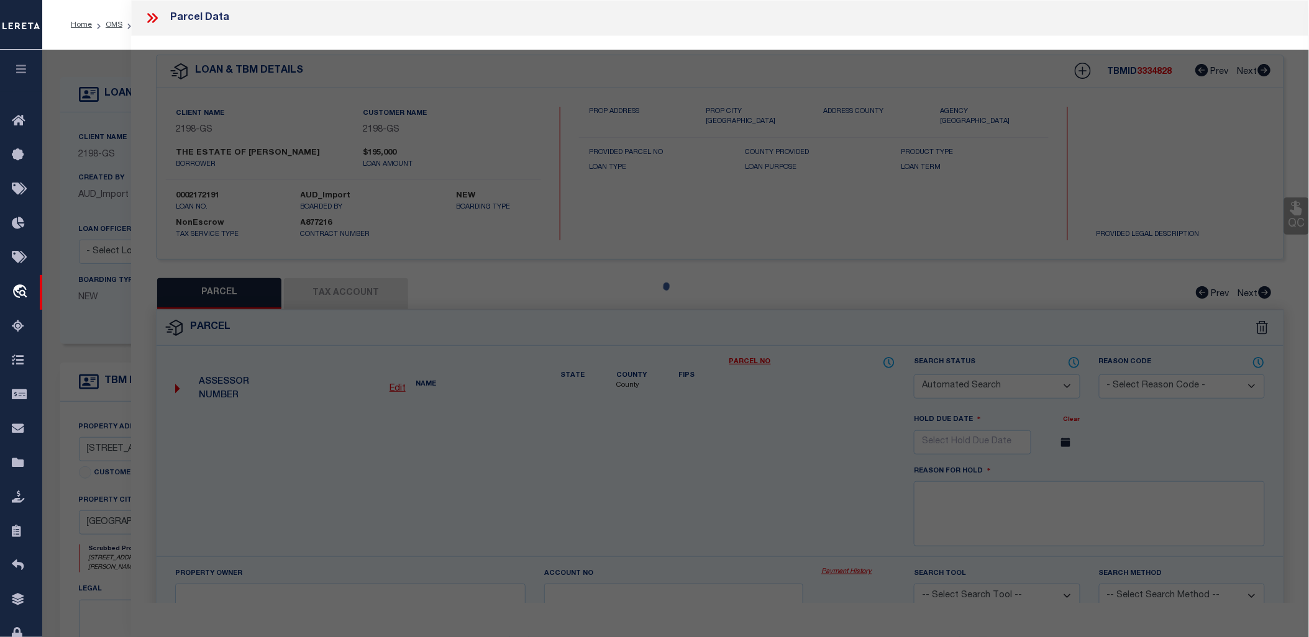
checkbox input "false"
select select "CP"
checkbox input "false"
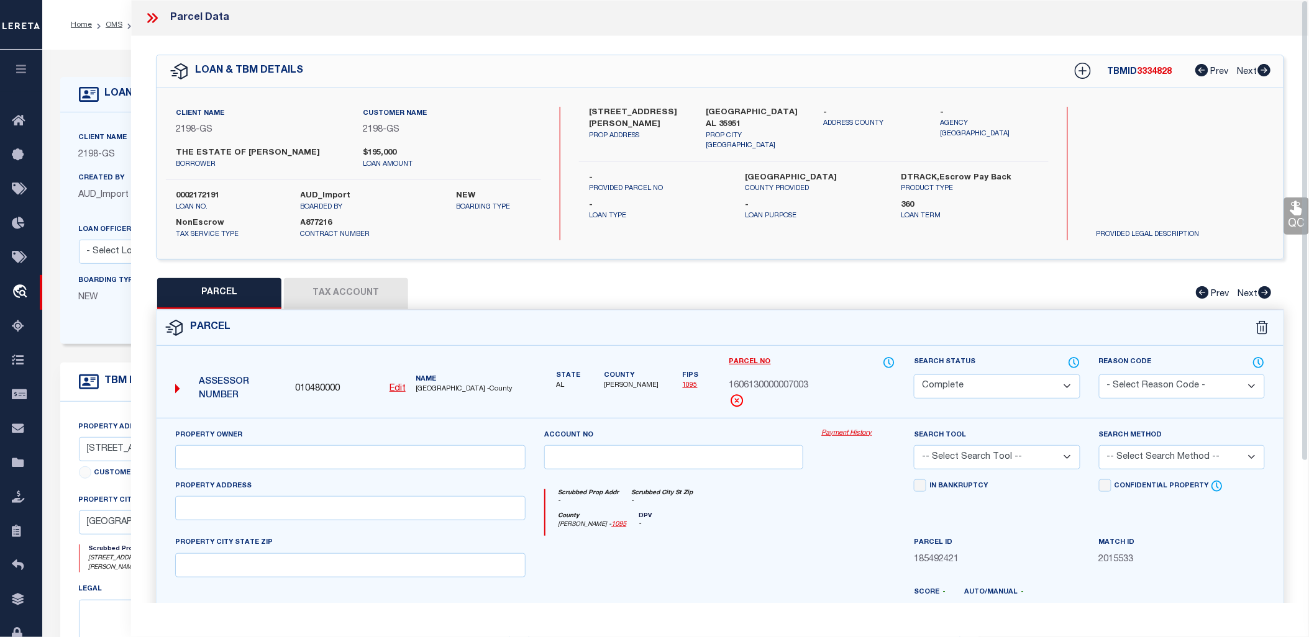
click at [145, 15] on icon at bounding box center [152, 18] width 16 height 16
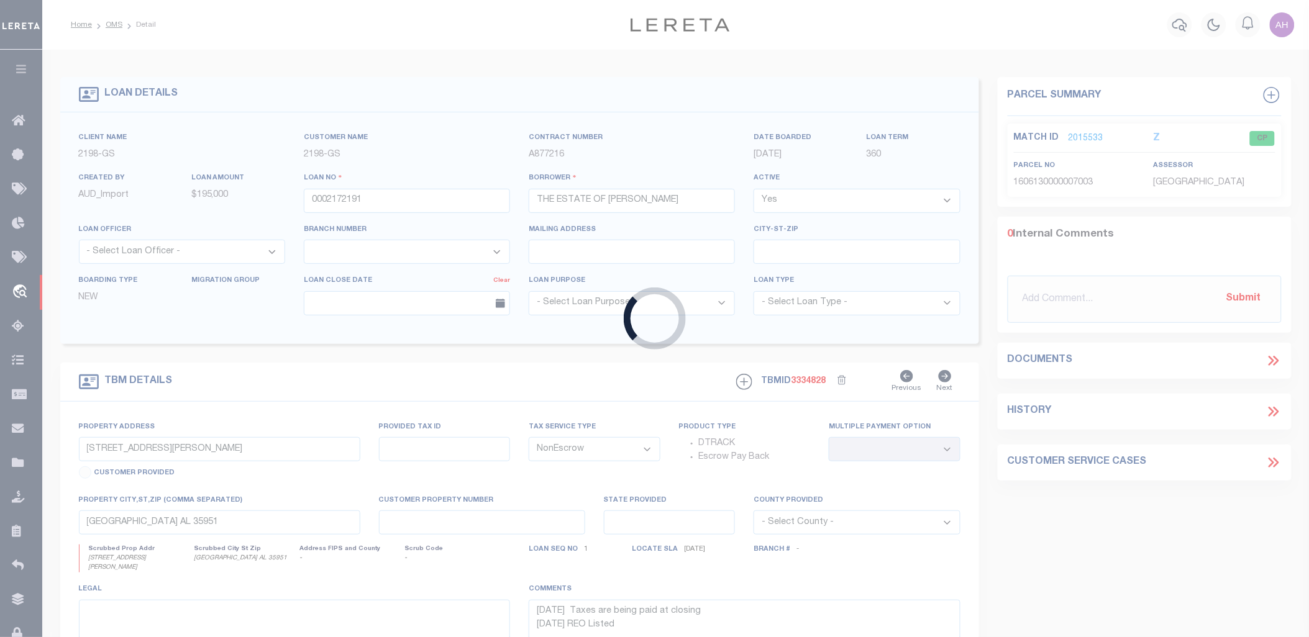
type input "40007241"
type input "OLEANDER OAKS DEVELO"
select select
select select "10"
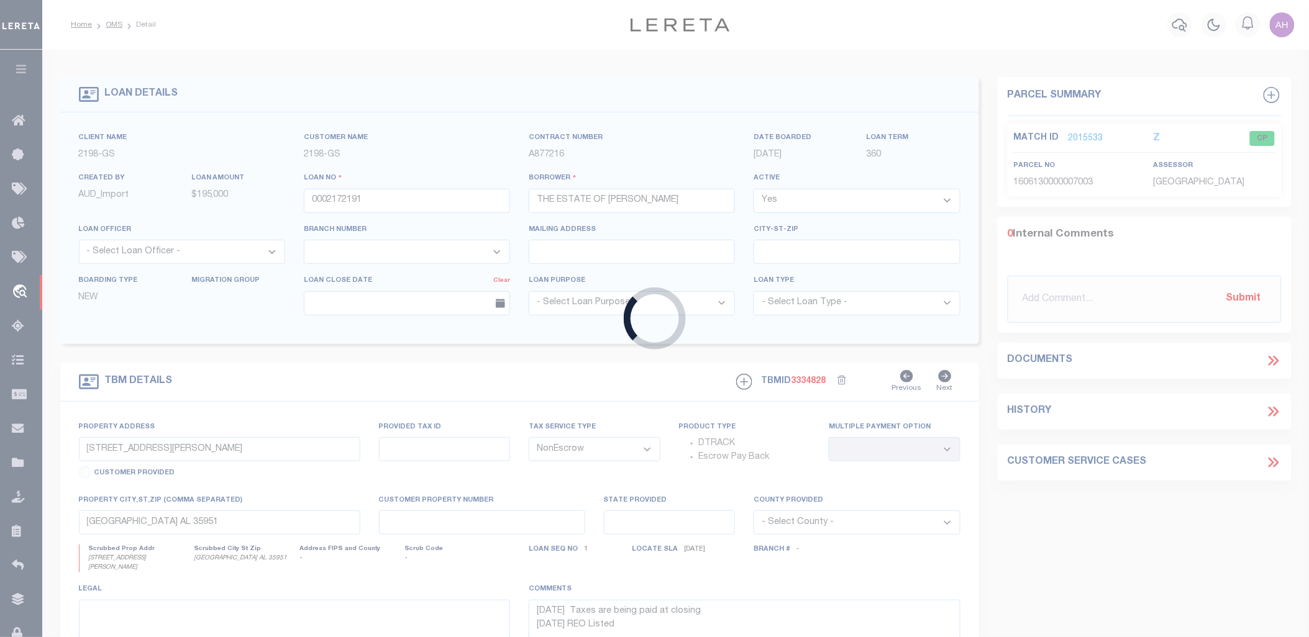
select select
type input "1124 OAK RIDGE DR"
select select "NonEscrow"
select select
type input "FORT PIERCE FL 34982"
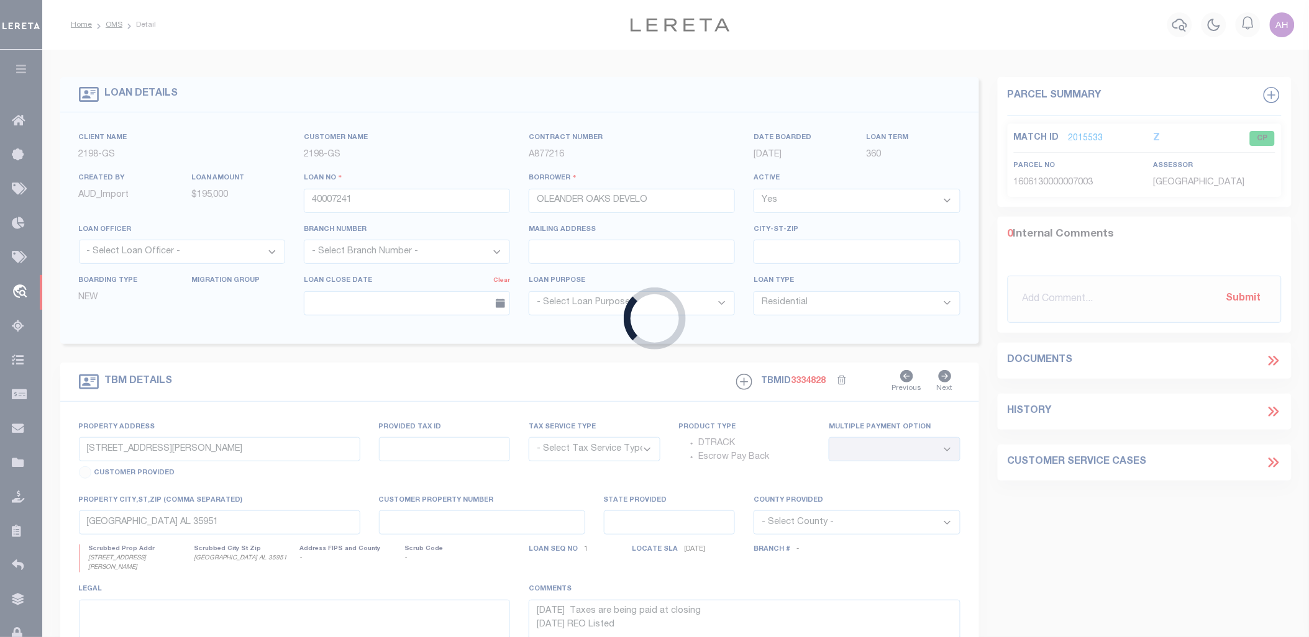
type input "40007241-4"
type input "FL"
type textarea "SEE FILE1"
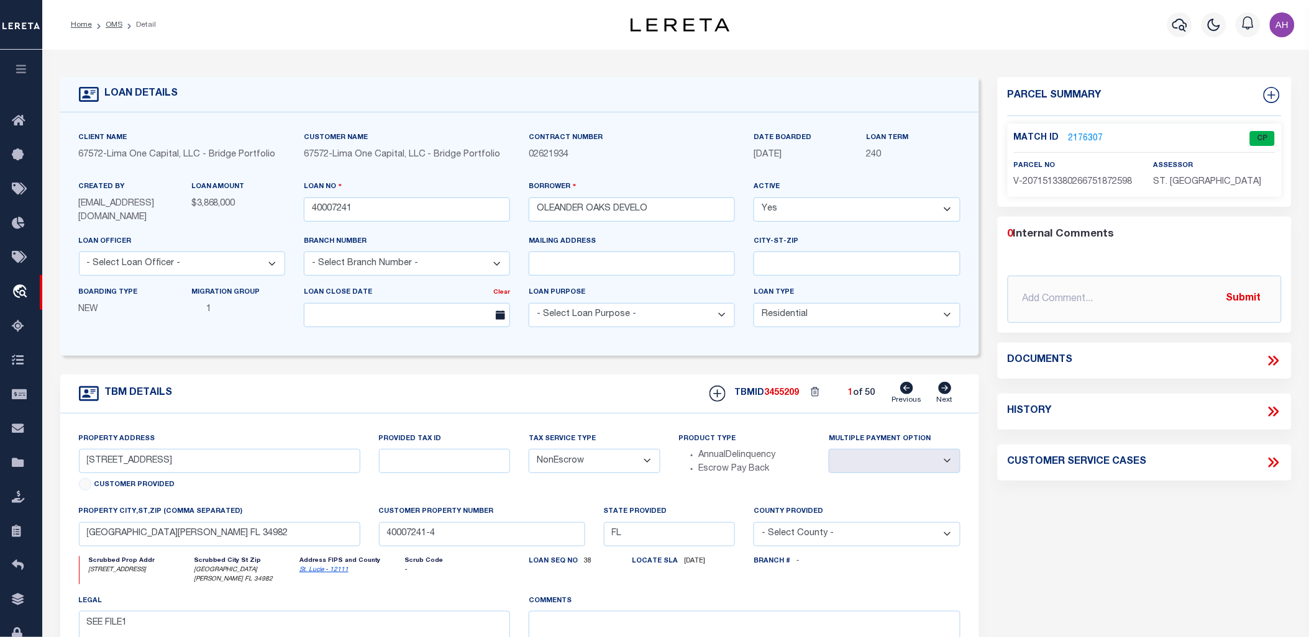
click at [1081, 132] on link "2176307" at bounding box center [1086, 138] width 35 height 13
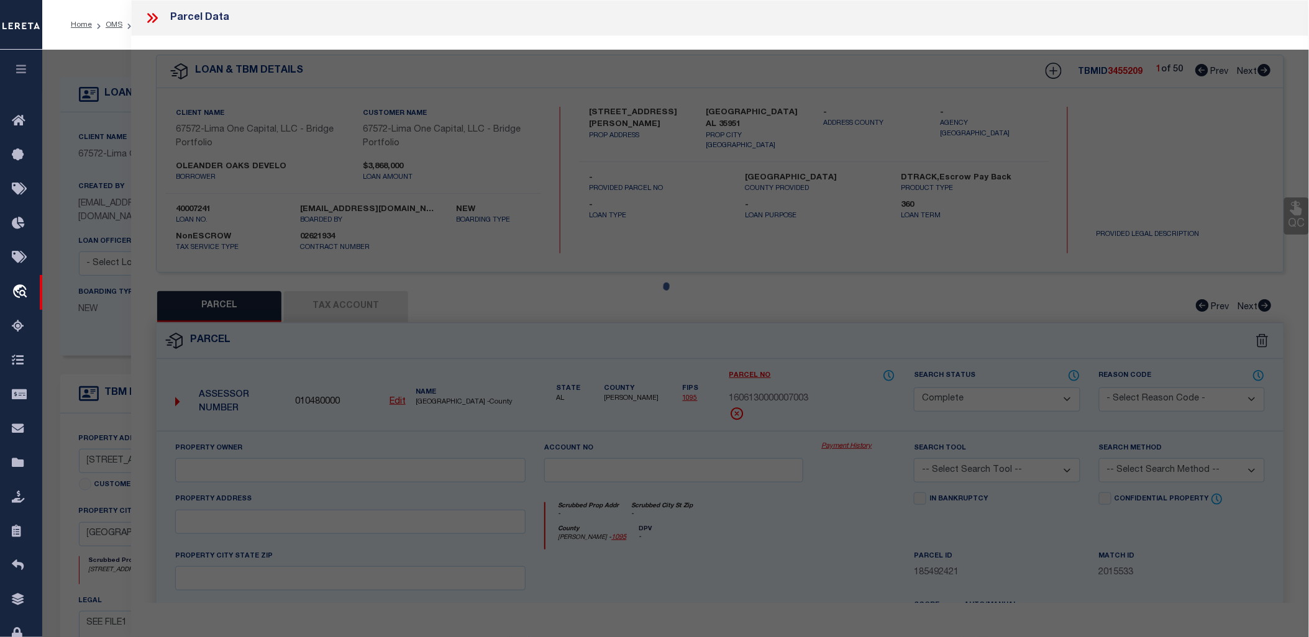
select select "AS"
checkbox input "false"
select select "CP"
select select "AGW"
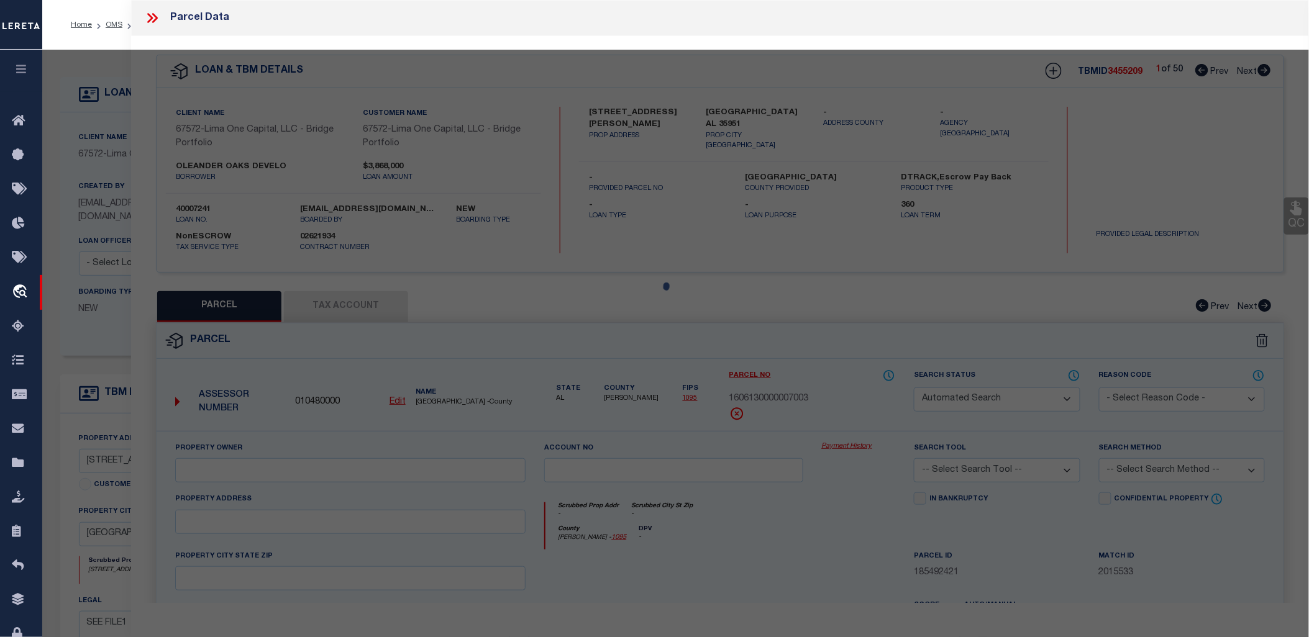
select select
type input "1124 OAK RIDGE DR"
checkbox input "false"
type input "FORT PIERCE FL 34982"
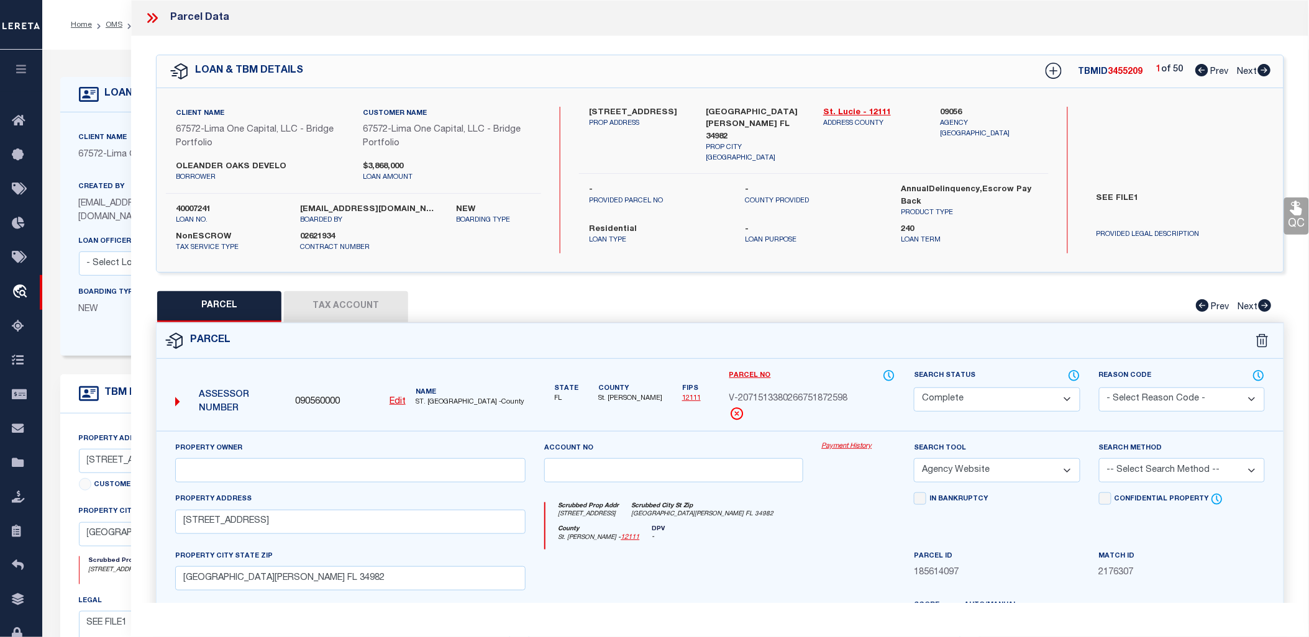
click at [149, 17] on icon at bounding box center [152, 18] width 16 height 16
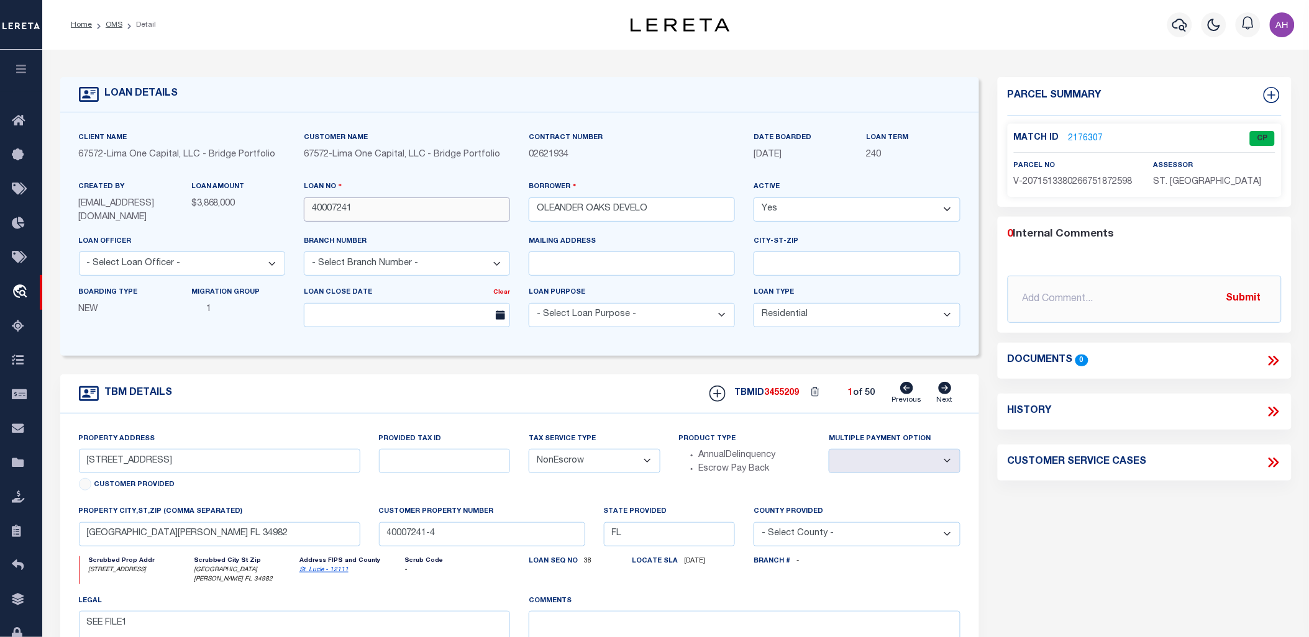
click at [324, 218] on input "40007241" at bounding box center [407, 210] width 206 height 24
click at [28, 64] on button "button" at bounding box center [21, 71] width 42 height 42
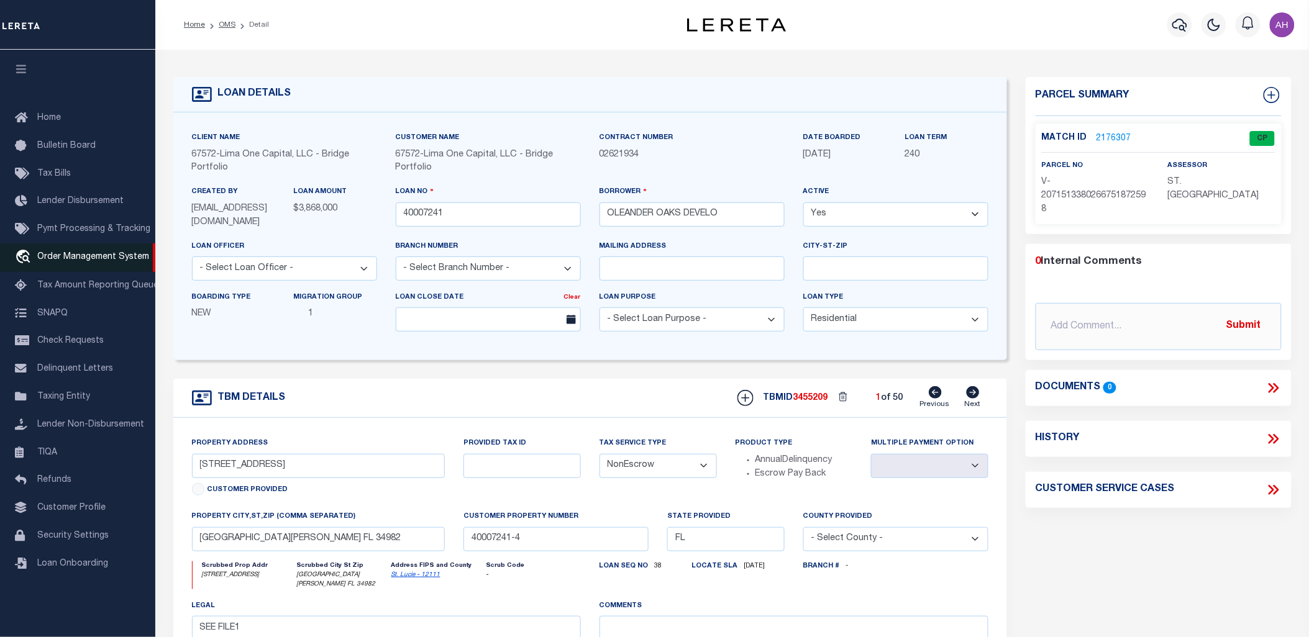
click at [56, 267] on link "travel_explore Order Management System" at bounding box center [77, 258] width 155 height 29
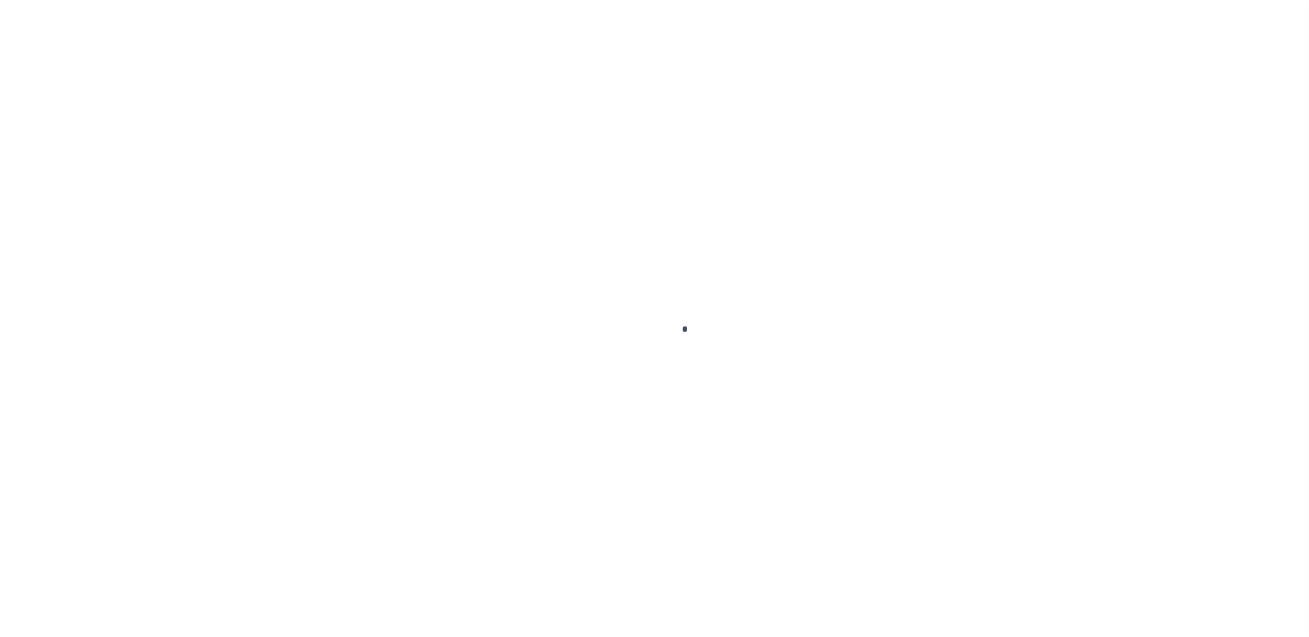
select select "10"
select select "NonEscrow"
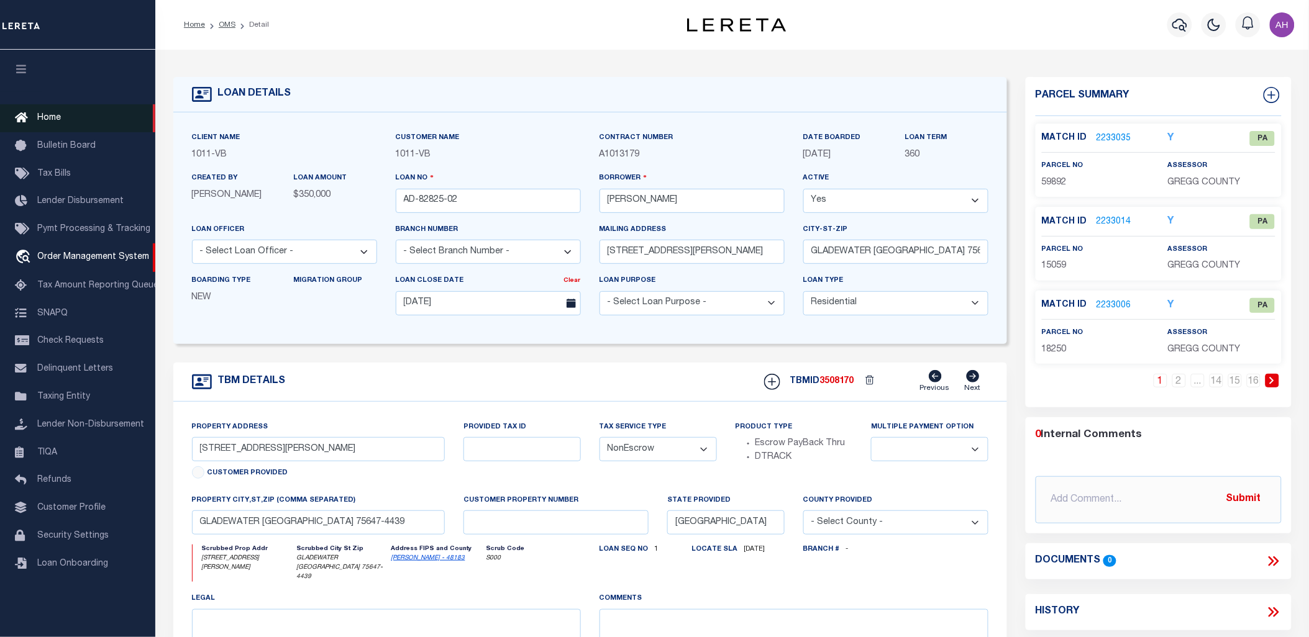
click at [62, 119] on link "Home" at bounding box center [77, 118] width 155 height 28
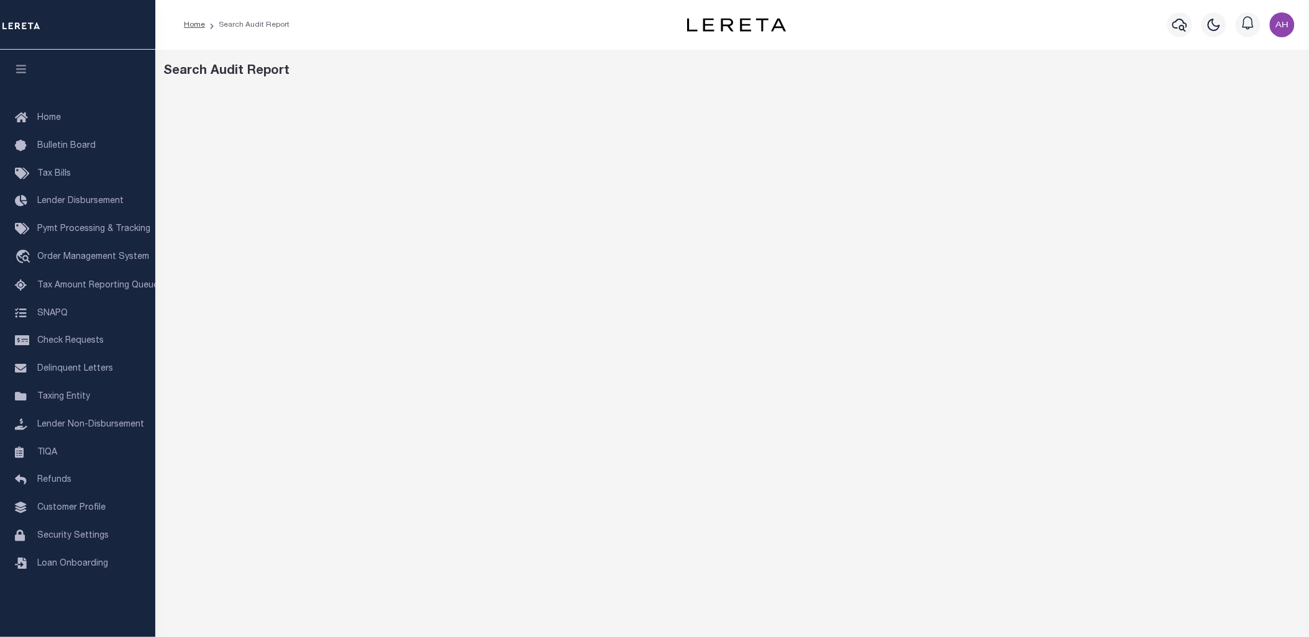
click at [603, 75] on div "Search Audit Report" at bounding box center [732, 71] width 1137 height 19
click at [577, 59] on div "Search Audit Report" at bounding box center [732, 415] width 1154 height 731
click at [777, 84] on div "Search Audit Report" at bounding box center [732, 415] width 1154 height 731
click at [416, 70] on div "Search Audit Report" at bounding box center [732, 71] width 1137 height 19
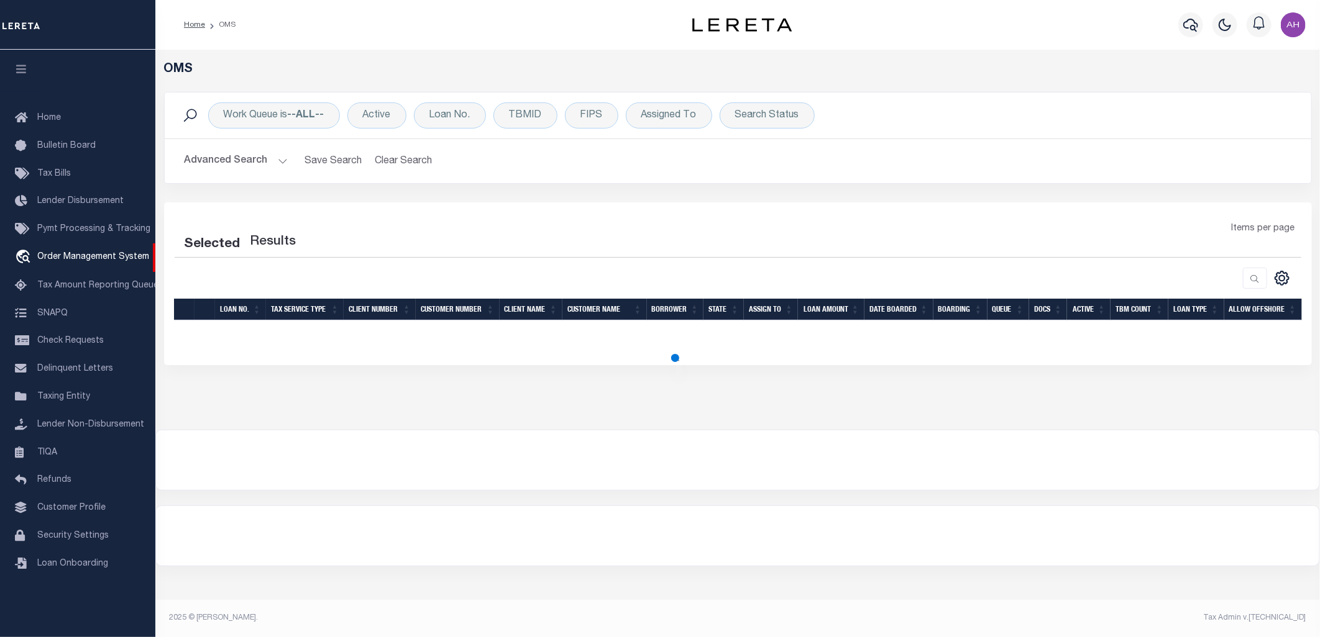
select select "200"
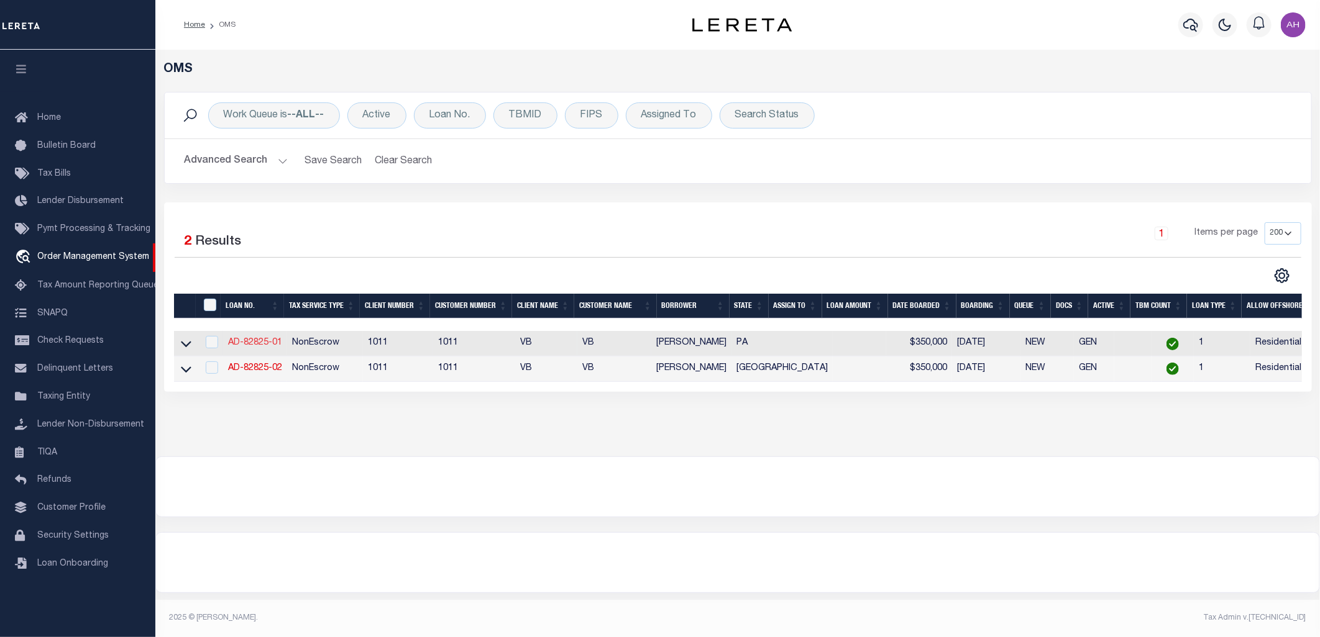
click at [271, 345] on link "AD-82825-01" at bounding box center [255, 343] width 54 height 9
type input "AD-82825-01"
type input "[PERSON_NAME]"
select select
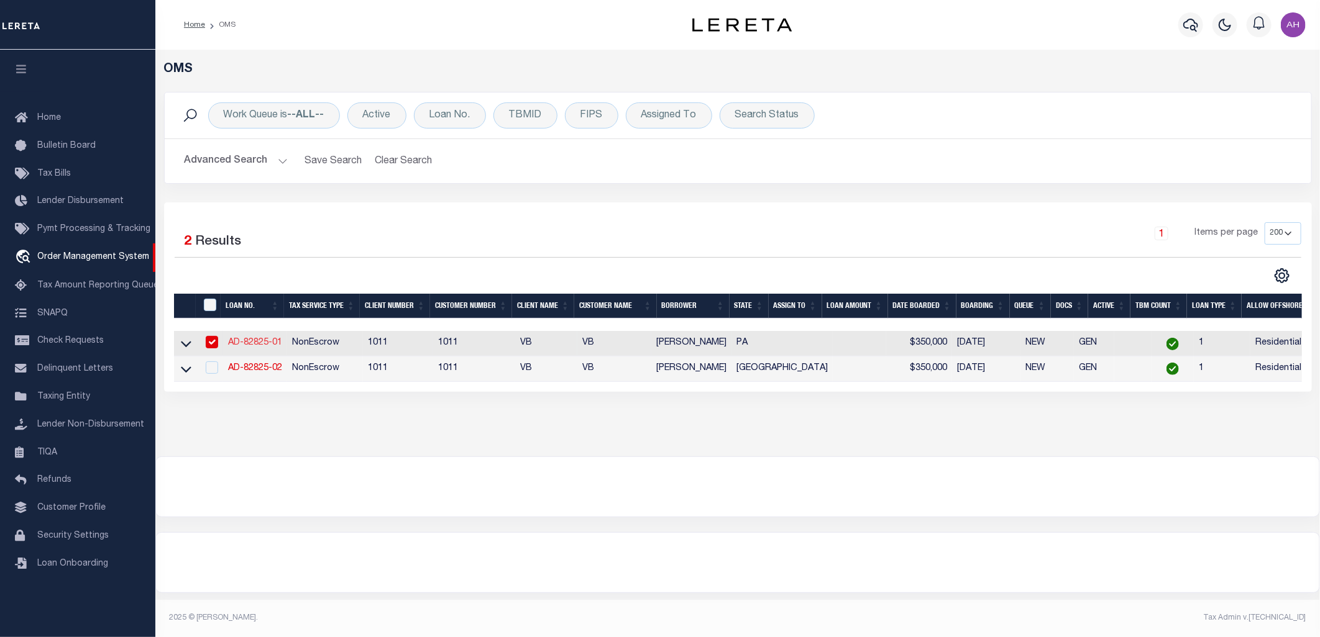
type input "[STREET_ADDRESS]"
type input "[GEOGRAPHIC_DATA] [GEOGRAPHIC_DATA] 19134-2838"
type input "[DATE]"
select select "10"
select select "NonEscrow"
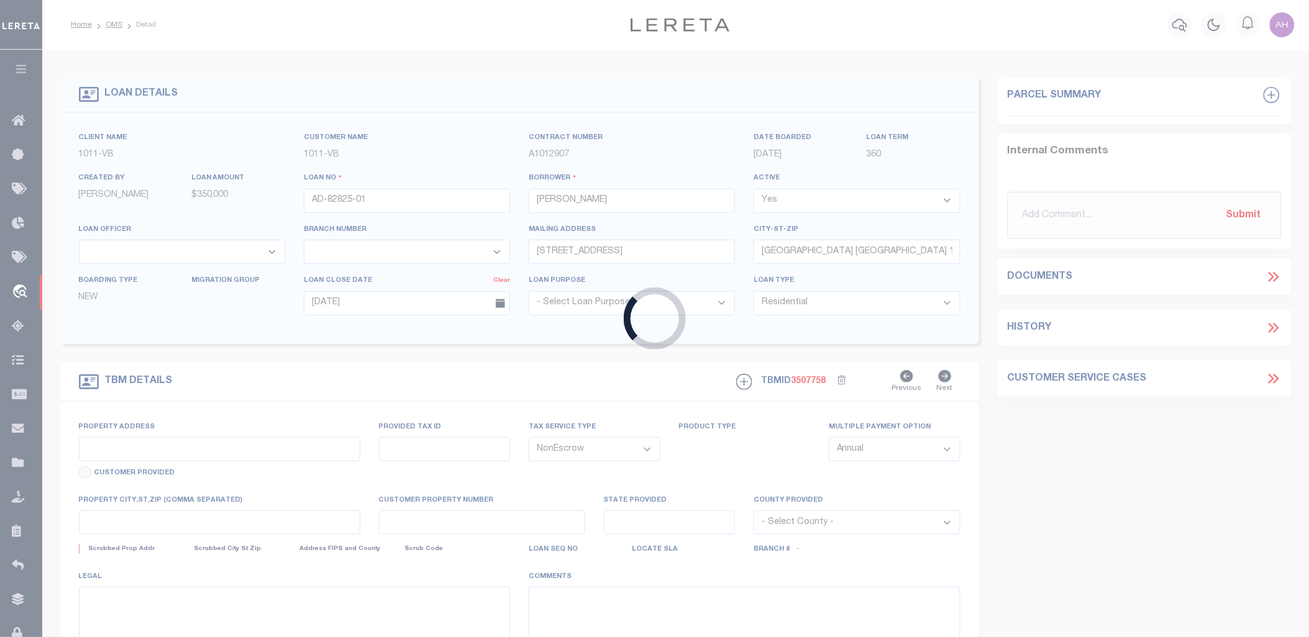
type input "[STREET_ADDRESS]"
select select
type input "[GEOGRAPHIC_DATA] [GEOGRAPHIC_DATA] 19134-2838"
type input "PA"
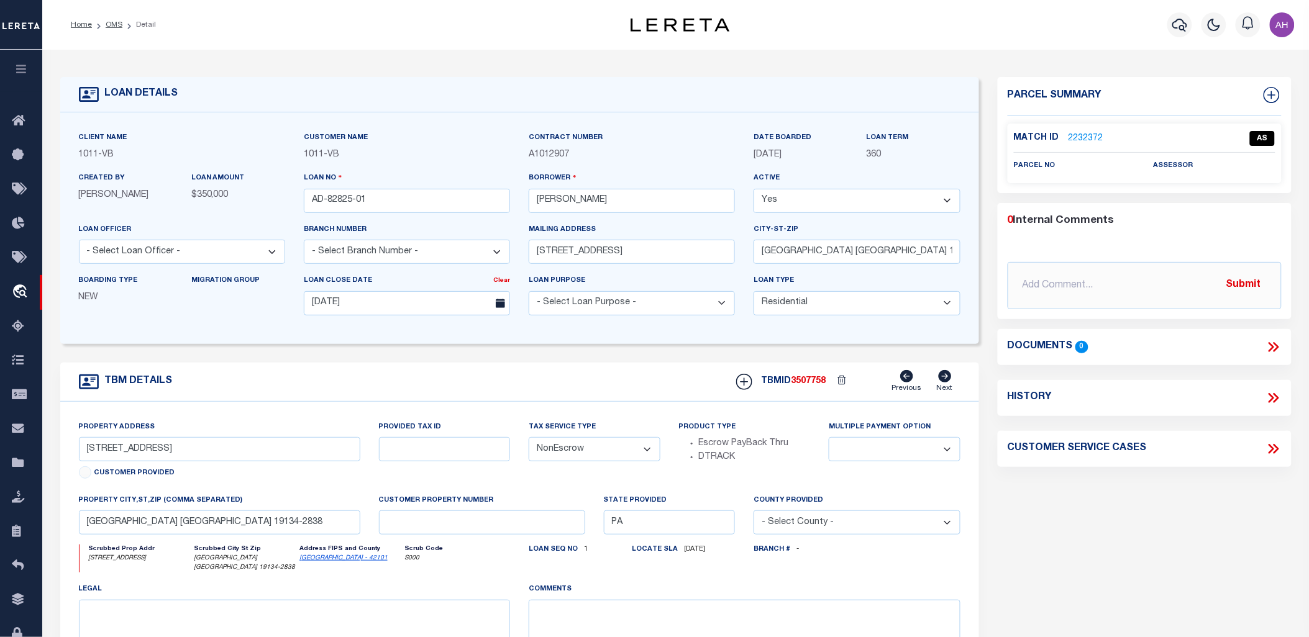
click at [1074, 137] on link "2232372" at bounding box center [1086, 138] width 35 height 13
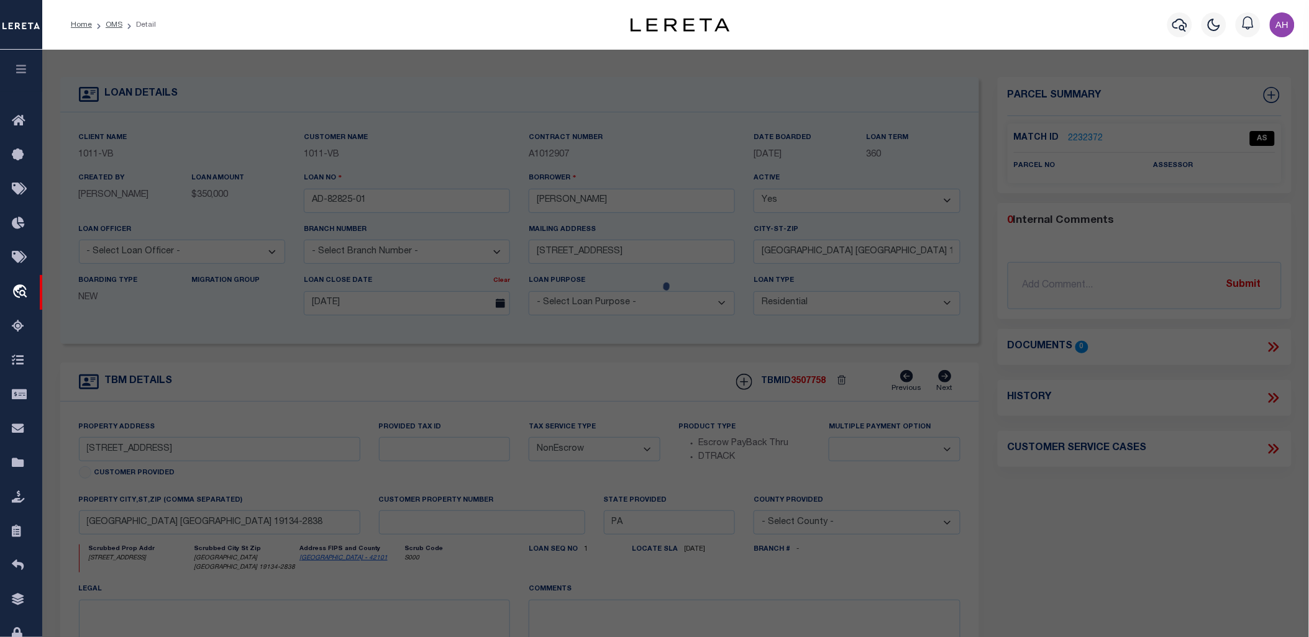
checkbox input "false"
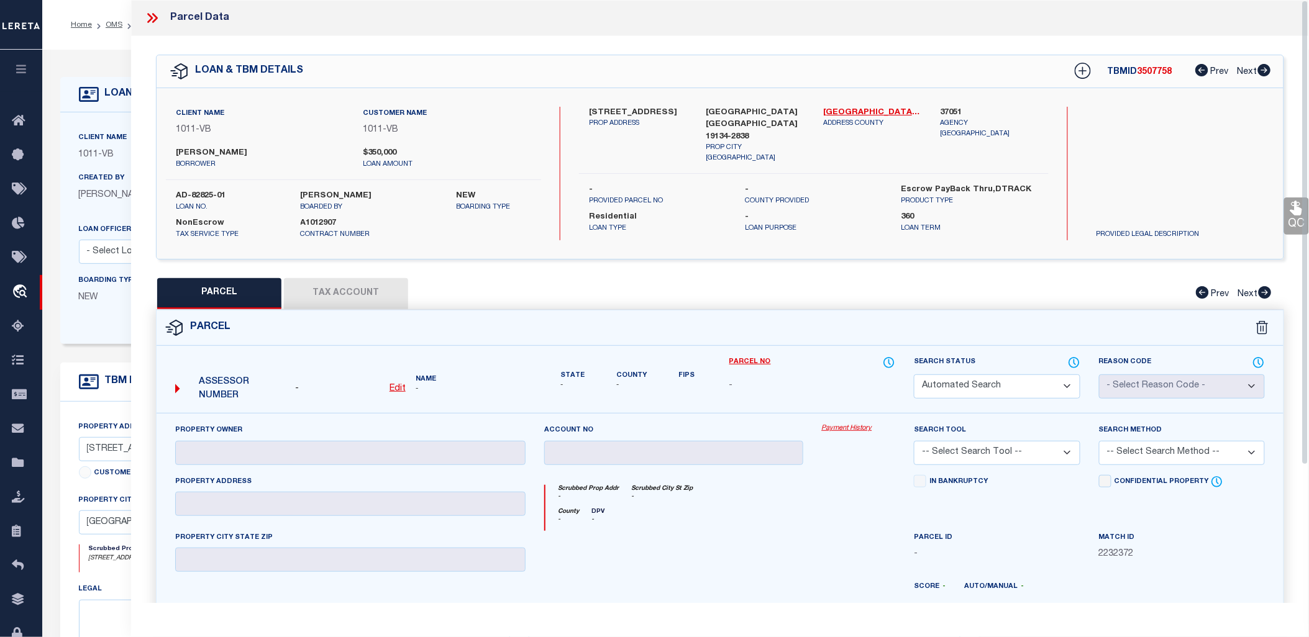
click at [843, 431] on link "Payment History" at bounding box center [859, 429] width 74 height 11
click at [842, 429] on link "Payment History" at bounding box center [859, 429] width 74 height 11
click at [156, 16] on icon at bounding box center [152, 18] width 16 height 16
